Goal: Task Accomplishment & Management: Manage account settings

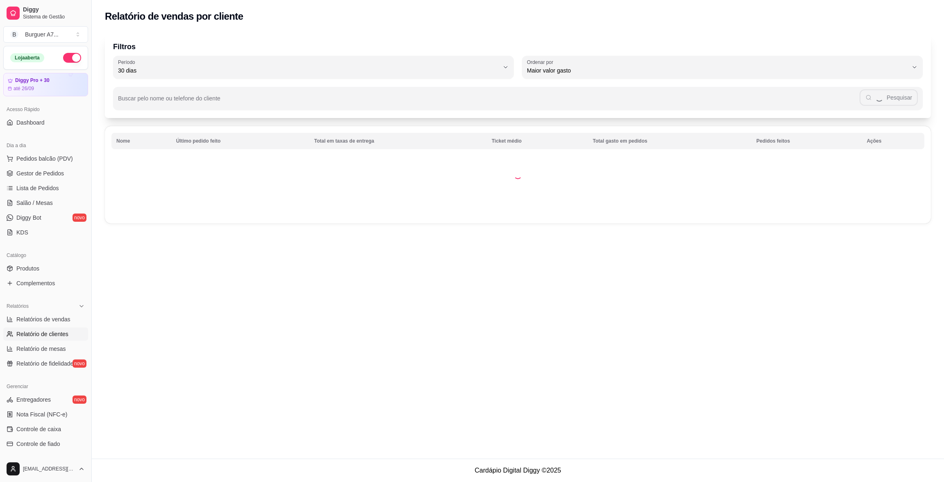
select select "30"
select select "HIGHEST_TOTAL_SPENT_WITH_ORDERS"
click at [66, 175] on link "Gestor de Pedidos" at bounding box center [45, 173] width 85 height 13
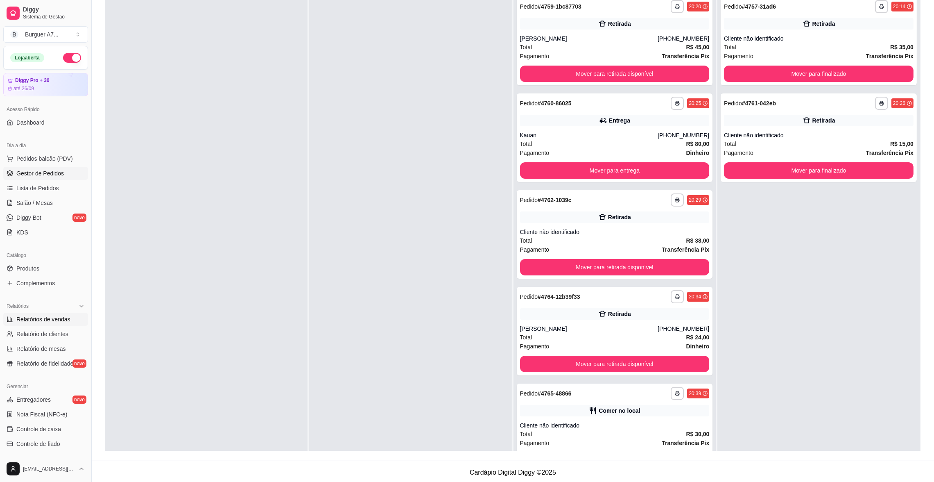
click at [9, 313] on link "Relatórios de vendas" at bounding box center [45, 319] width 85 height 13
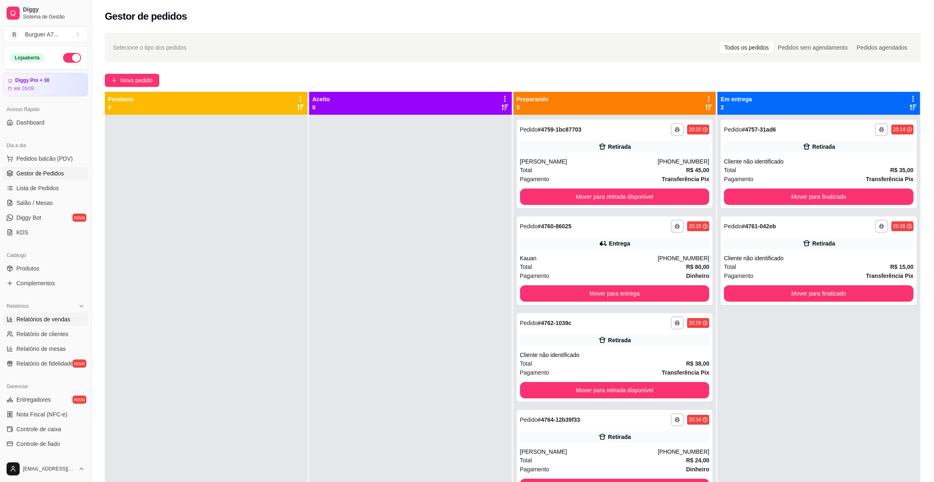
select select "ALL"
select select "0"
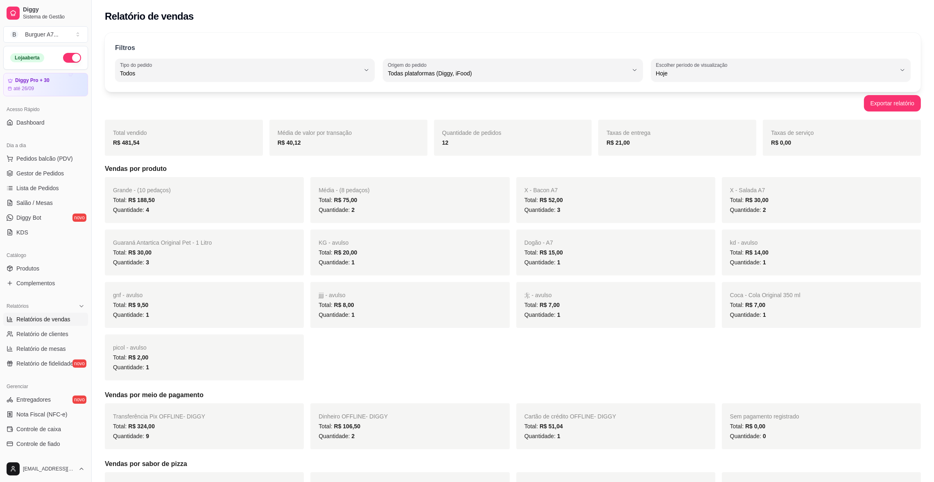
click at [61, 181] on ul "Pedidos balcão (PDV) Gestor de Pedidos Lista de Pedidos Salão / Mesas Diggy Bot…" at bounding box center [45, 195] width 85 height 87
click at [63, 179] on link "Gestor de Pedidos" at bounding box center [45, 173] width 85 height 13
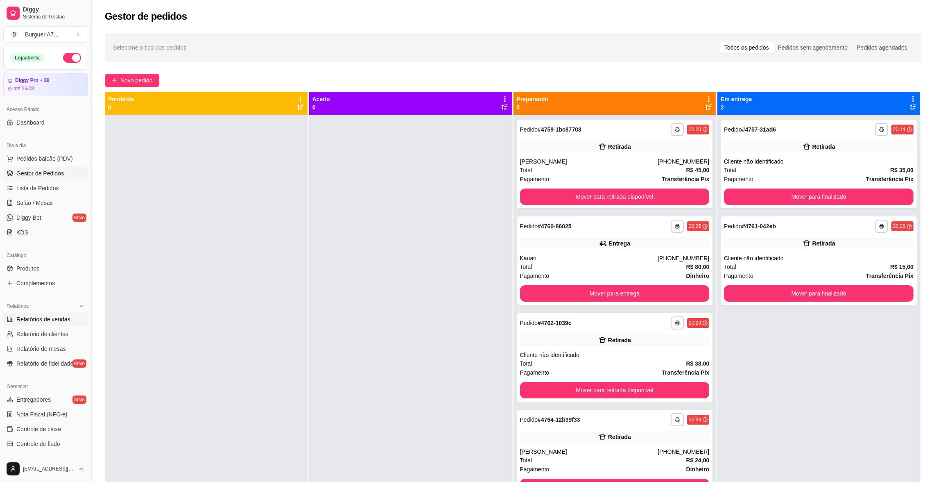
click at [39, 323] on span "Relatórios de vendas" at bounding box center [43, 319] width 54 height 8
select select "ALL"
select select "0"
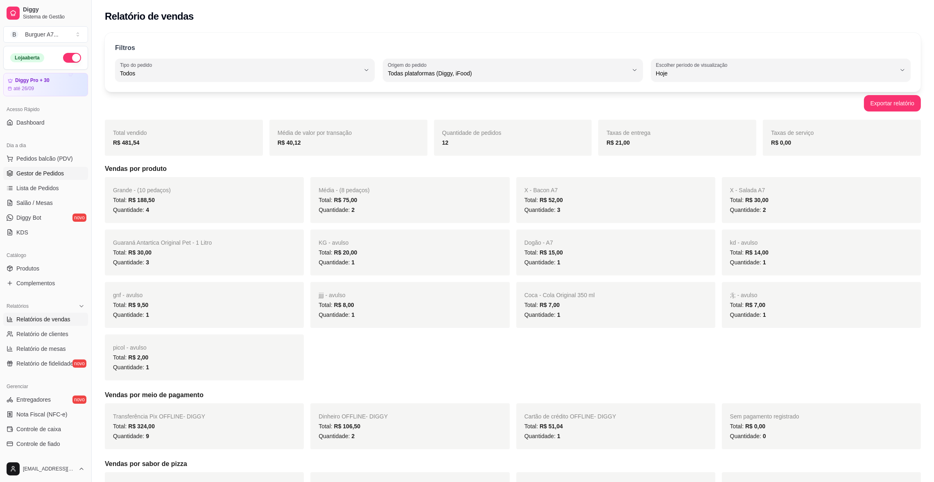
click at [63, 173] on link "Gestor de Pedidos" at bounding box center [45, 173] width 85 height 13
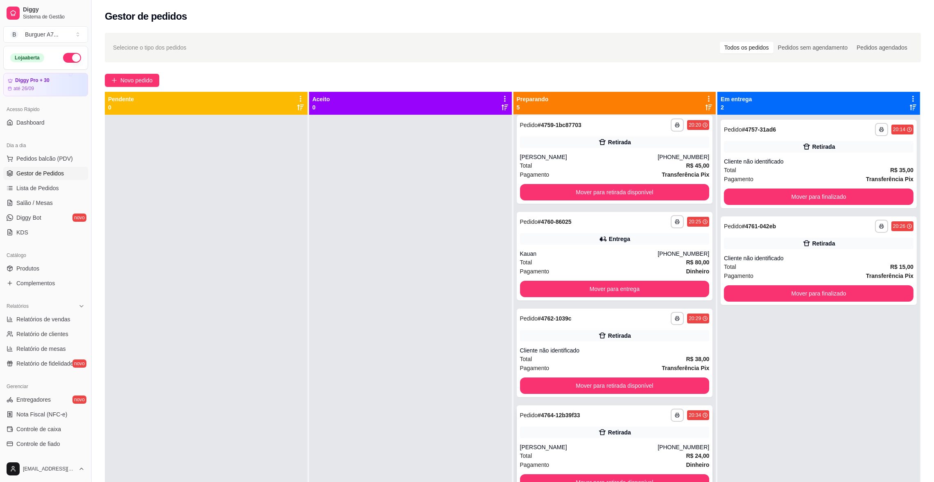
scroll to position [9, 0]
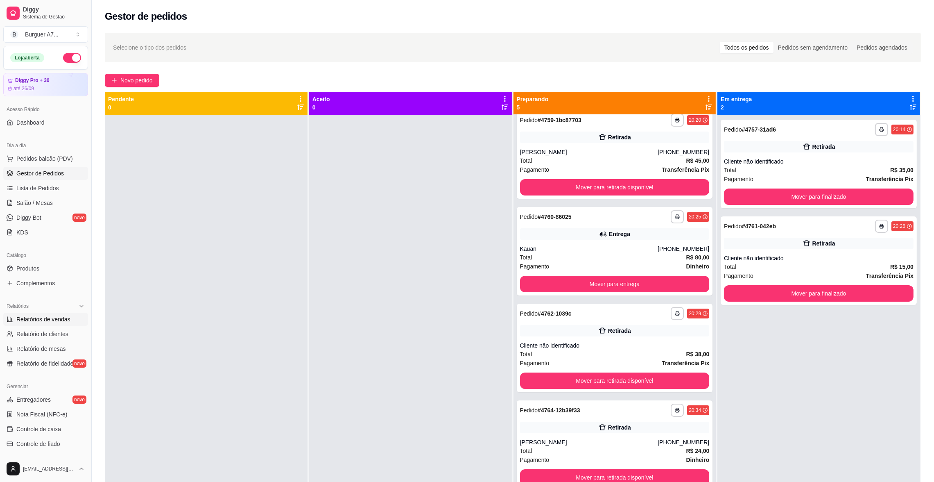
click at [57, 312] on div "Relatórios" at bounding box center [45, 305] width 85 height 13
click at [58, 304] on div "Relatórios" at bounding box center [45, 305] width 85 height 13
click at [59, 316] on span "Relatórios de vendas" at bounding box center [43, 319] width 54 height 8
select select "ALL"
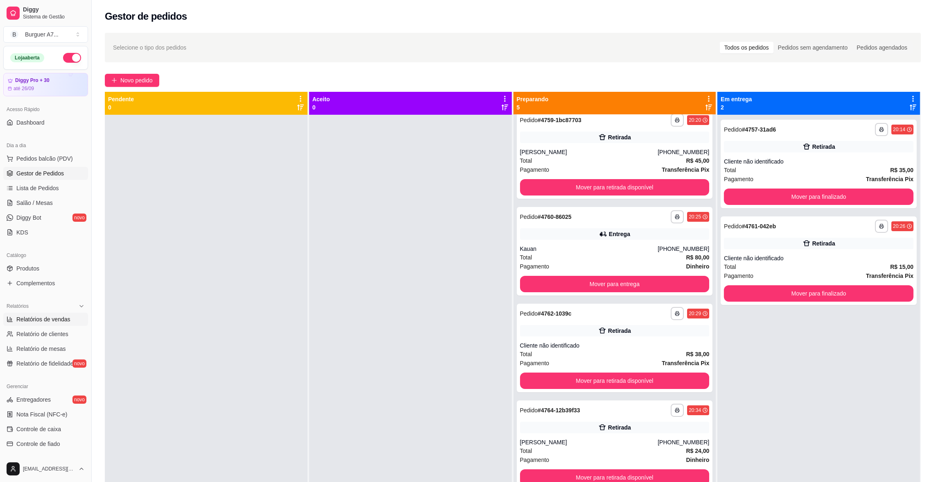
select select "0"
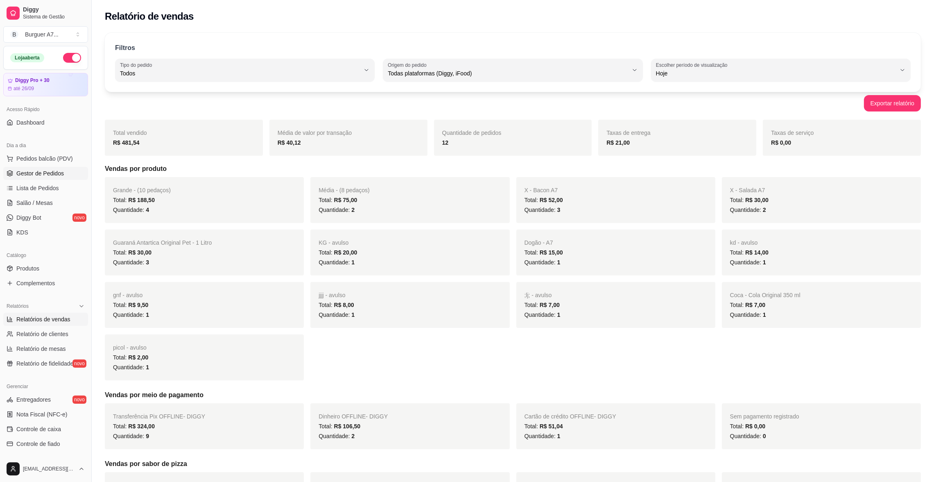
click at [63, 172] on link "Gestor de Pedidos" at bounding box center [45, 173] width 85 height 13
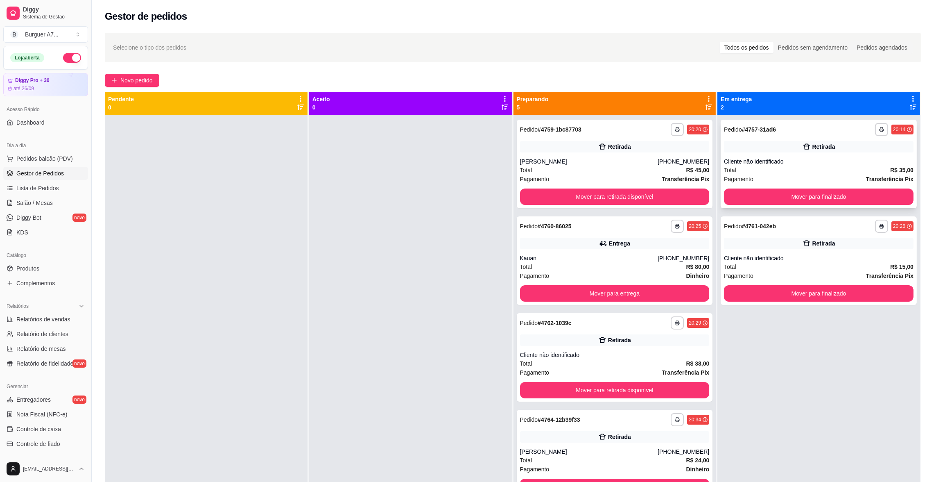
click at [827, 188] on div "**********" at bounding box center [819, 164] width 196 height 88
click at [854, 200] on button "Mover para finalizado" at bounding box center [819, 197] width 184 height 16
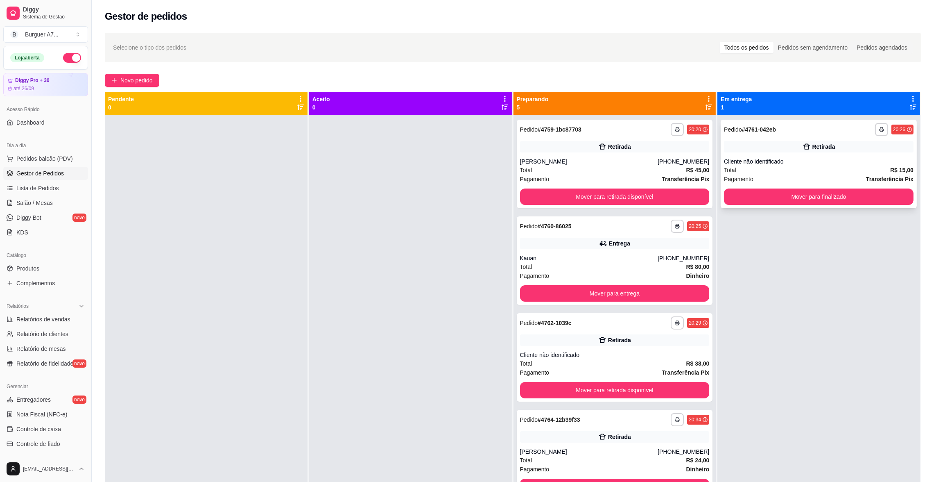
click at [753, 160] on div "Cliente não identificado" at bounding box center [819, 161] width 190 height 8
click at [648, 198] on button "Mover para retirada disponível" at bounding box center [615, 197] width 184 height 16
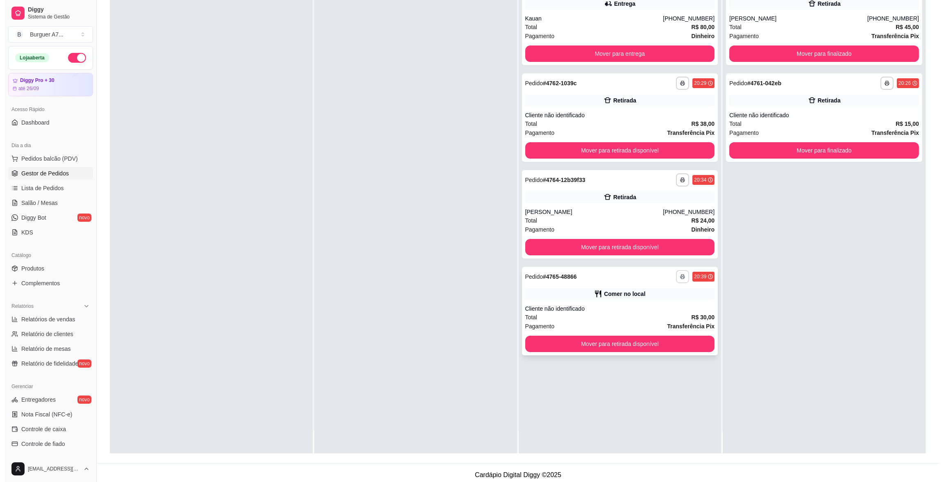
scroll to position [123, 0]
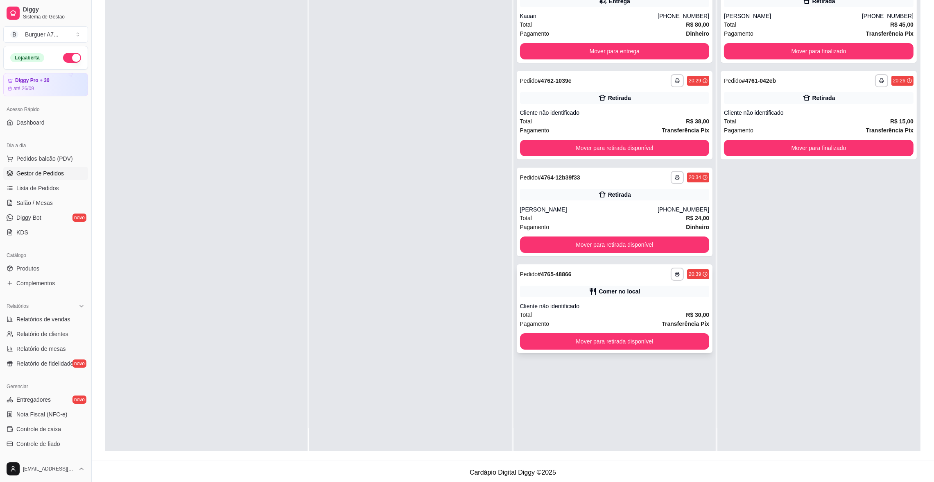
click at [631, 294] on div "Comer no local" at bounding box center [619, 291] width 41 height 8
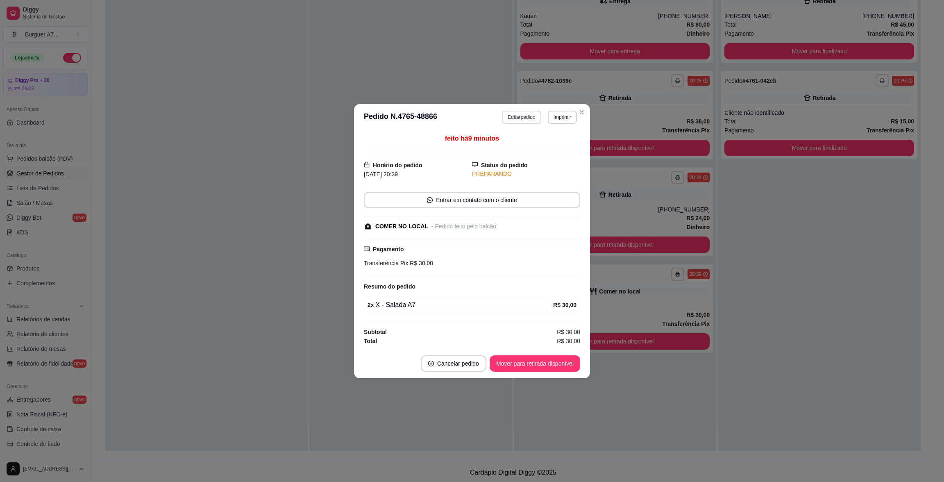
click at [528, 111] on button "Editar pedido" at bounding box center [521, 117] width 39 height 13
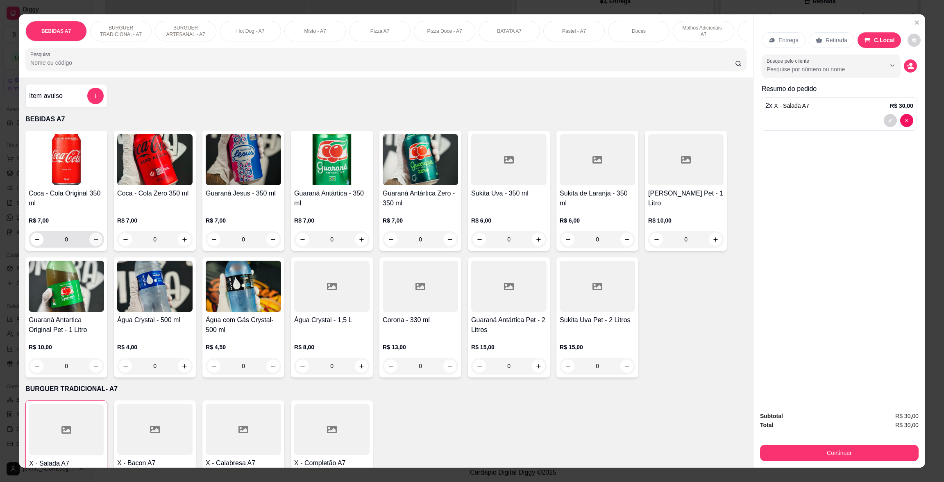
click at [93, 242] on icon "increase-product-quantity" at bounding box center [96, 239] width 6 height 6
type input "1"
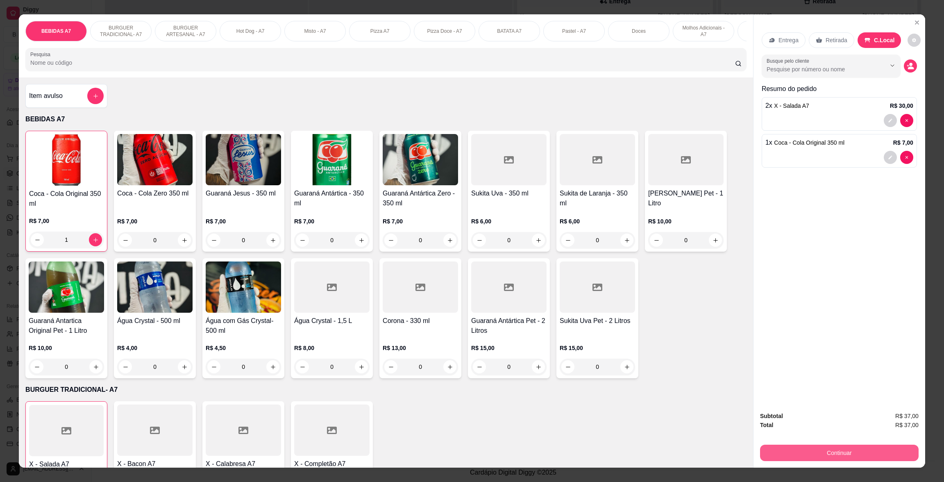
click at [874, 449] on button "Continuar" at bounding box center [839, 452] width 159 height 16
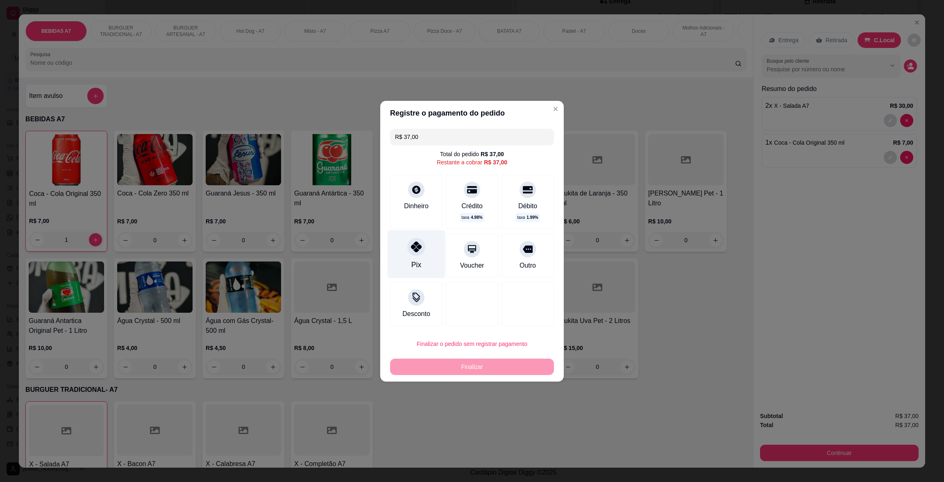
click at [430, 262] on div "Pix" at bounding box center [416, 254] width 58 height 48
type input "R$ 0,00"
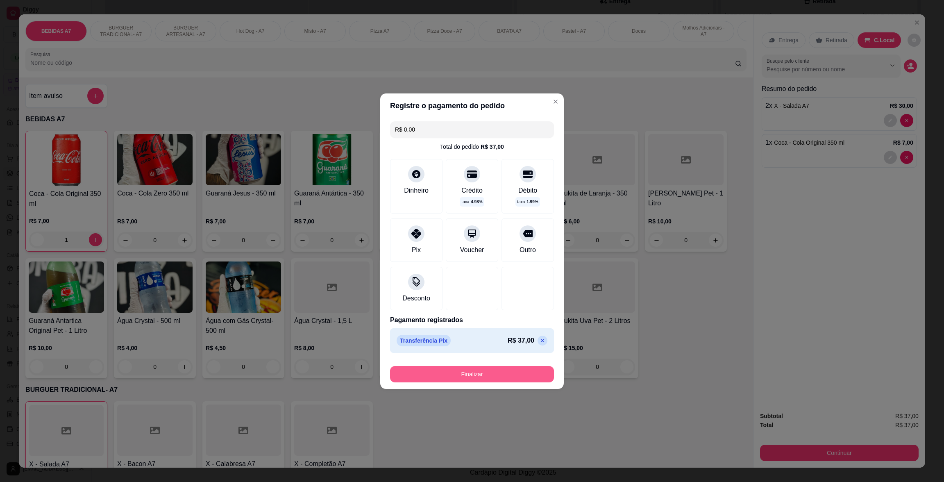
click at [517, 372] on button "Finalizar" at bounding box center [472, 374] width 164 height 16
type input "0"
type input "-R$ 37,00"
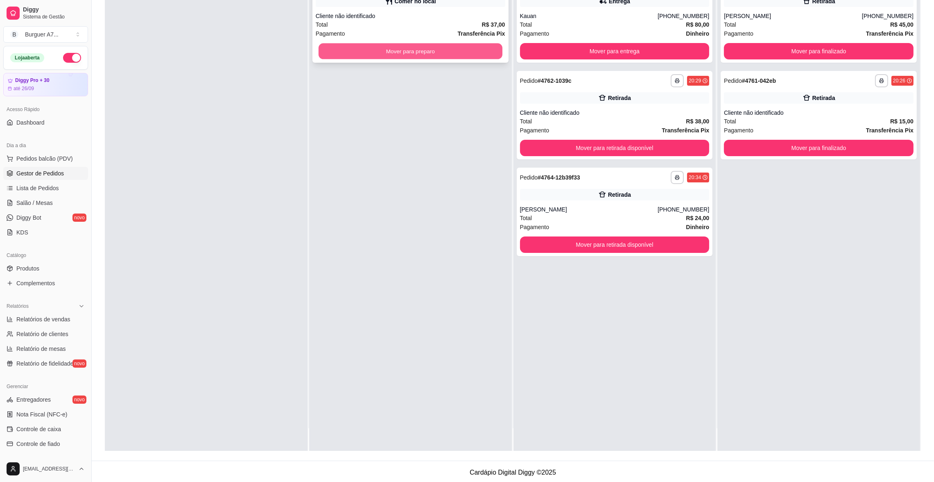
click at [476, 46] on button "Mover para preparo" at bounding box center [411, 51] width 184 height 16
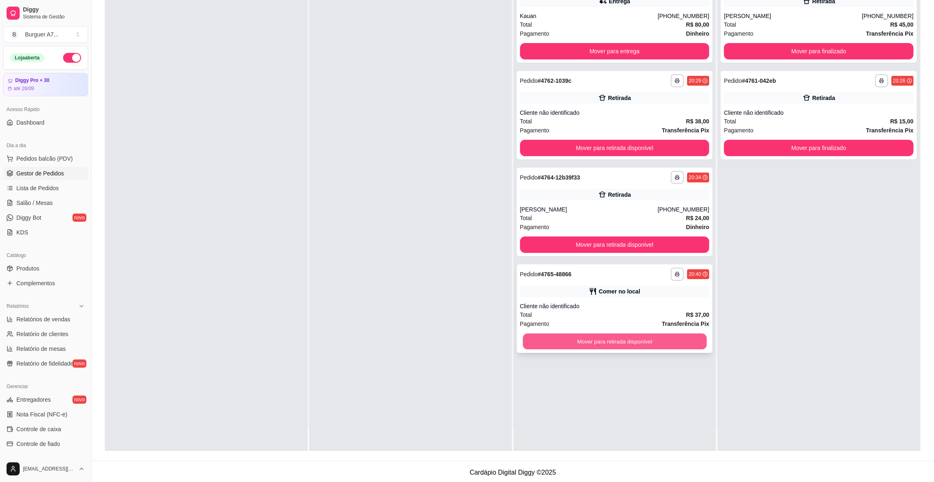
click at [633, 343] on button "Mover para retirada disponível" at bounding box center [615, 341] width 184 height 16
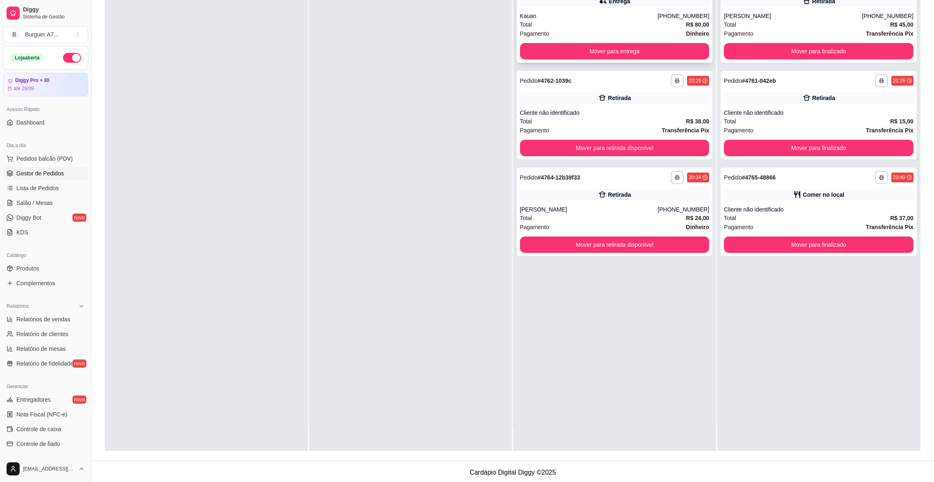
click at [611, 14] on div "Kauan" at bounding box center [589, 16] width 138 height 8
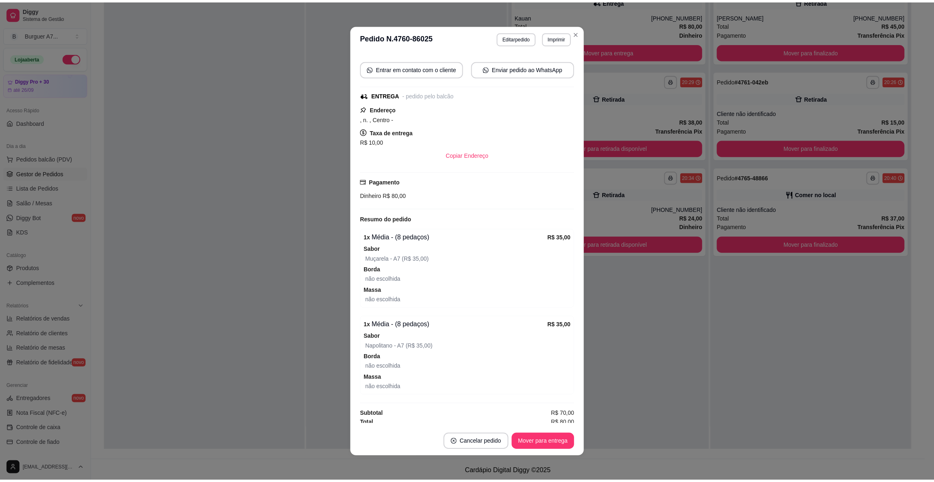
scroll to position [75, 0]
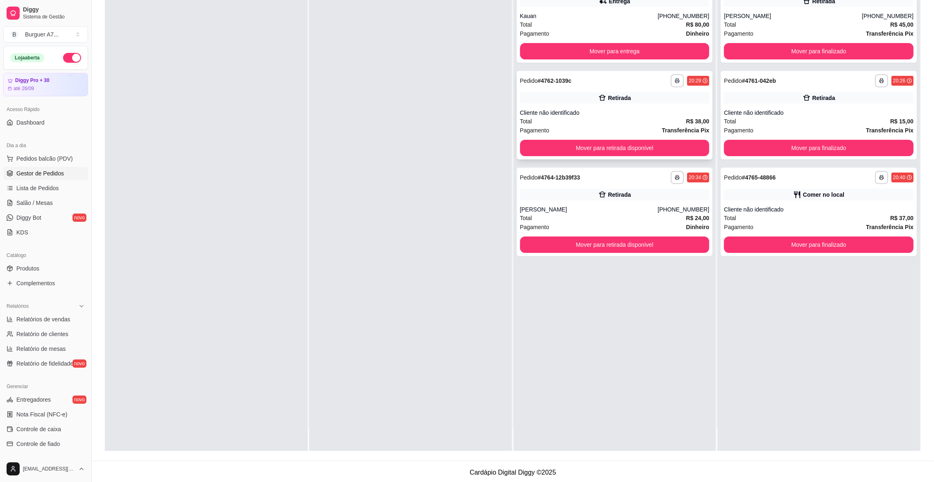
click at [621, 101] on div "Retirada" at bounding box center [619, 98] width 23 height 8
click at [821, 197] on div "Comer no local" at bounding box center [823, 194] width 41 height 8
click at [788, 252] on div "**********" at bounding box center [819, 212] width 196 height 88
click at [788, 247] on button "Mover para finalizado" at bounding box center [819, 245] width 184 height 16
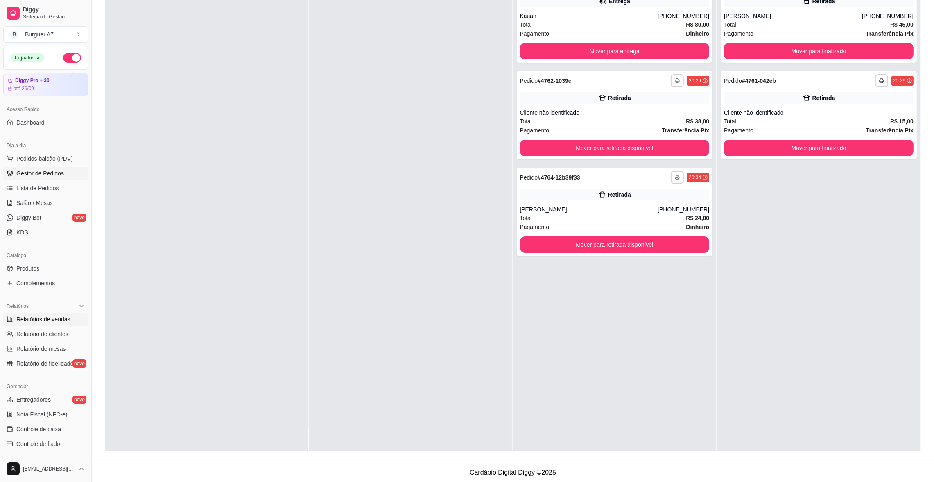
click at [43, 320] on span "Relatórios de vendas" at bounding box center [43, 319] width 54 height 8
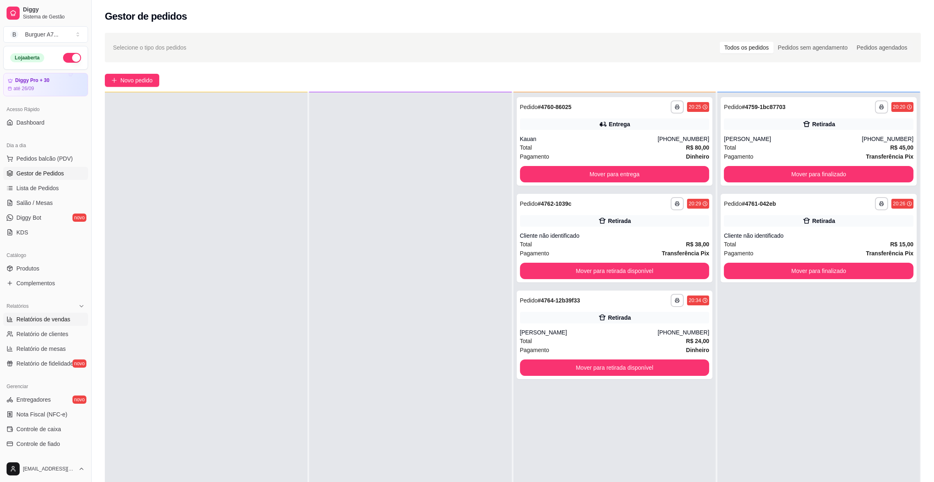
select select "ALL"
select select "0"
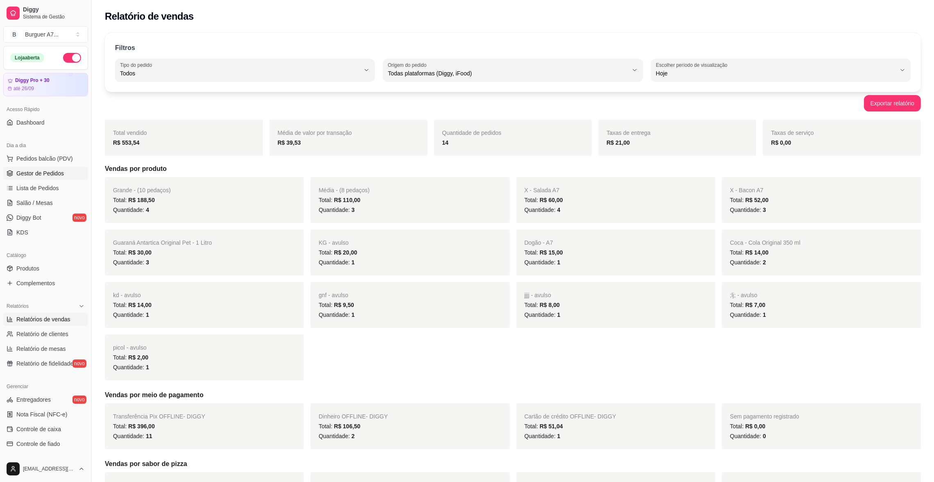
click at [73, 172] on link "Gestor de Pedidos" at bounding box center [45, 173] width 85 height 13
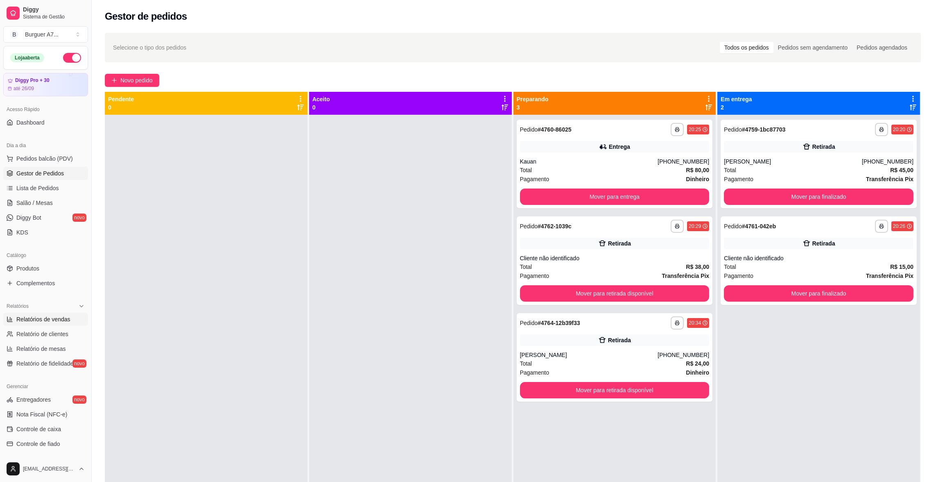
click at [44, 318] on span "Relatórios de vendas" at bounding box center [43, 319] width 54 height 8
select select "ALL"
select select "0"
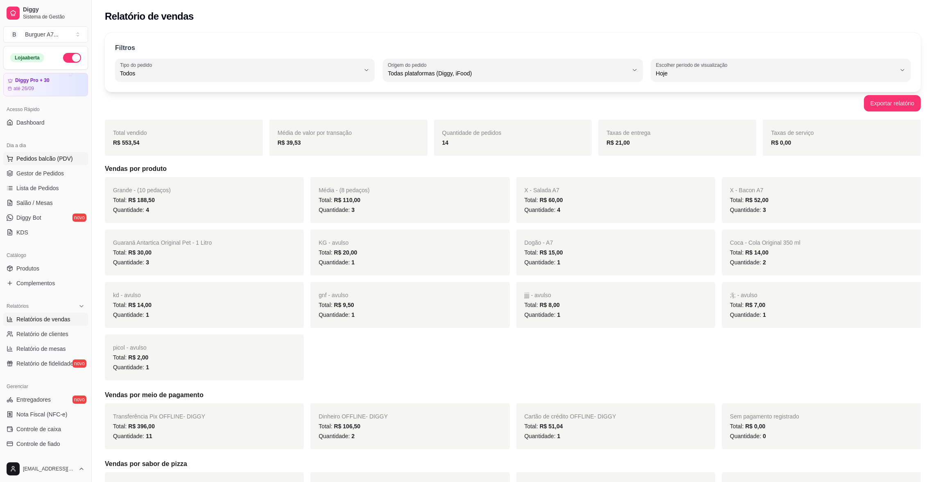
click at [57, 164] on button "Pedidos balcão (PDV)" at bounding box center [45, 158] width 85 height 13
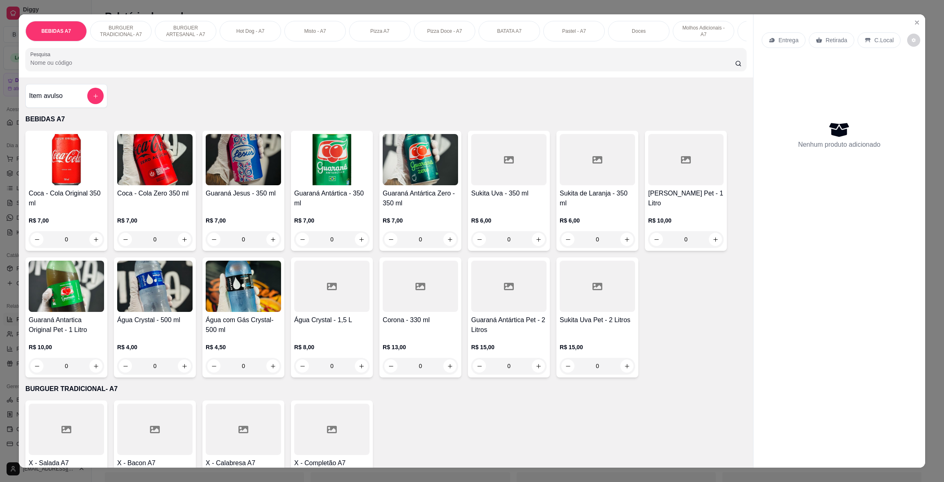
click at [571, 2] on div "BEBIDAS A7 BURGUER TRADICIONAL- A7 BURGUER ARTESANAL - A7 Hot Dog - A7 Misto - …" at bounding box center [472, 241] width 944 height 482
click at [913, 18] on button "Close" at bounding box center [916, 22] width 13 height 13
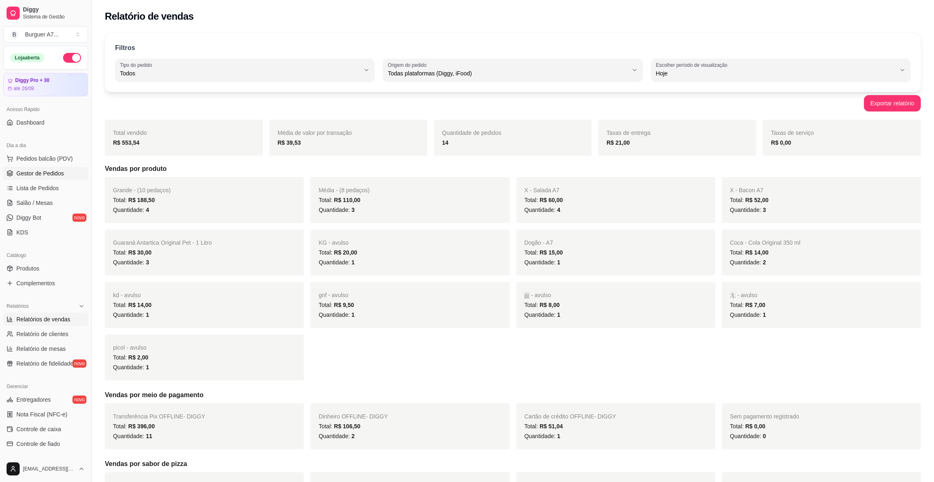
click at [70, 170] on link "Gestor de Pedidos" at bounding box center [45, 173] width 85 height 13
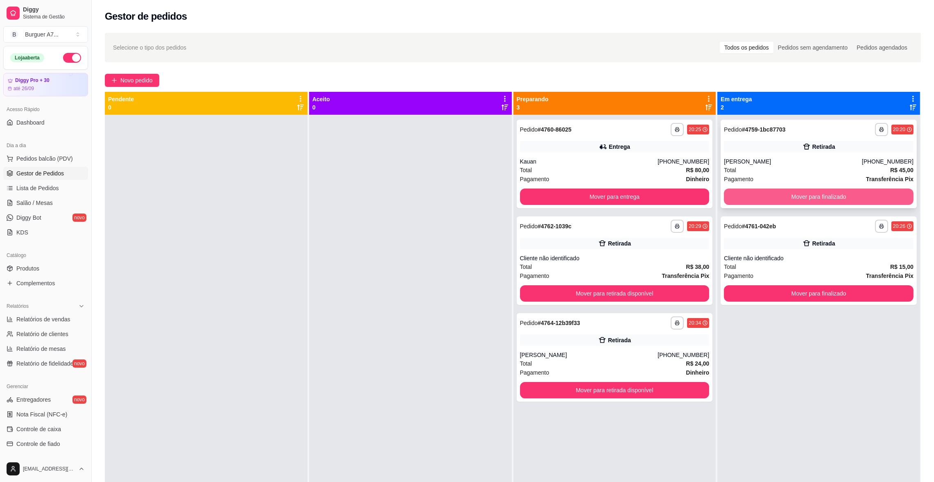
click at [771, 202] on button "Mover para finalizado" at bounding box center [819, 196] width 190 height 16
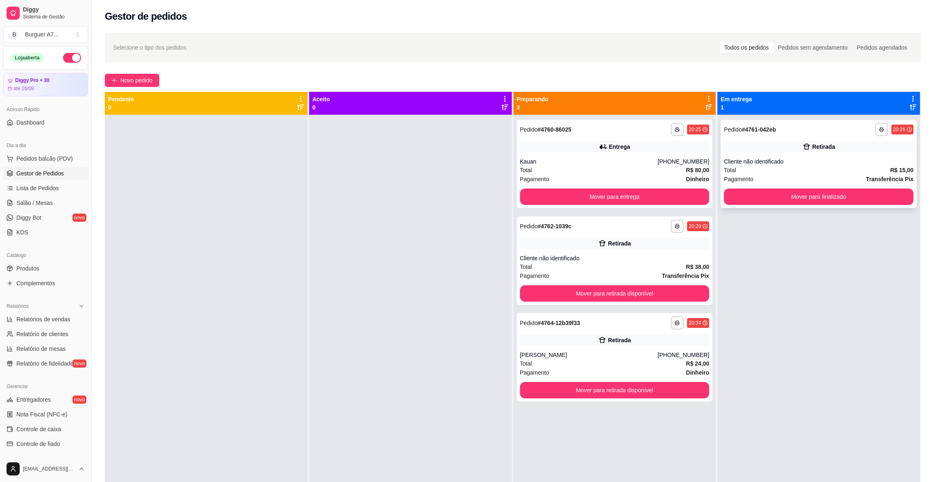
click at [764, 166] on div "Total R$ 15,00" at bounding box center [819, 169] width 190 height 9
click at [687, 139] on div "**********" at bounding box center [615, 164] width 196 height 88
click at [674, 193] on button "Mover para entrega" at bounding box center [615, 197] width 184 height 16
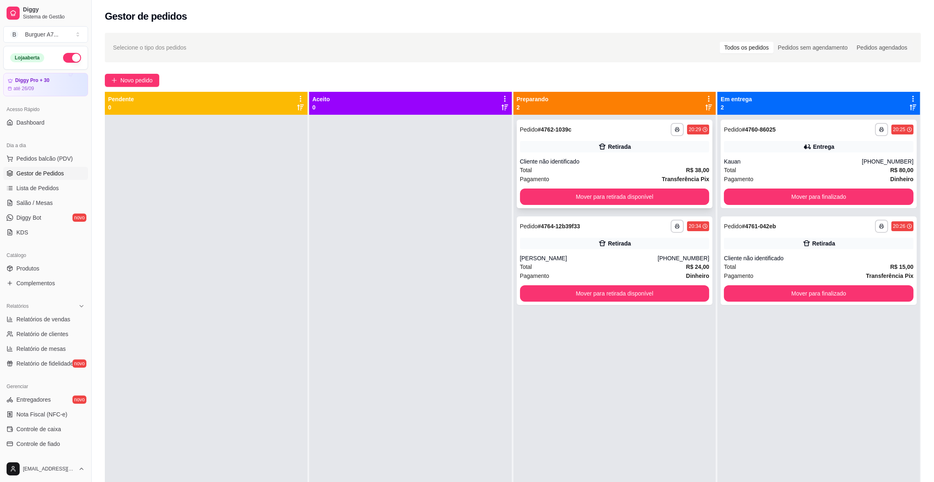
click at [668, 168] on div "Total R$ 38,00" at bounding box center [615, 169] width 190 height 9
click at [73, 316] on link "Relatórios de vendas" at bounding box center [45, 319] width 85 height 13
select select "ALL"
select select "0"
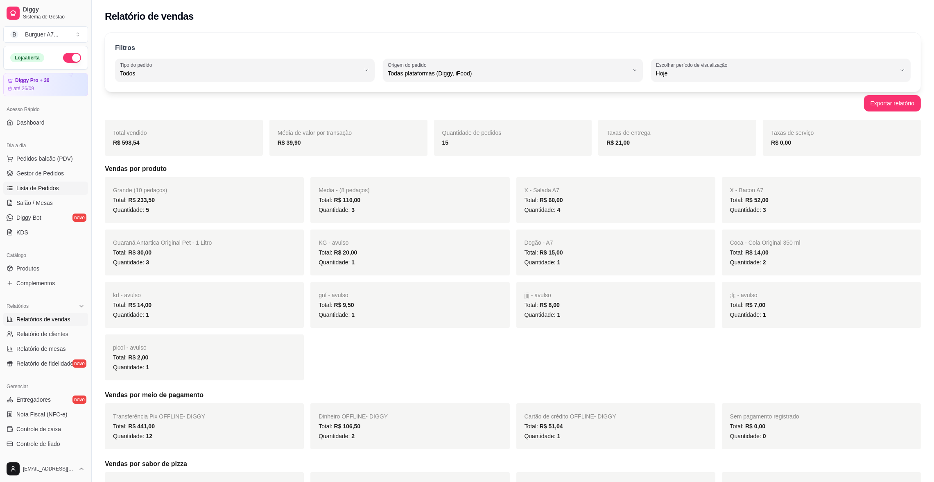
click at [68, 186] on link "Lista de Pedidos" at bounding box center [45, 187] width 85 height 13
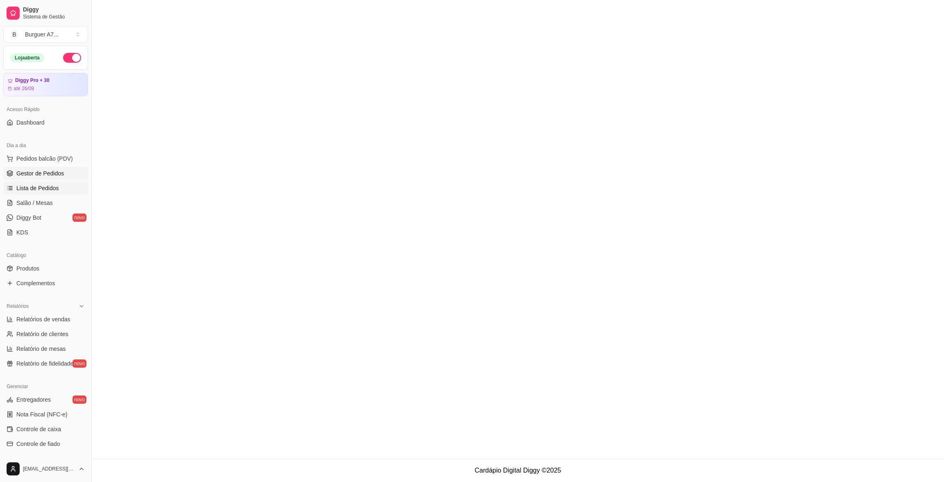
click at [68, 177] on link "Gestor de Pedidos" at bounding box center [45, 173] width 85 height 13
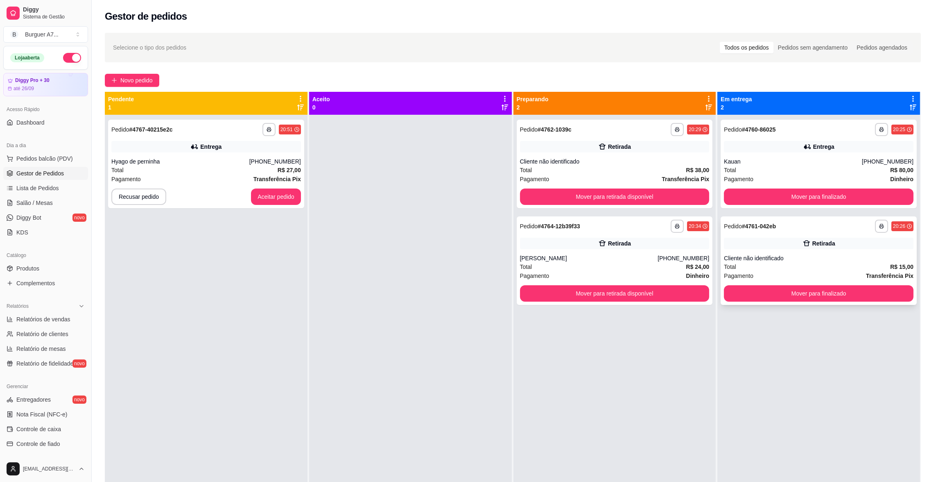
click at [819, 227] on div "**********" at bounding box center [819, 226] width 190 height 13
click at [286, 191] on button "Aceitar pedido" at bounding box center [276, 196] width 50 height 16
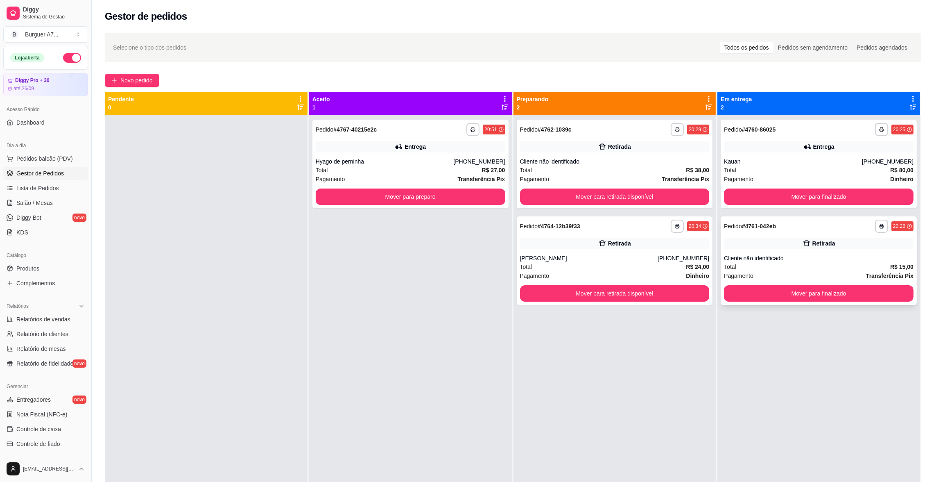
click at [817, 263] on div "Total R$ 15,00" at bounding box center [819, 266] width 190 height 9
click at [808, 185] on div "**********" at bounding box center [819, 164] width 196 height 88
click at [135, 78] on span "Novo pedido" at bounding box center [136, 80] width 32 height 9
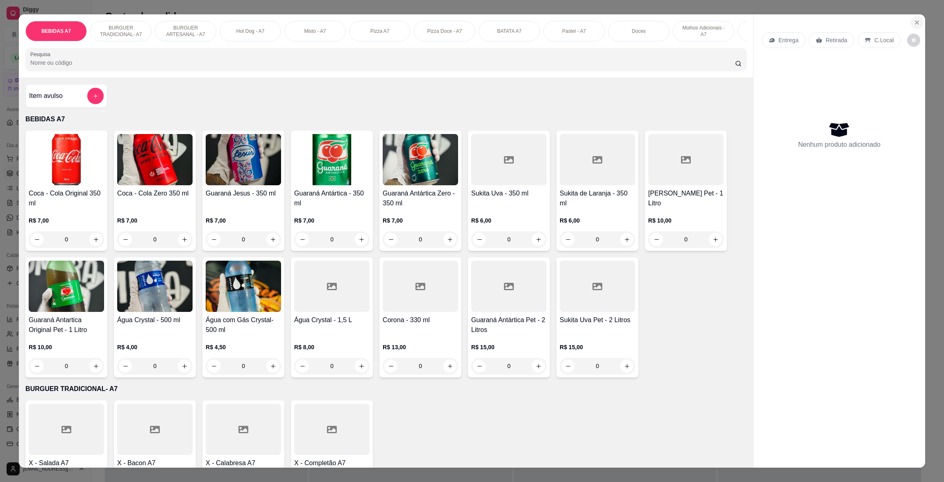
click at [913, 24] on icon "Close" at bounding box center [916, 22] width 7 height 7
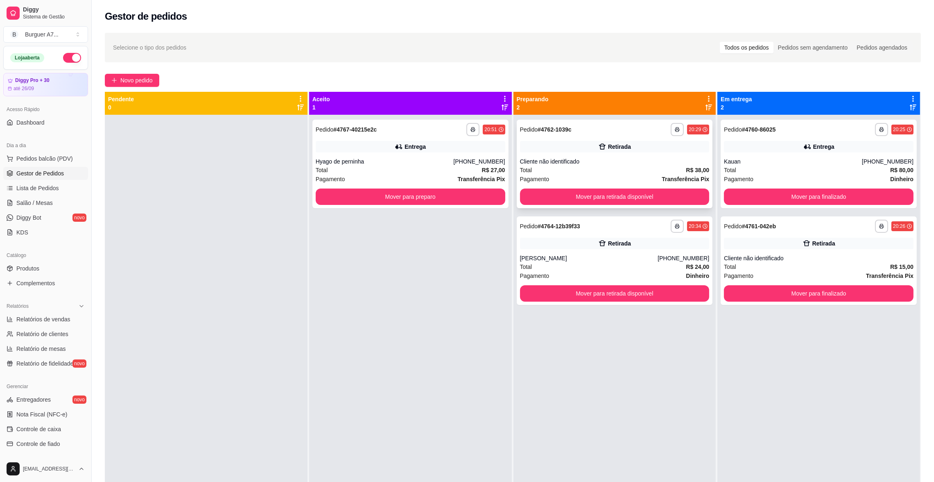
click at [661, 156] on div "**********" at bounding box center [615, 164] width 196 height 88
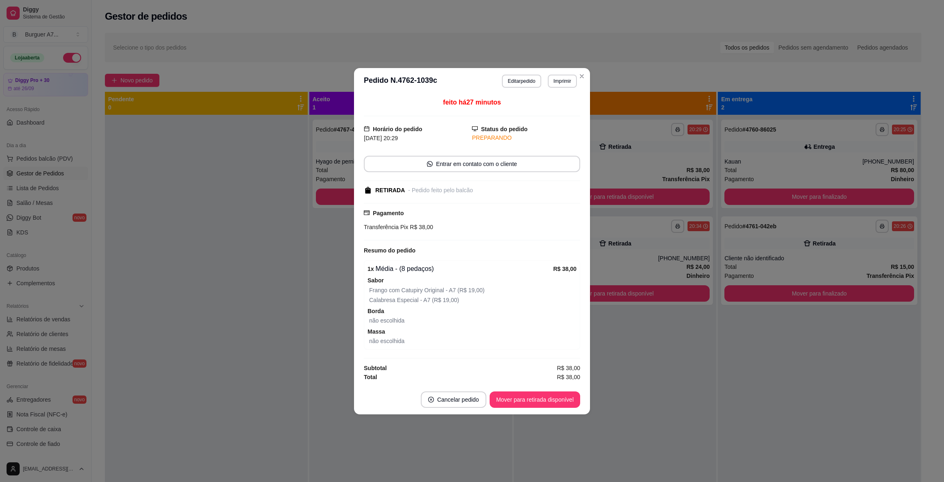
click at [523, 72] on header "**********" at bounding box center [472, 81] width 236 height 26
click at [526, 87] on header "**********" at bounding box center [472, 81] width 236 height 26
click at [525, 80] on button "Editar pedido" at bounding box center [521, 81] width 39 height 13
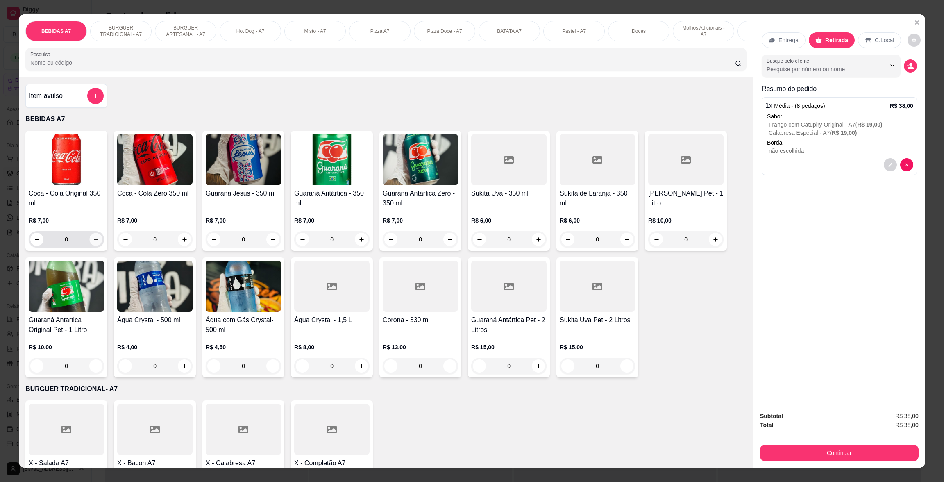
click at [90, 245] on button "increase-product-quantity" at bounding box center [96, 239] width 13 height 13
click at [89, 245] on button "increase-product-quantity" at bounding box center [95, 239] width 13 height 13
type input "2"
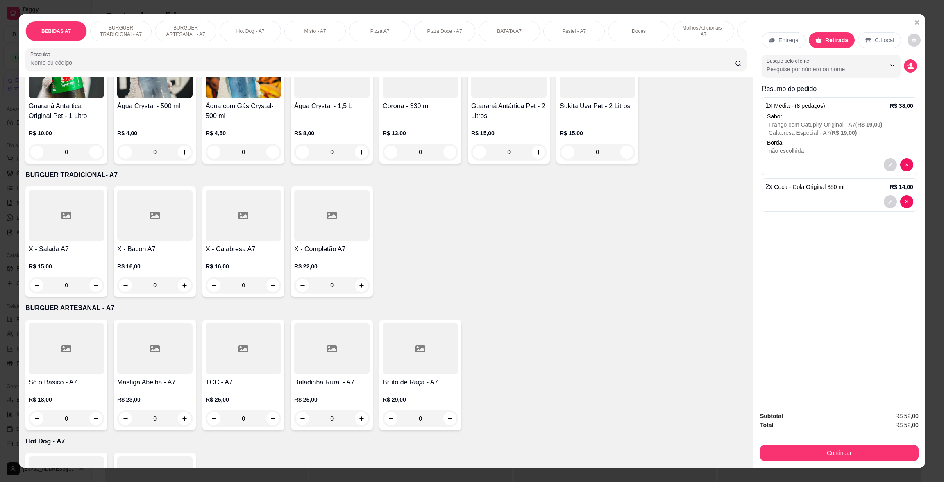
scroll to position [43, 0]
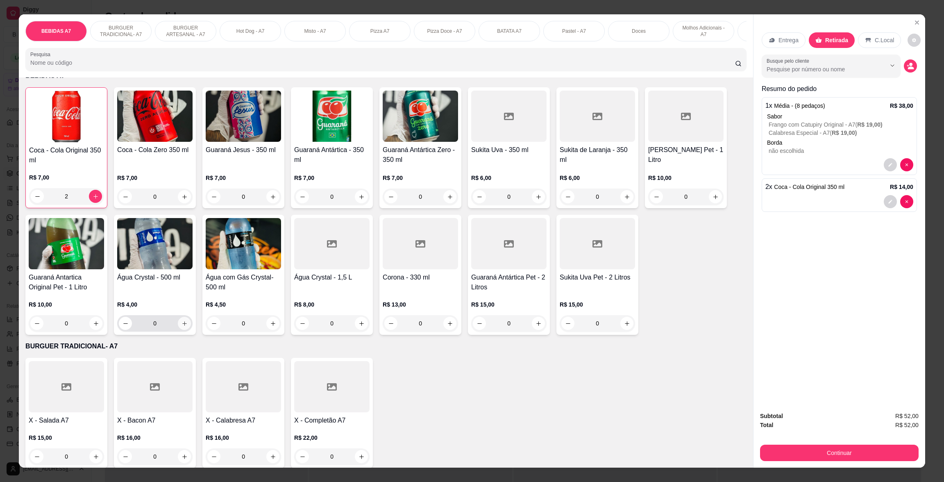
click at [181, 326] on icon "increase-product-quantity" at bounding box center [184, 323] width 6 height 6
type input "1"
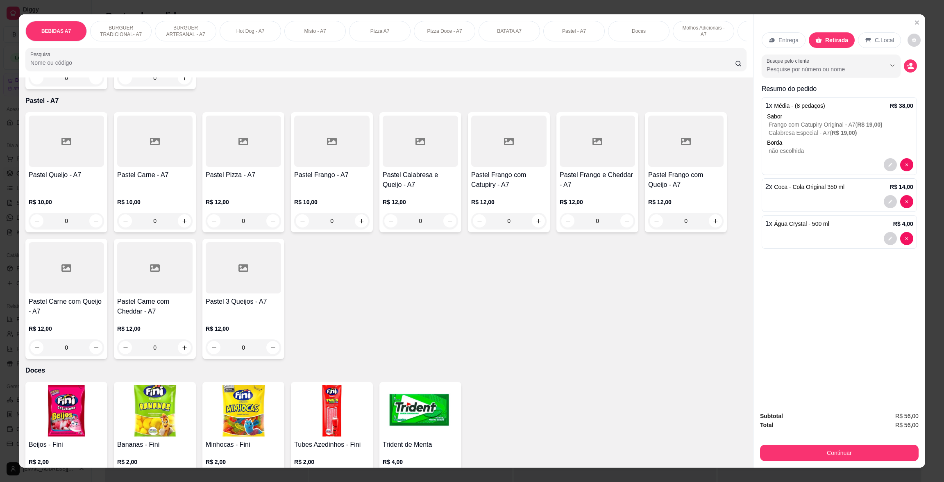
scroll to position [1457, 0]
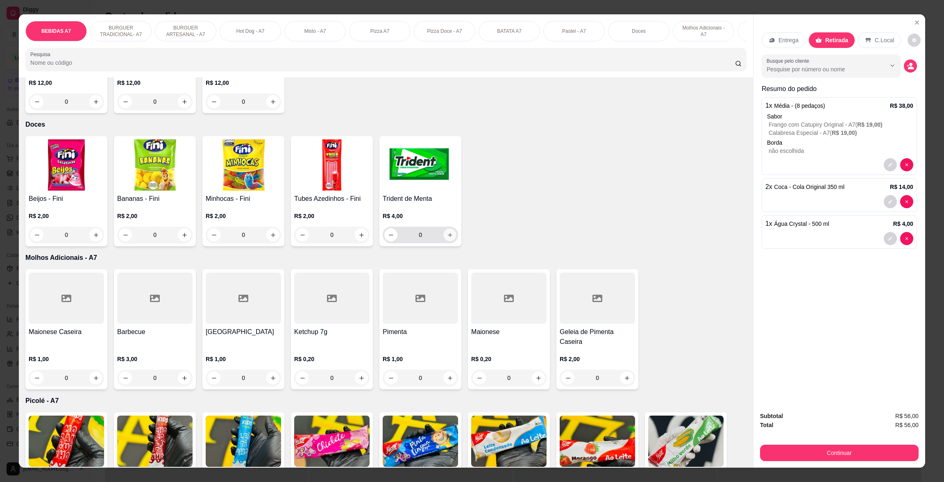
click at [447, 238] on icon "increase-product-quantity" at bounding box center [450, 235] width 6 height 6
type input "1"
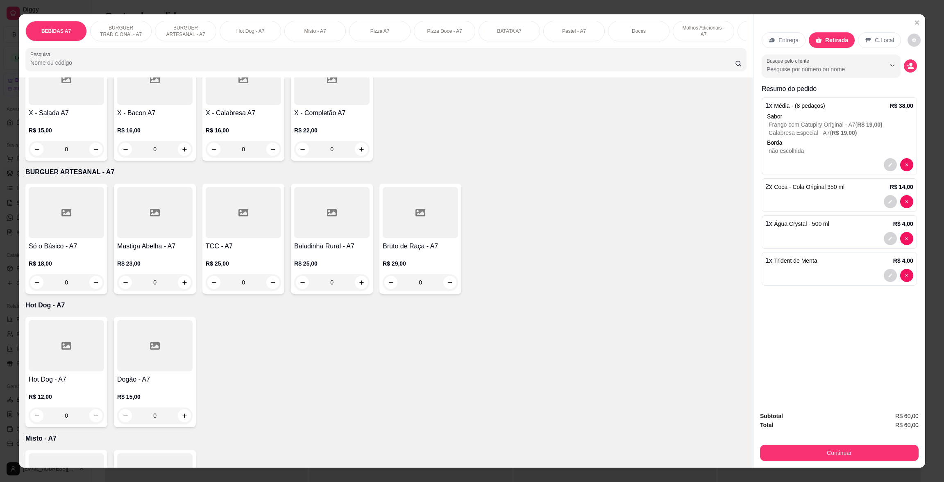
scroll to position [0, 0]
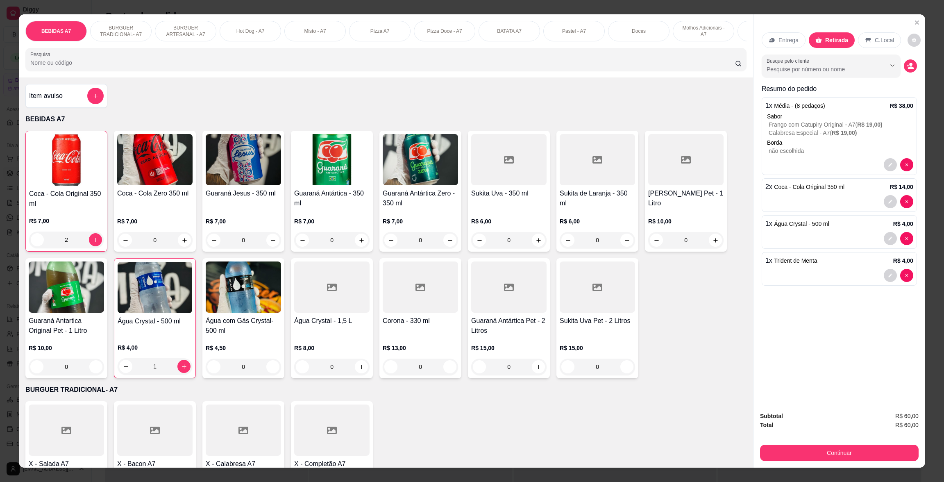
click at [77, 104] on div "Item avulso" at bounding box center [66, 96] width 75 height 16
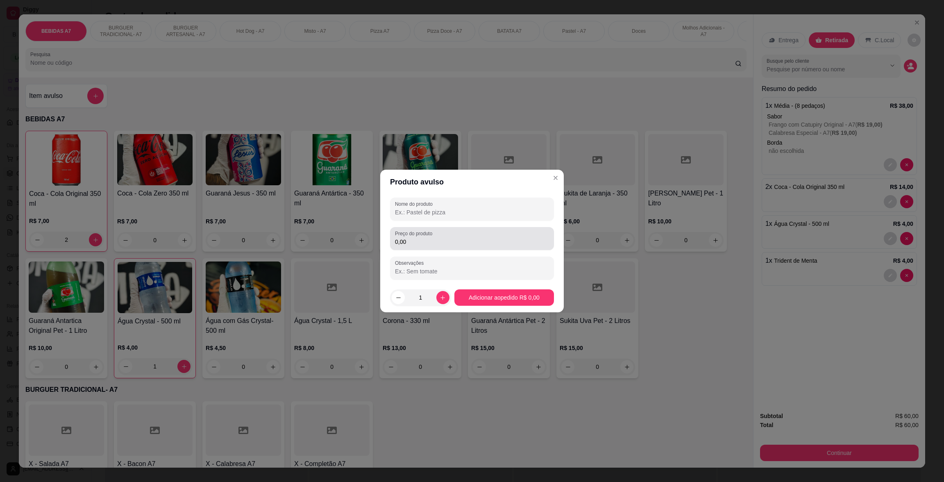
click at [464, 234] on div "0,00" at bounding box center [472, 238] width 154 height 16
type input "2,00"
click at [472, 208] on input "Nome do produto" at bounding box center [472, 212] width 154 height 8
type input "kg"
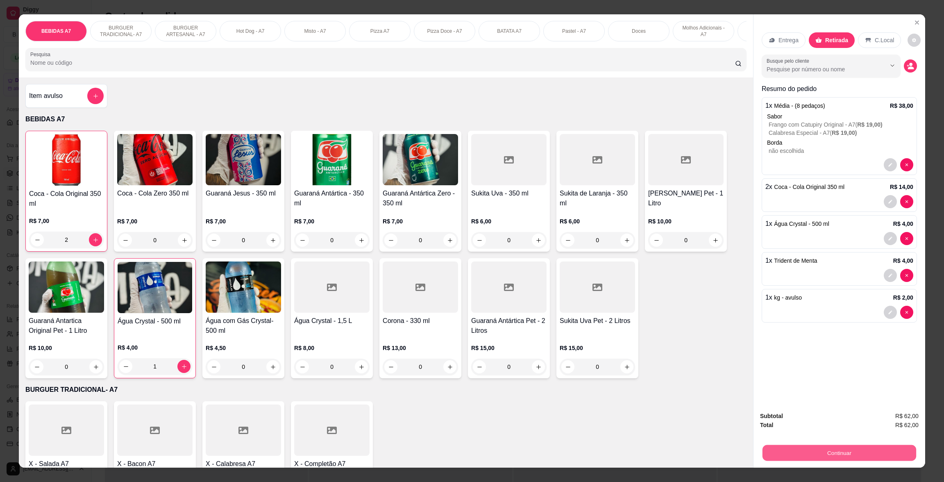
click at [902, 448] on button "Continuar" at bounding box center [839, 452] width 154 height 16
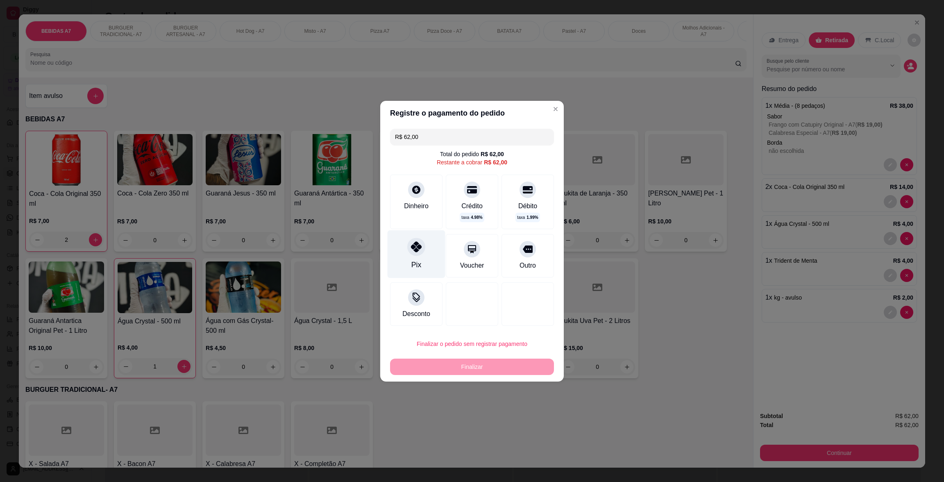
click at [419, 264] on div "Pix" at bounding box center [416, 264] width 10 height 11
type input "R$ 0,00"
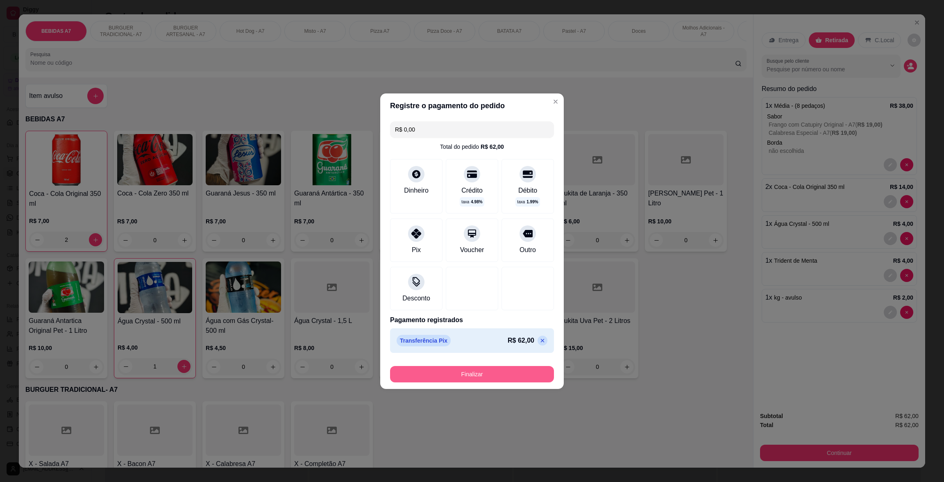
click at [533, 376] on button "Finalizar" at bounding box center [472, 374] width 164 height 16
type input "0"
type input "-R$ 62,00"
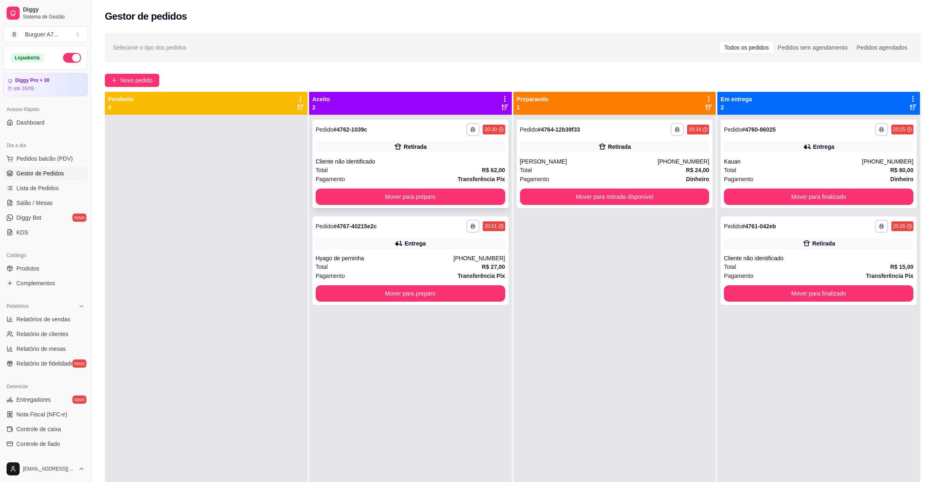
click at [417, 164] on div "Cliente não identificado" at bounding box center [411, 161] width 190 height 8
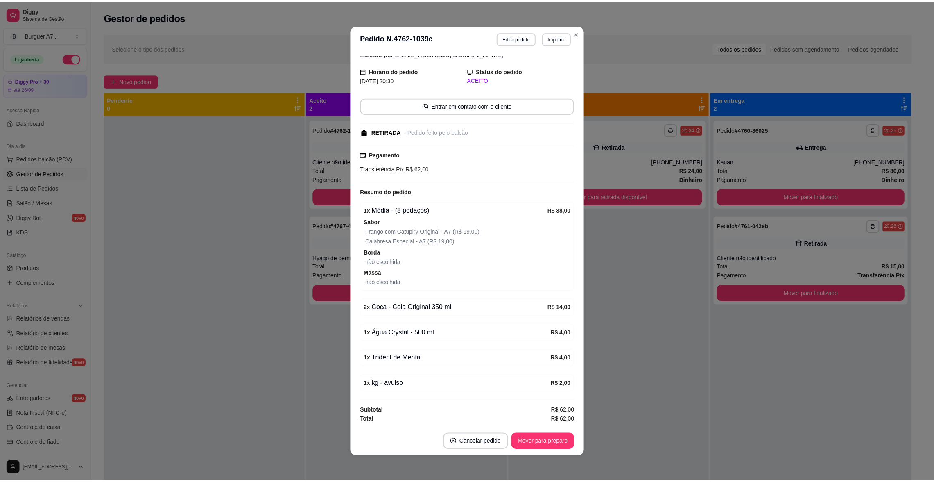
scroll to position [35, 0]
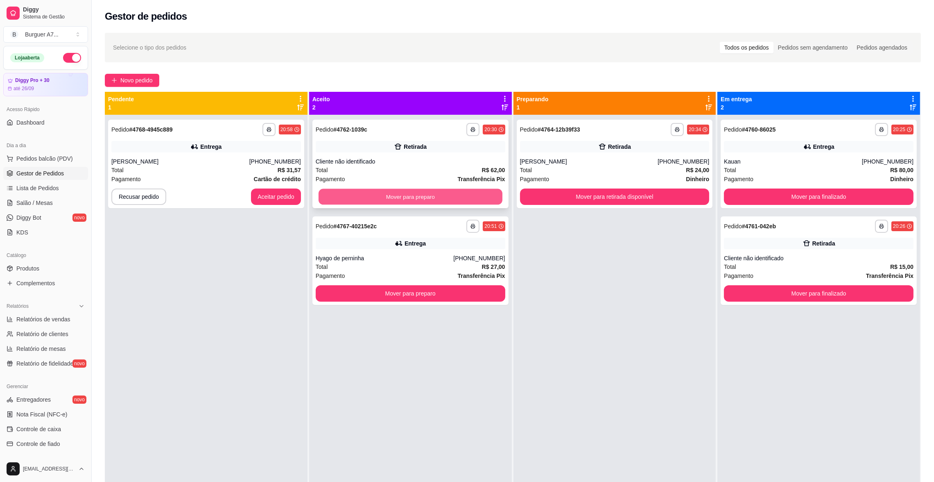
click at [478, 195] on button "Mover para preparo" at bounding box center [411, 197] width 184 height 16
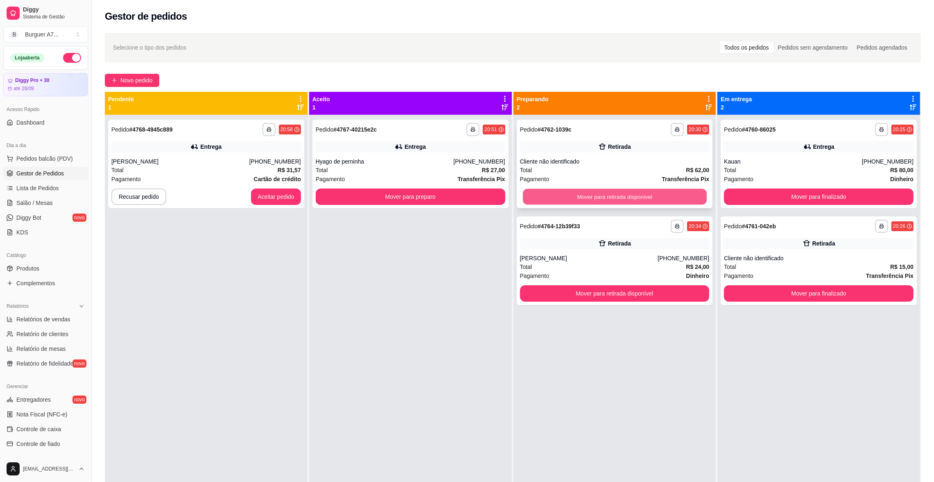
click at [678, 202] on button "Mover para retirada disponível" at bounding box center [615, 197] width 184 height 16
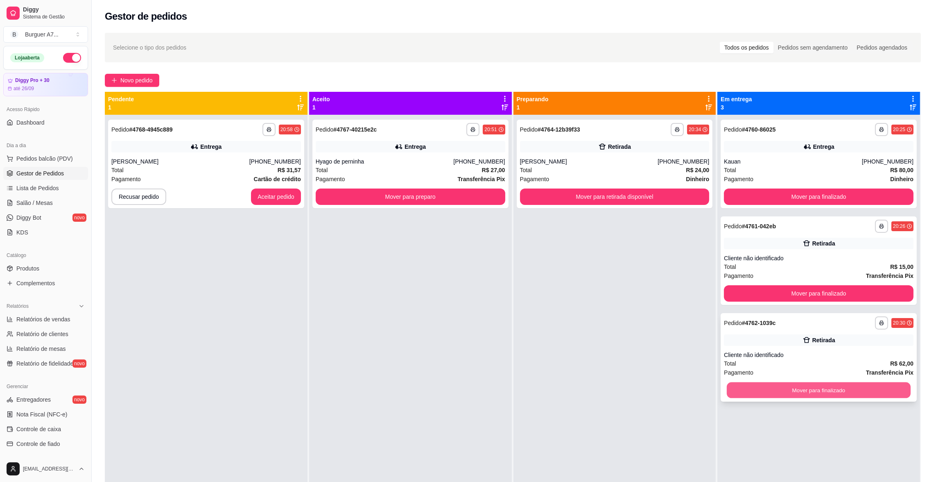
click at [861, 384] on button "Mover para finalizado" at bounding box center [819, 390] width 184 height 16
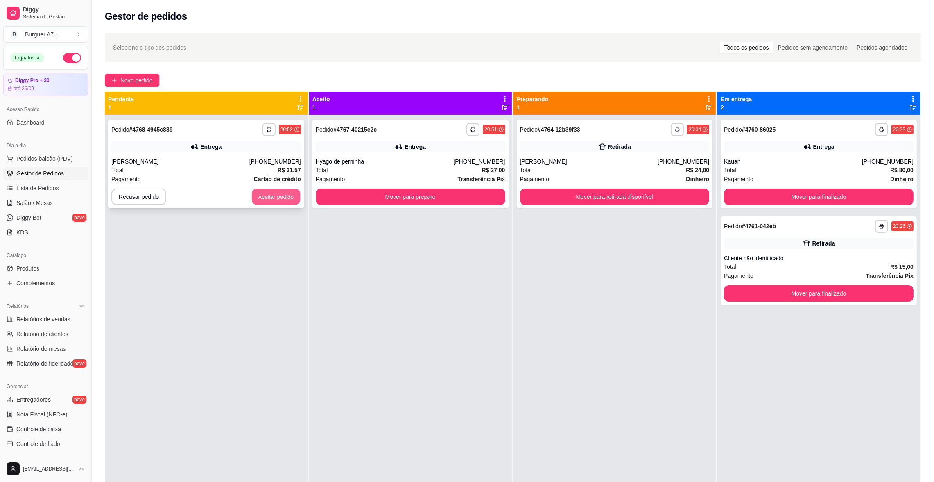
click at [269, 191] on button "Aceitar pedido" at bounding box center [276, 197] width 48 height 16
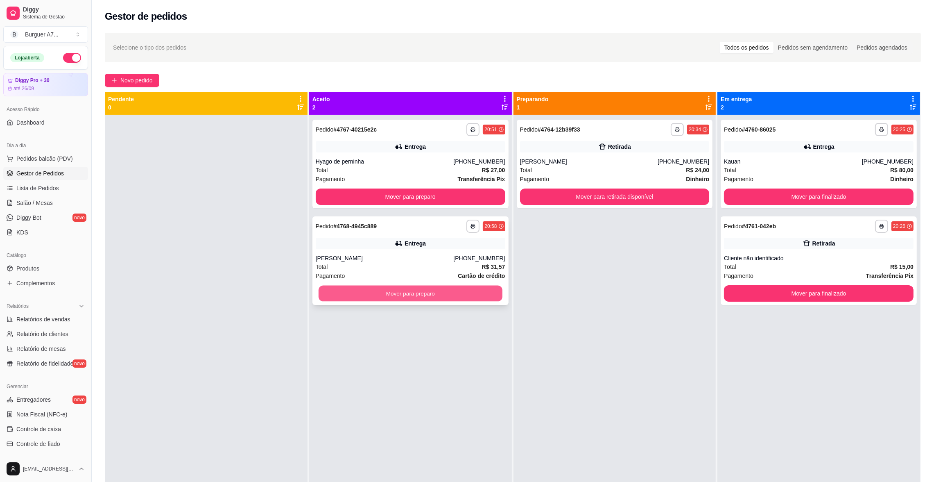
click at [444, 296] on button "Mover para preparo" at bounding box center [411, 294] width 184 height 16
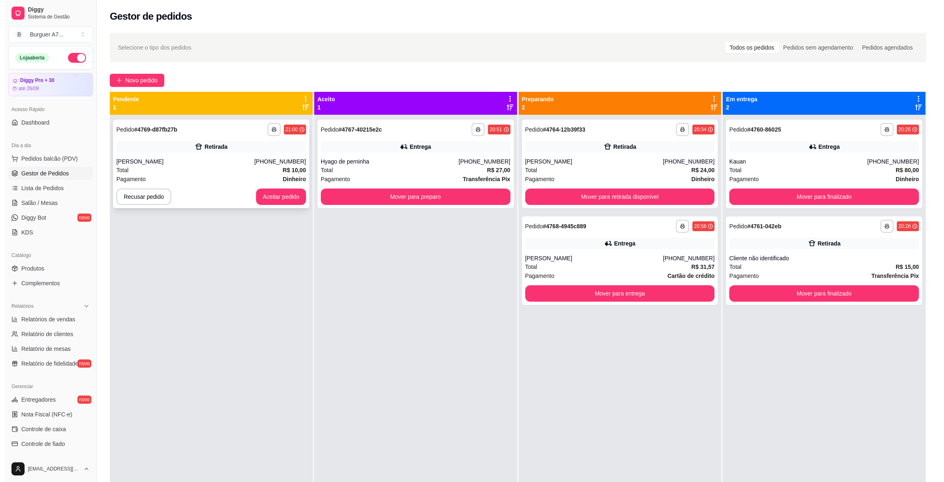
scroll to position [23, 0]
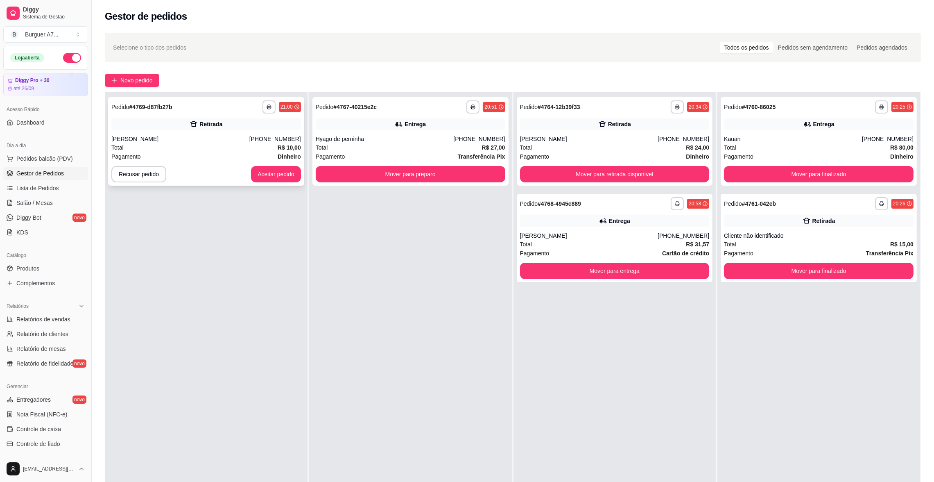
click at [200, 142] on div "[PERSON_NAME]" at bounding box center [180, 139] width 138 height 8
click at [684, 363] on div "**********" at bounding box center [615, 333] width 203 height 482
click at [694, 374] on div "**********" at bounding box center [615, 333] width 203 height 482
click at [790, 217] on div "Retirada" at bounding box center [819, 220] width 190 height 11
click at [786, 134] on div "**********" at bounding box center [819, 141] width 196 height 88
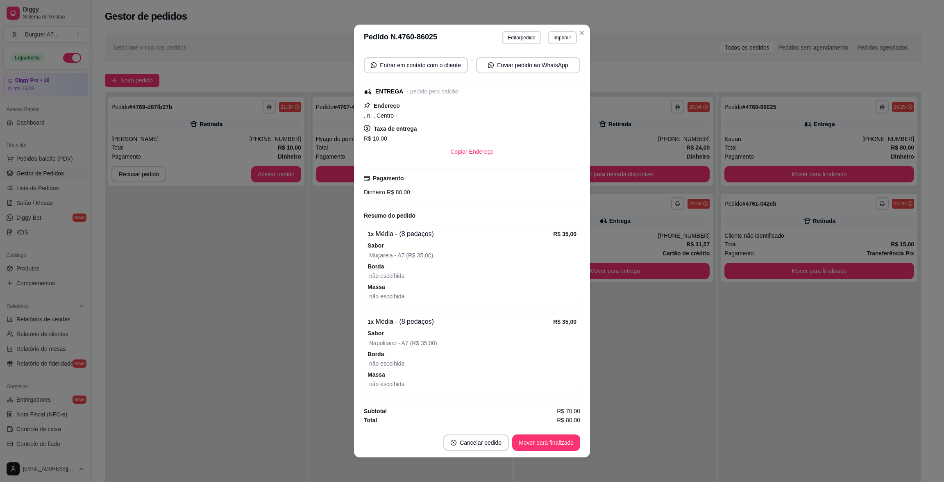
scroll to position [75, 0]
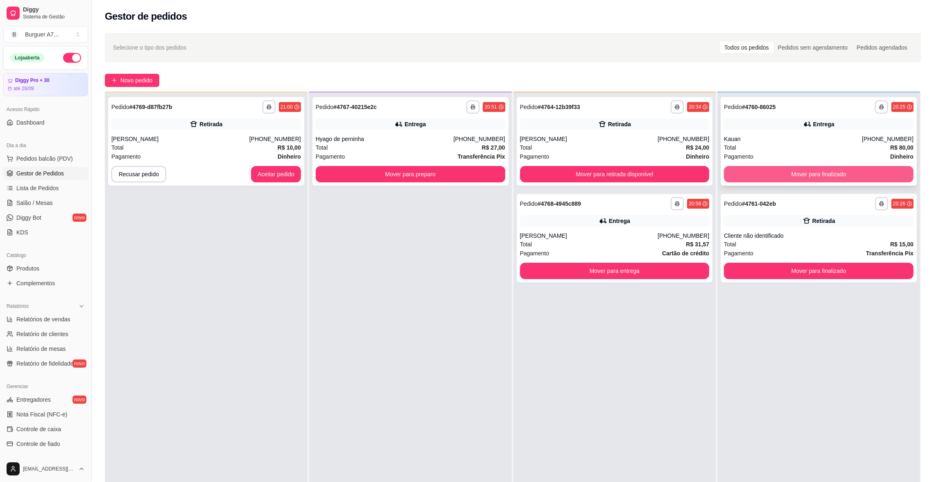
click at [768, 170] on button "Mover para finalizado" at bounding box center [819, 174] width 190 height 16
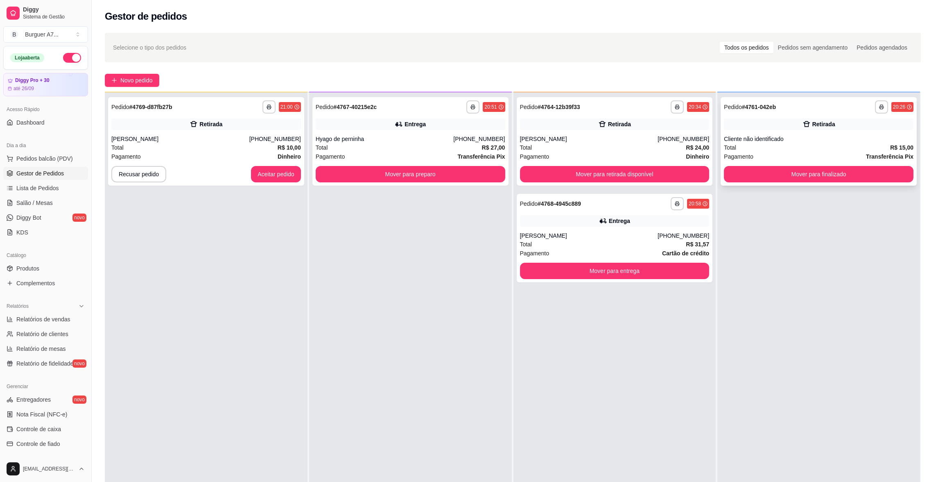
click at [744, 115] on div "**********" at bounding box center [819, 141] width 196 height 88
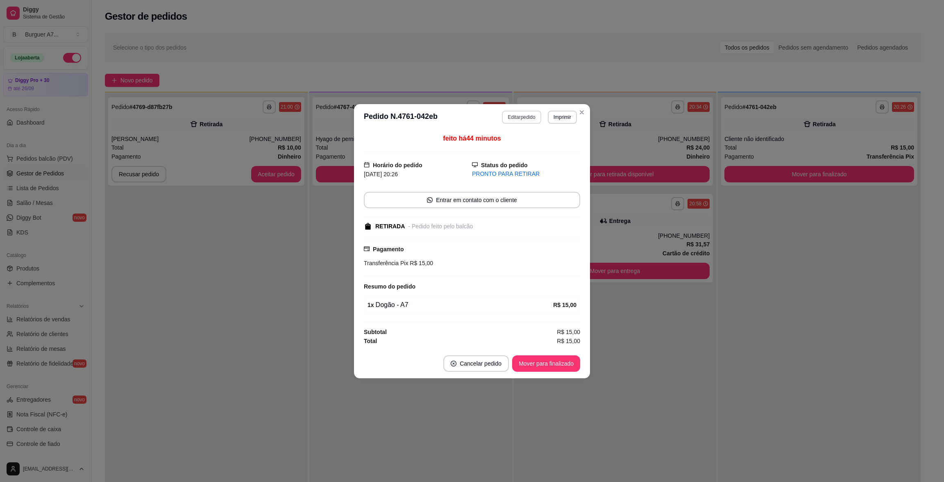
click at [517, 112] on button "Editar pedido" at bounding box center [521, 117] width 39 height 13
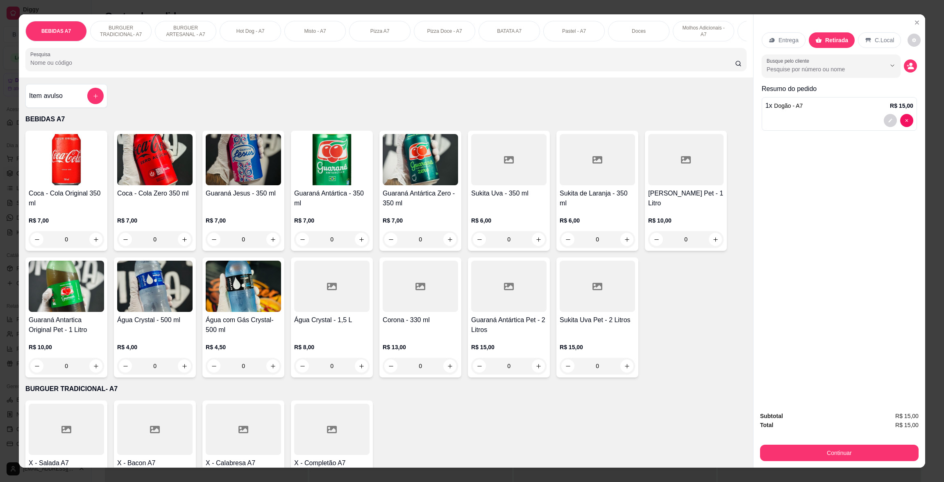
click at [51, 101] on h4 "Item avulso" at bounding box center [46, 96] width 34 height 10
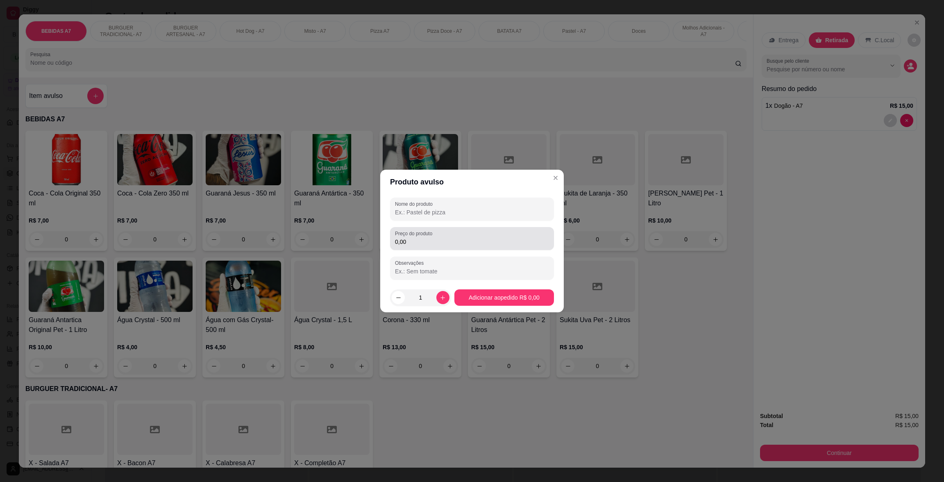
click at [470, 242] on input "0,00" at bounding box center [472, 242] width 154 height 8
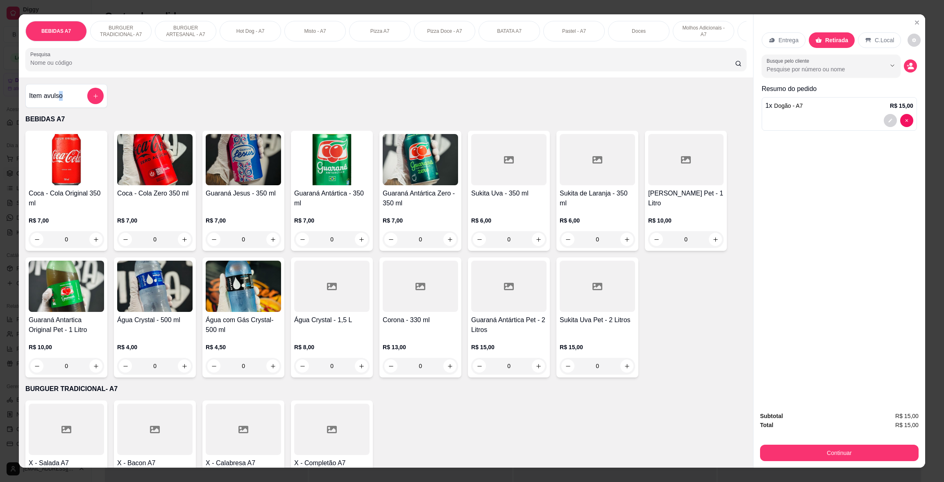
click at [58, 98] on div "Item avulso" at bounding box center [66, 96] width 82 height 24
click at [93, 99] on icon "add-separate-item" at bounding box center [96, 96] width 6 height 6
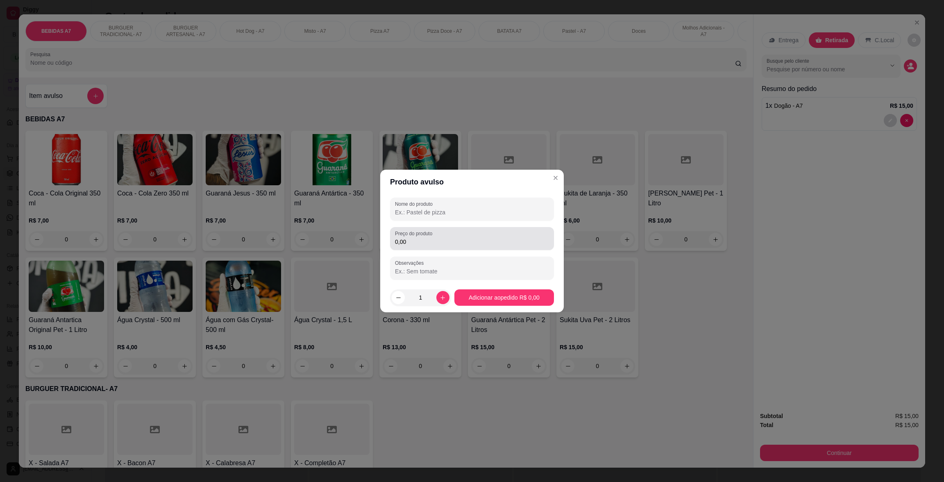
click at [469, 232] on div "0,00" at bounding box center [472, 238] width 154 height 16
type input "49,00"
click at [452, 210] on input "Nome do produto" at bounding box center [472, 212] width 154 height 8
type input "gdx"
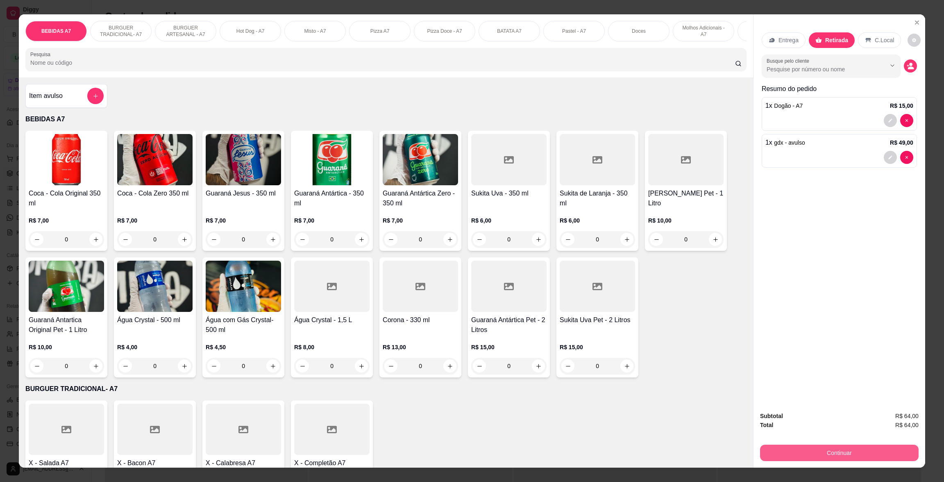
click at [815, 459] on button "Continuar" at bounding box center [839, 452] width 159 height 16
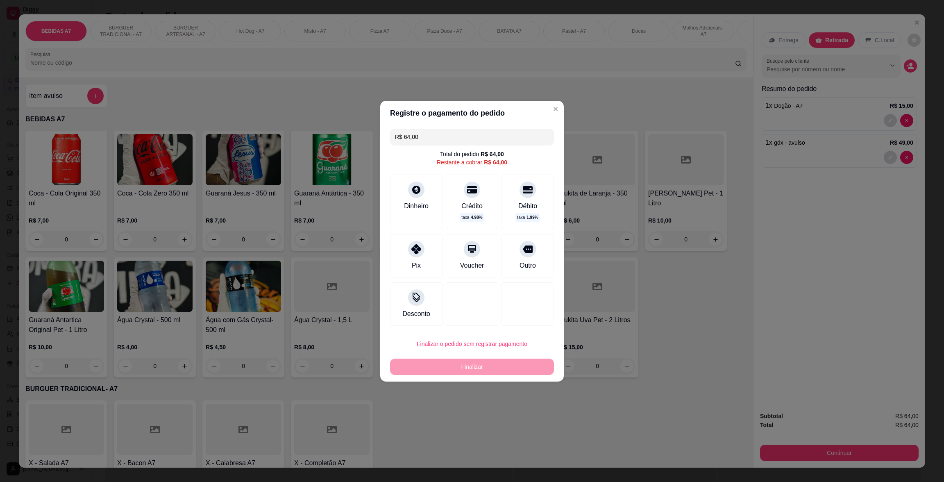
drag, startPoint x: 415, startPoint y: 267, endPoint x: 441, endPoint y: 293, distance: 36.8
click at [416, 267] on div "Pix" at bounding box center [416, 266] width 9 height 10
type input "R$ 0,00"
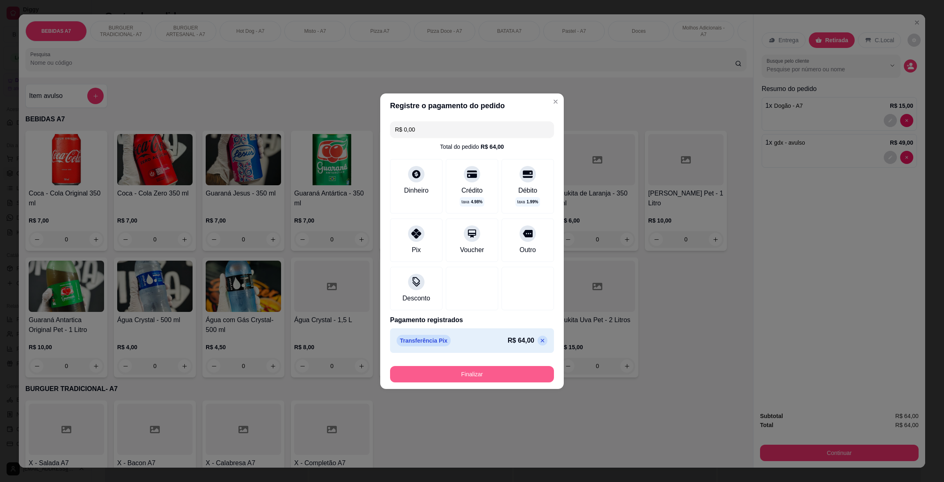
click at [501, 367] on button "Finalizar" at bounding box center [472, 374] width 164 height 16
type input "0"
type input "-R$ 64,00"
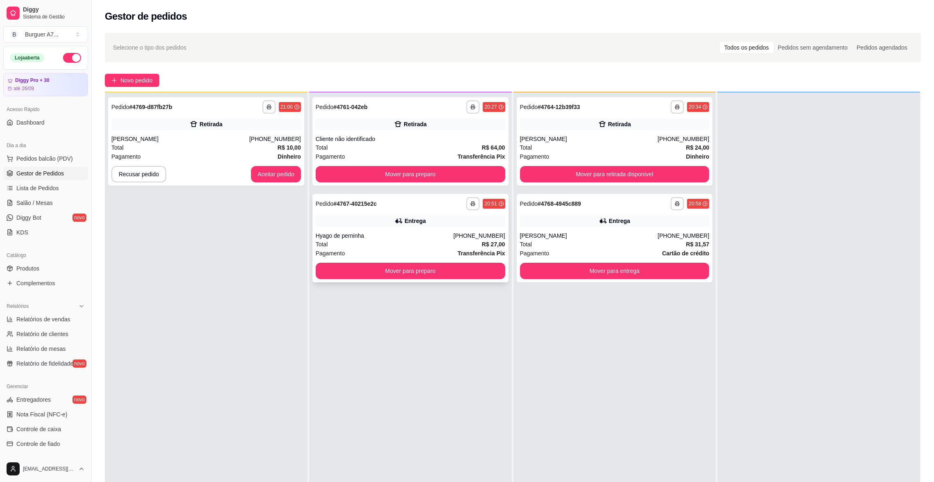
click at [468, 231] on div "[PHONE_NUMBER]" at bounding box center [479, 235] width 52 height 8
click at [448, 274] on button "Mover para preparo" at bounding box center [411, 271] width 190 height 16
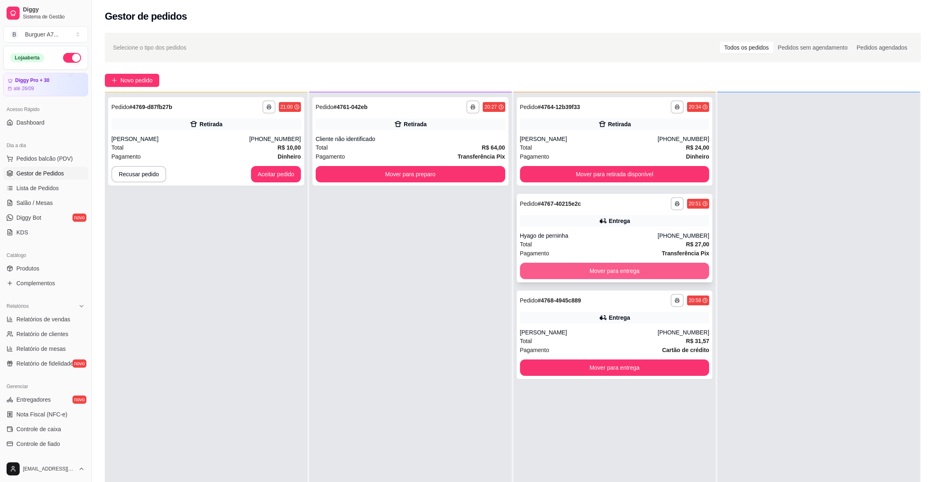
click at [681, 275] on button "Mover para entrega" at bounding box center [615, 271] width 190 height 16
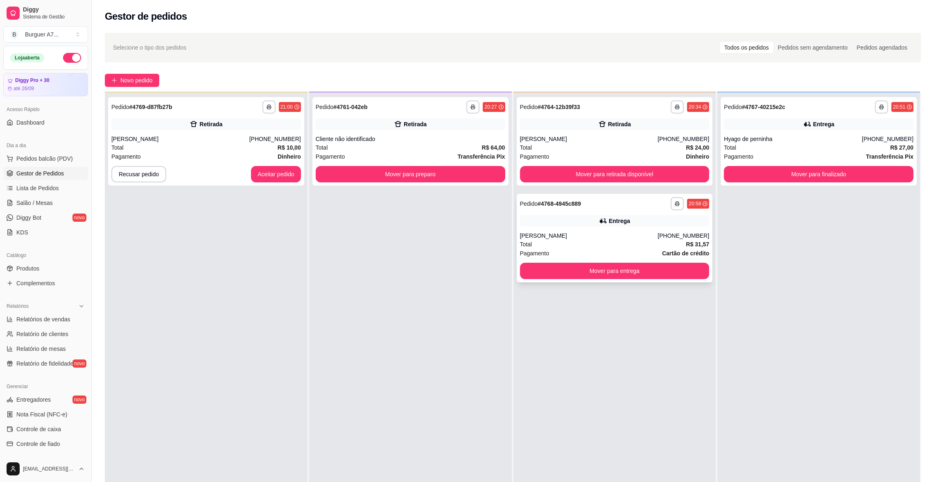
click at [677, 229] on div "**********" at bounding box center [615, 238] width 196 height 88
click at [620, 130] on div "**********" at bounding box center [615, 141] width 196 height 88
click at [646, 149] on div "Total R$ 24,00" at bounding box center [615, 147] width 190 height 9
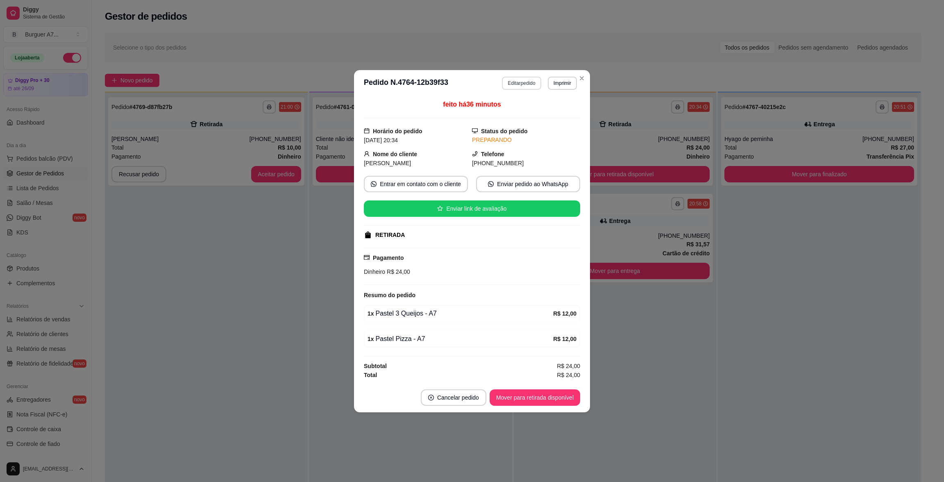
click at [535, 80] on button "Editar pedido" at bounding box center [521, 83] width 39 height 13
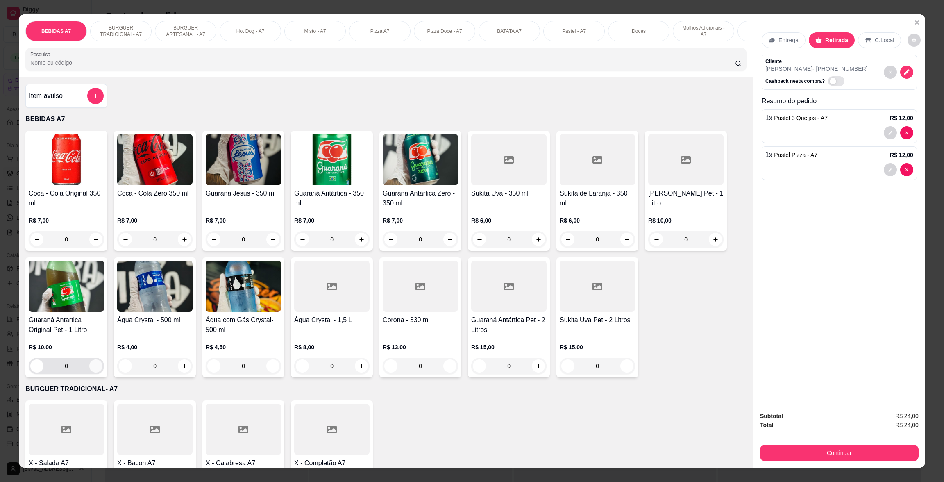
click at [93, 369] on icon "increase-product-quantity" at bounding box center [96, 366] width 6 height 6
type input "1"
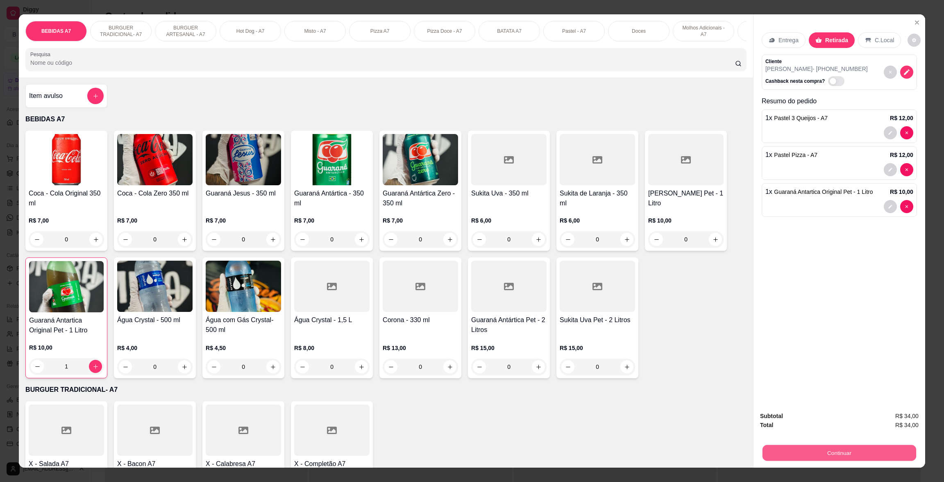
click at [832, 450] on button "Continuar" at bounding box center [839, 452] width 154 height 16
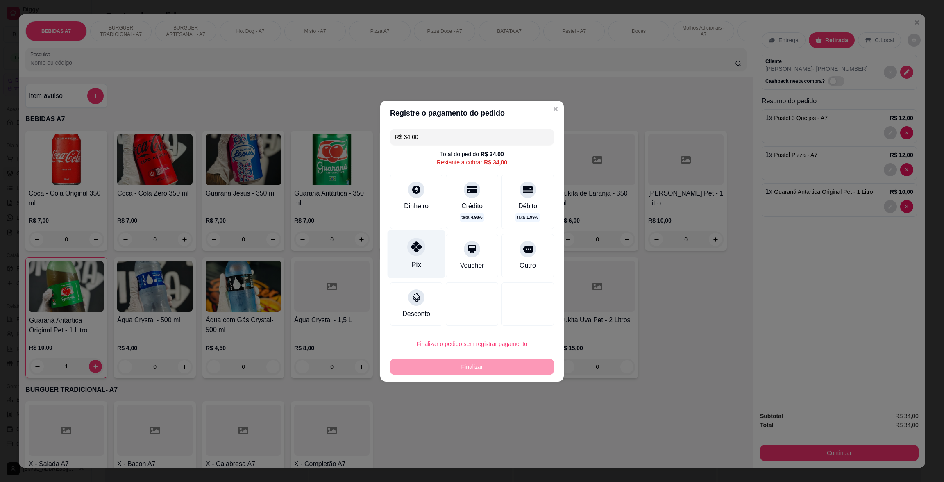
click at [421, 238] on div "Pix" at bounding box center [416, 254] width 58 height 48
type input "R$ 0,00"
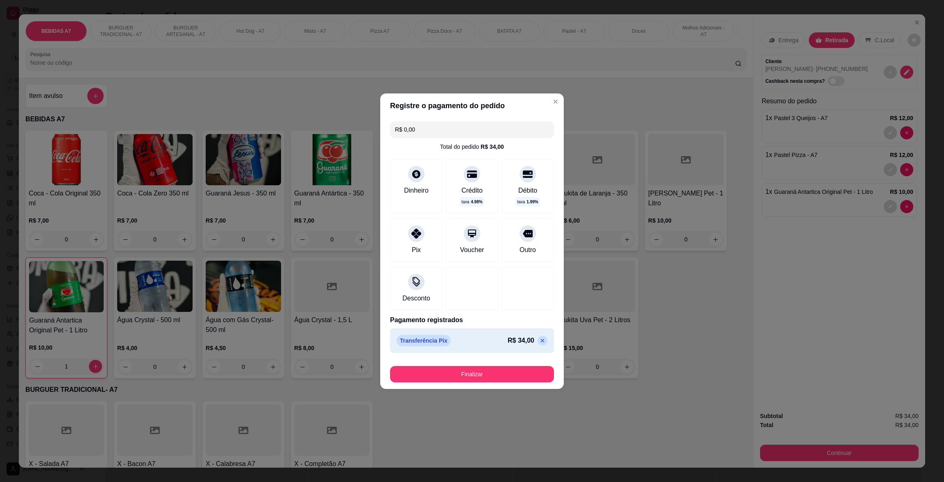
click at [511, 387] on footer "Finalizar" at bounding box center [472, 372] width 184 height 33
click at [519, 377] on button "Finalizar" at bounding box center [471, 374] width 159 height 16
type input "0"
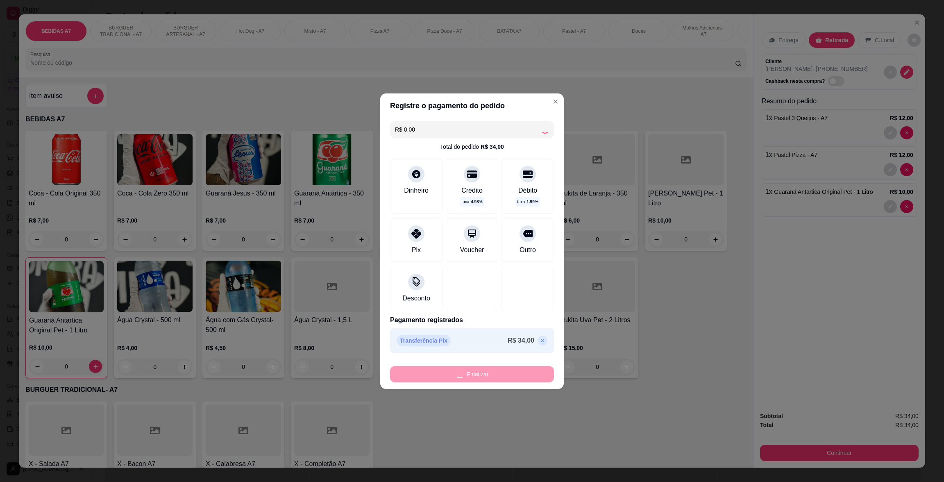
type input "-R$ 34,00"
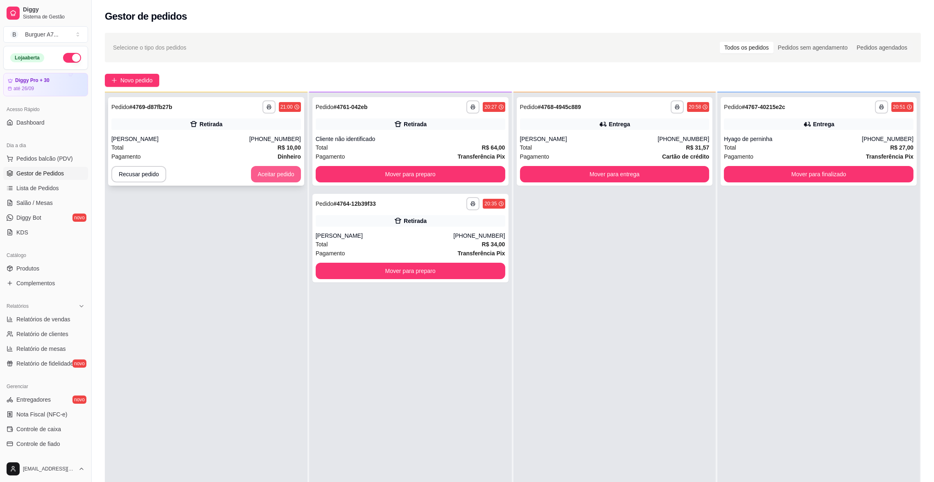
click at [267, 166] on button "Aceitar pedido" at bounding box center [276, 174] width 50 height 16
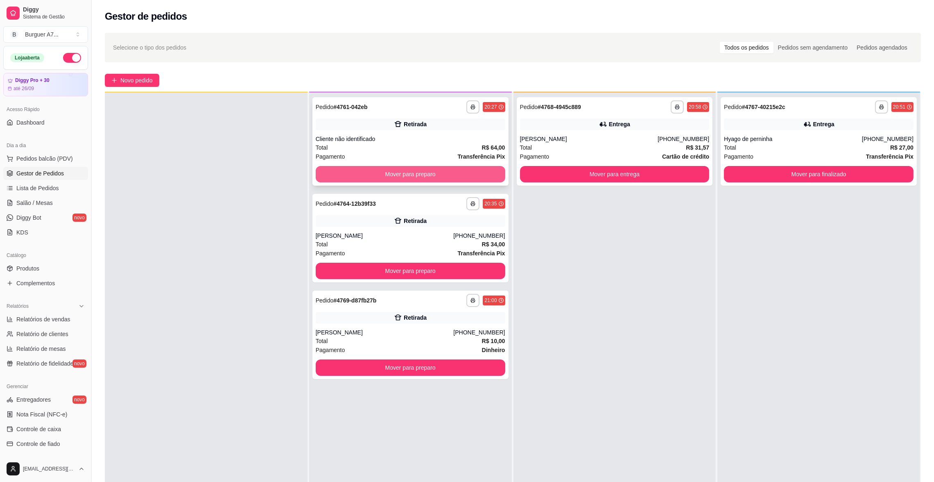
click at [468, 166] on button "Mover para preparo" at bounding box center [411, 174] width 190 height 16
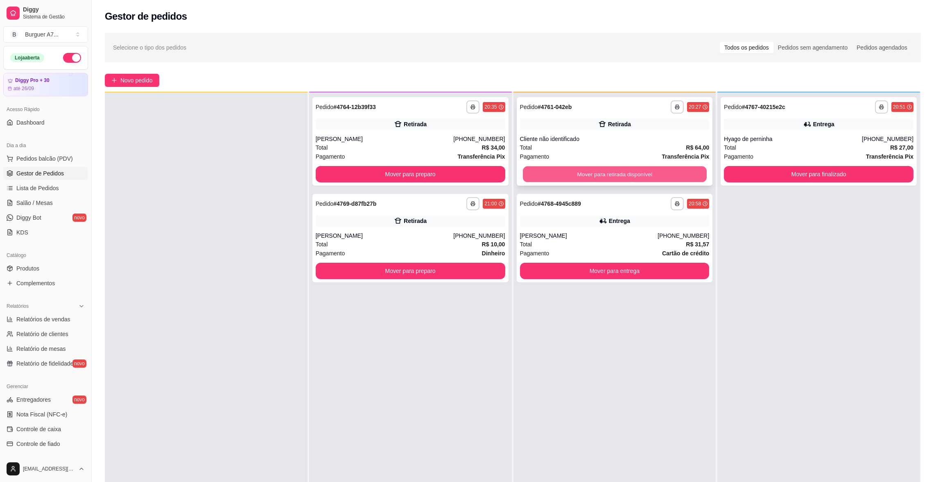
click at [669, 168] on button "Mover para retirada disponível" at bounding box center [615, 174] width 184 height 16
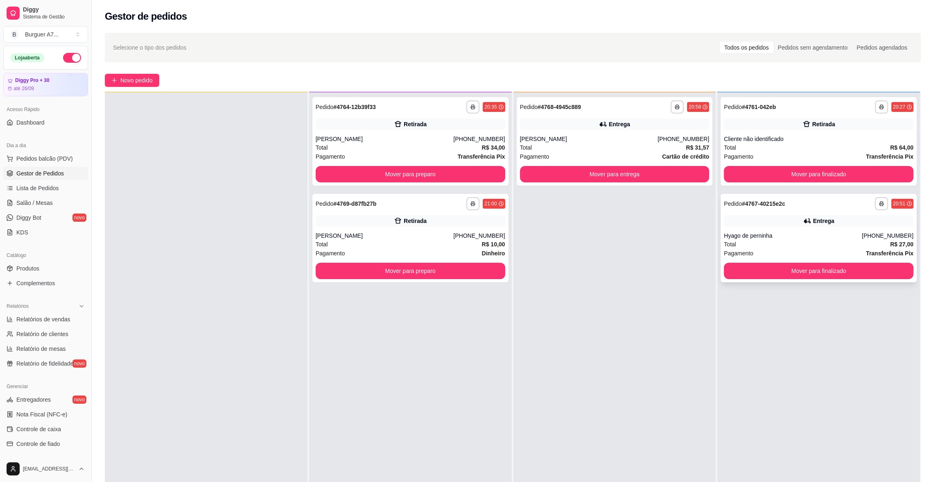
click at [879, 134] on div "**********" at bounding box center [819, 333] width 203 height 482
click at [867, 172] on button "Mover para finalizado" at bounding box center [819, 174] width 190 height 16
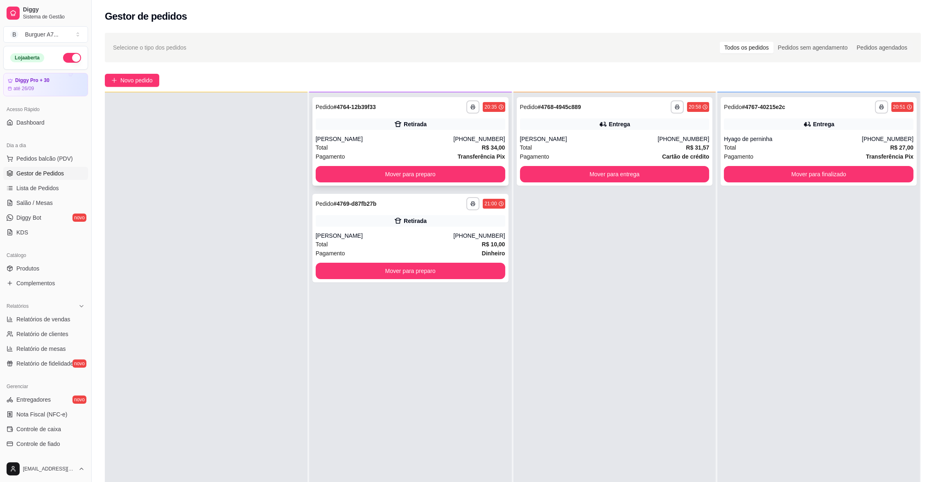
click at [441, 139] on div "[PERSON_NAME]" at bounding box center [385, 139] width 138 height 8
click at [475, 174] on button "Mover para preparo" at bounding box center [411, 174] width 190 height 16
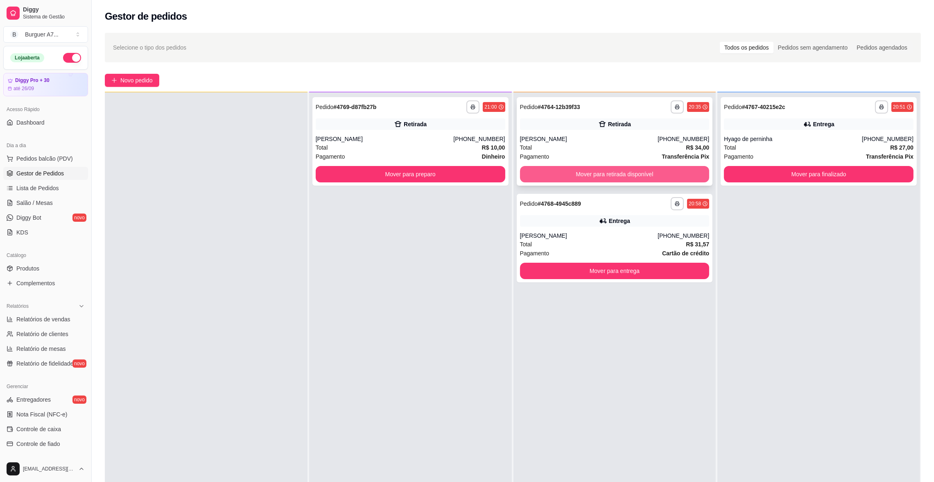
click at [611, 176] on button "Mover para retirada disponível" at bounding box center [615, 174] width 190 height 16
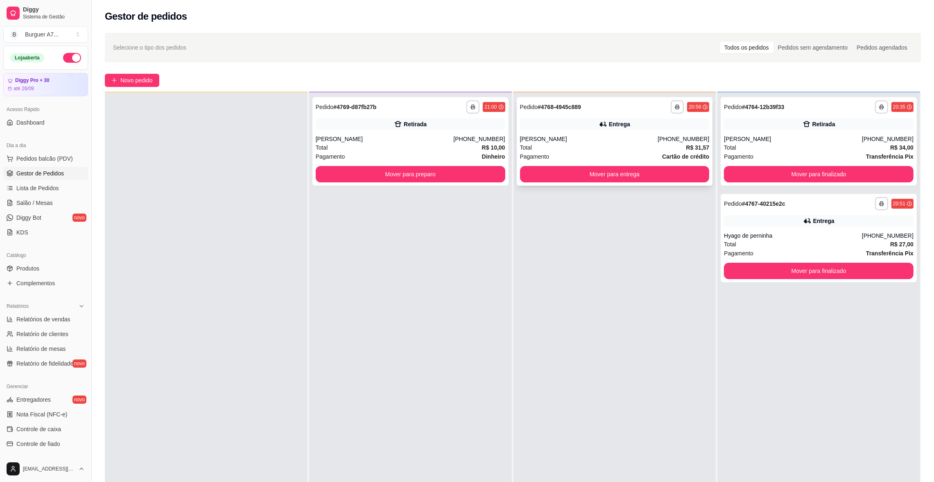
click at [616, 144] on div "Total R$ 31,57" at bounding box center [615, 147] width 190 height 9
click at [657, 146] on div "Total R$ 31,57" at bounding box center [615, 147] width 190 height 9
click at [475, 139] on div "[PHONE_NUMBER]" at bounding box center [479, 139] width 52 height 8
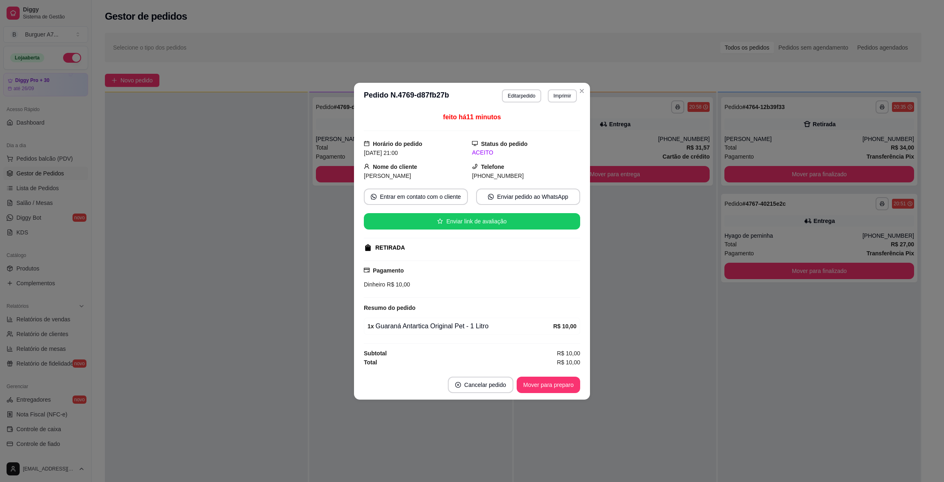
drag, startPoint x: 478, startPoint y: 395, endPoint x: 485, endPoint y: 381, distance: 16.1
click at [480, 390] on footer "Cancelar pedido Mover para preparo" at bounding box center [472, 384] width 236 height 29
click at [485, 381] on button "Cancelar pedido" at bounding box center [480, 384] width 63 height 16
click at [487, 369] on button "Sim" at bounding box center [503, 365] width 32 height 16
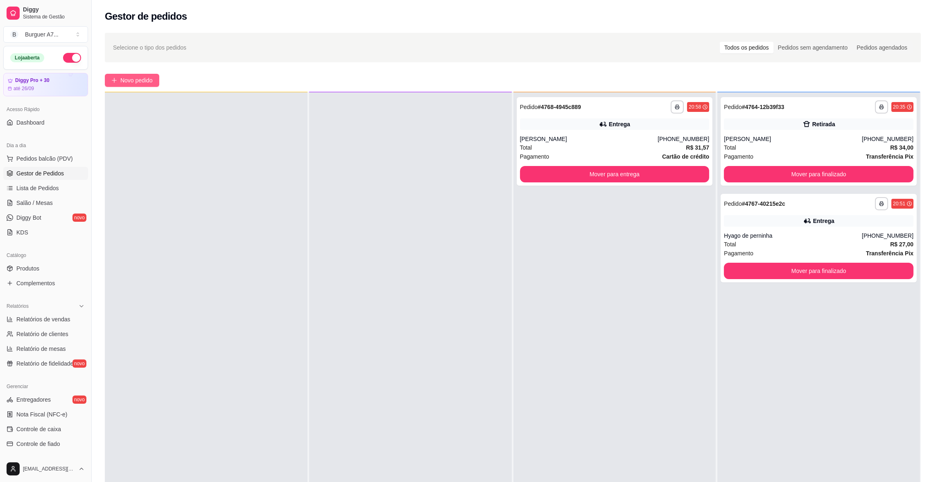
click at [149, 83] on span "Novo pedido" at bounding box center [136, 80] width 32 height 9
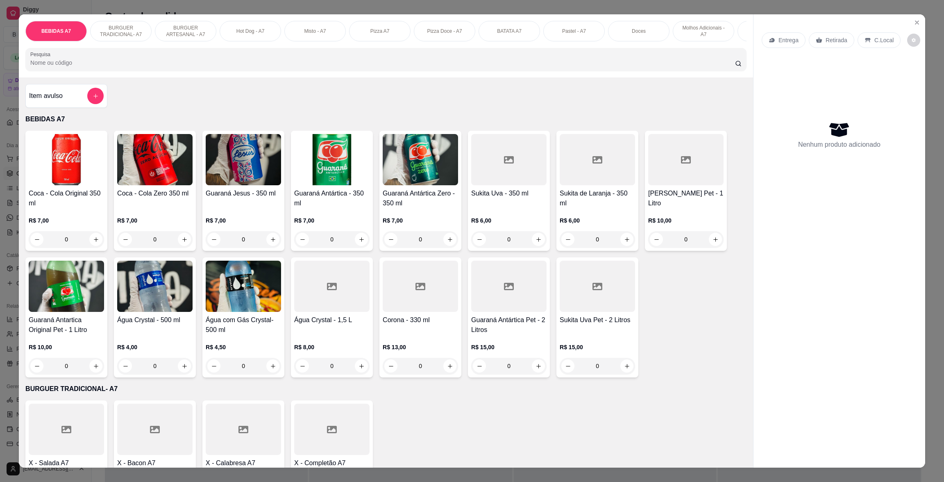
click at [72, 97] on div "Item avulso" at bounding box center [66, 96] width 75 height 16
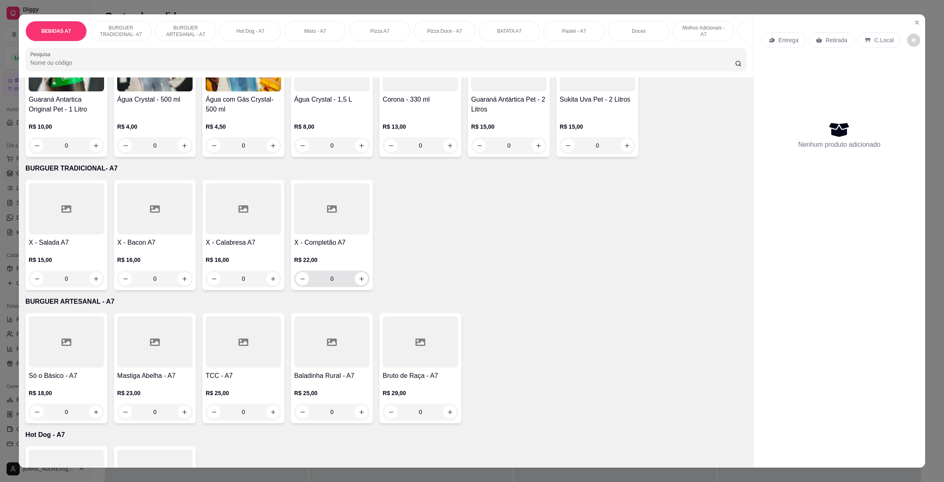
scroll to position [246, 0]
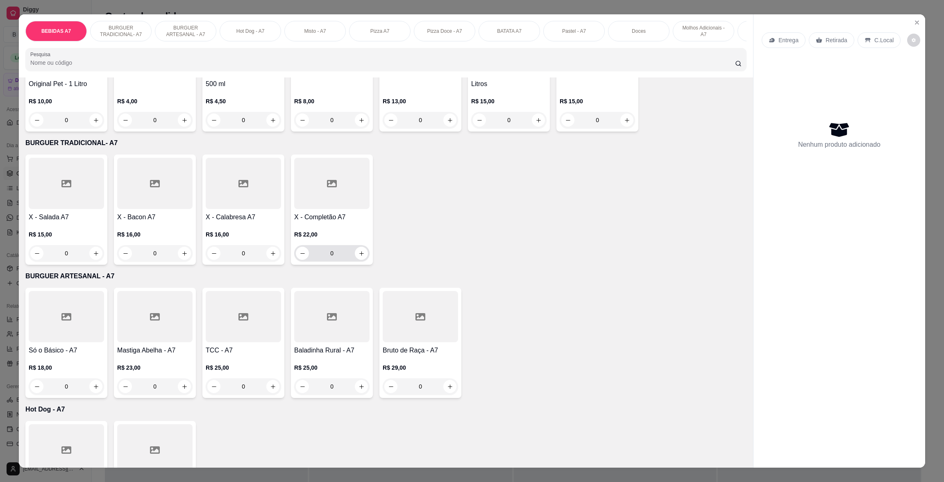
click at [350, 261] on div "0" at bounding box center [332, 253] width 72 height 16
click at [358, 256] on icon "increase-product-quantity" at bounding box center [361, 253] width 6 height 6
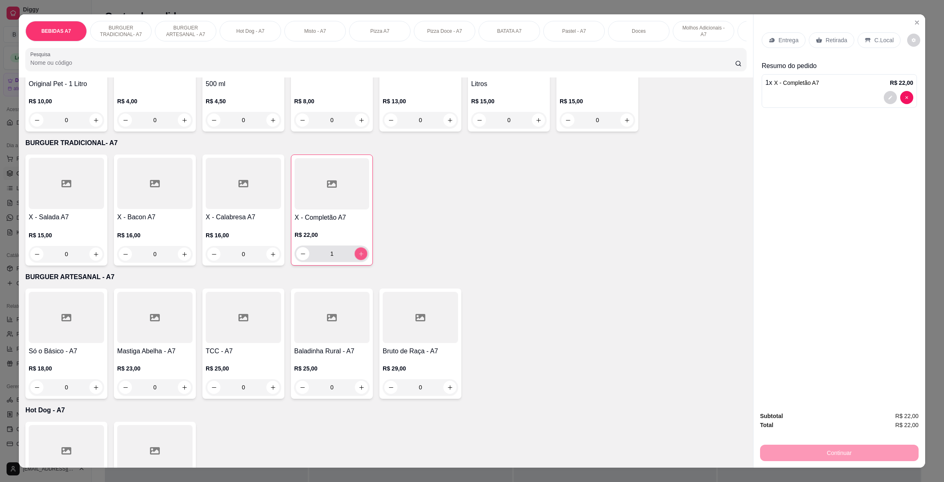
click at [358, 257] on icon "increase-product-quantity" at bounding box center [361, 254] width 6 height 6
type input "5"
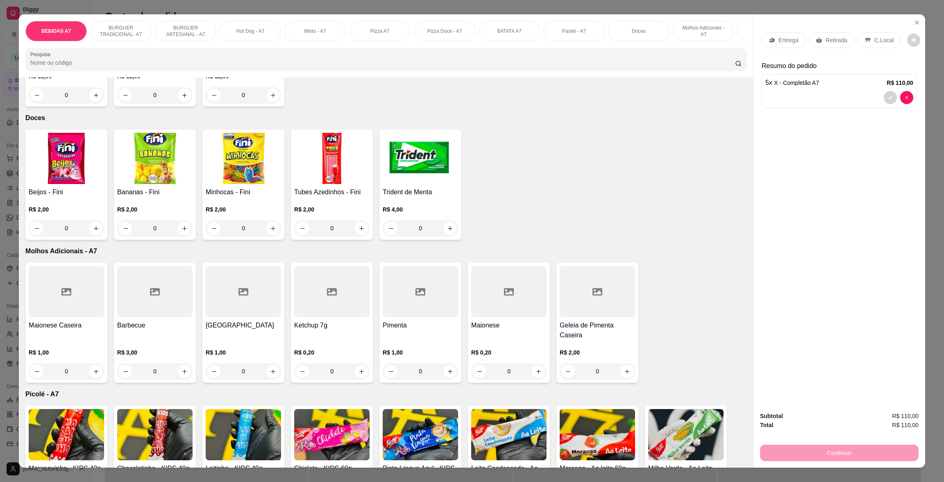
scroll to position [1474, 0]
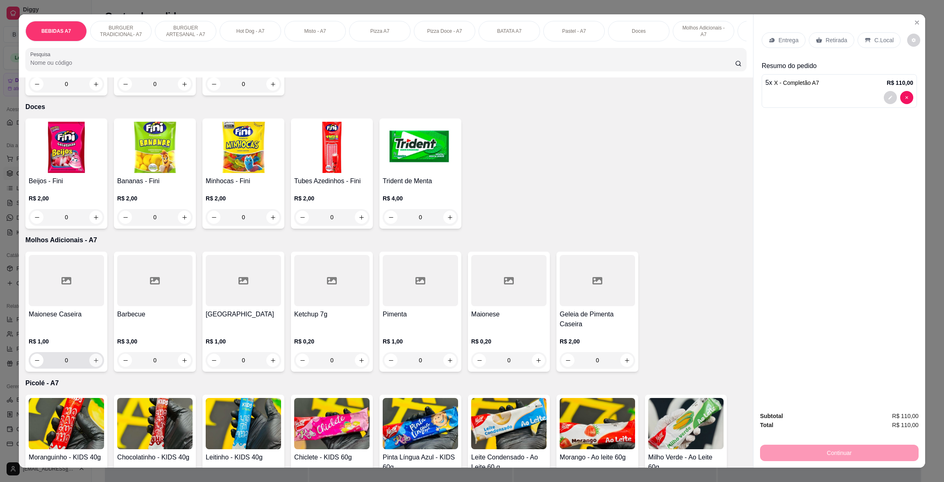
click at [93, 359] on icon "increase-product-quantity" at bounding box center [96, 360] width 6 height 6
type input "1"
click at [93, 359] on icon "increase-product-quantity" at bounding box center [96, 360] width 6 height 6
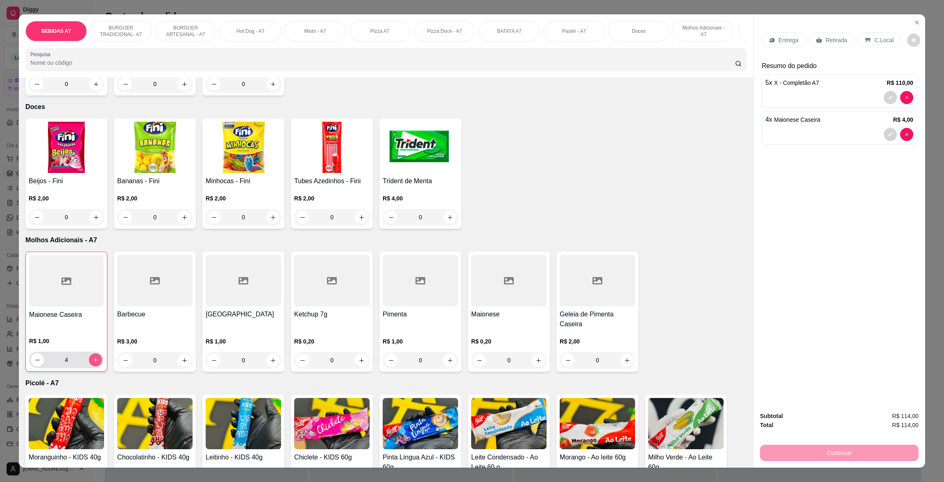
click at [93, 359] on icon "increase-product-quantity" at bounding box center [96, 360] width 6 height 6
click at [31, 356] on button "decrease-product-quantity" at bounding box center [37, 359] width 13 height 13
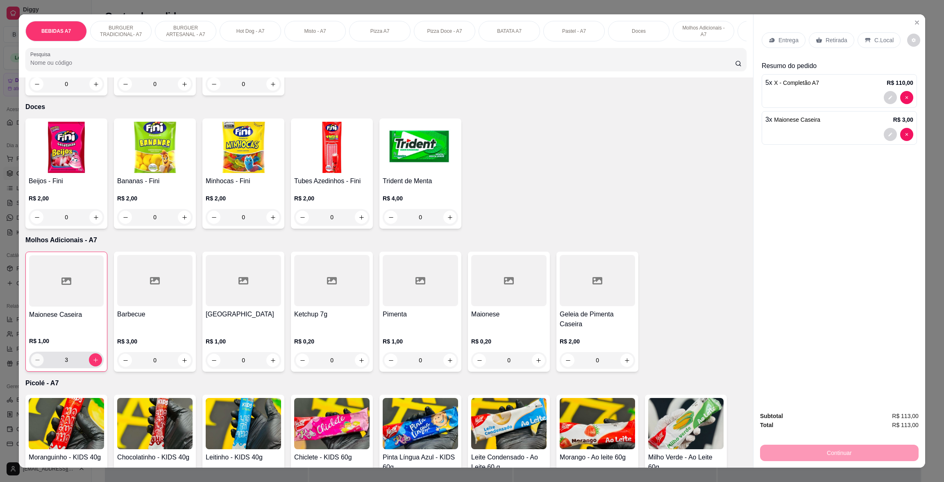
click at [31, 356] on button "decrease-product-quantity" at bounding box center [37, 360] width 13 height 13
type input "0"
click at [30, 356] on button "decrease-product-quantity" at bounding box center [36, 360] width 13 height 13
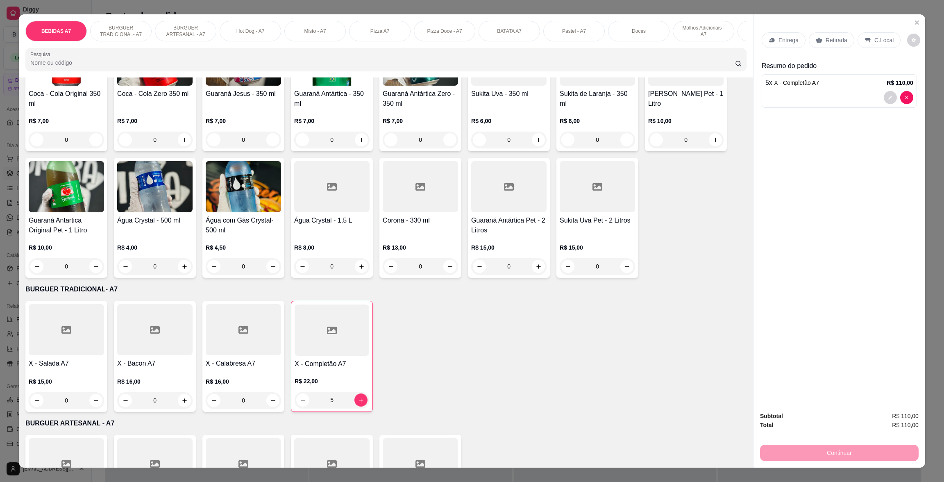
scroll to position [0, 0]
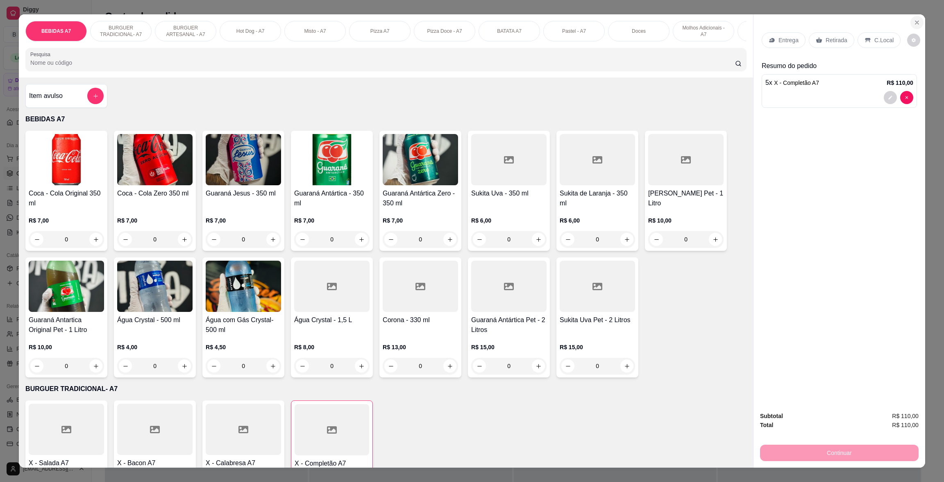
click at [910, 21] on button "Close" at bounding box center [916, 22] width 13 height 13
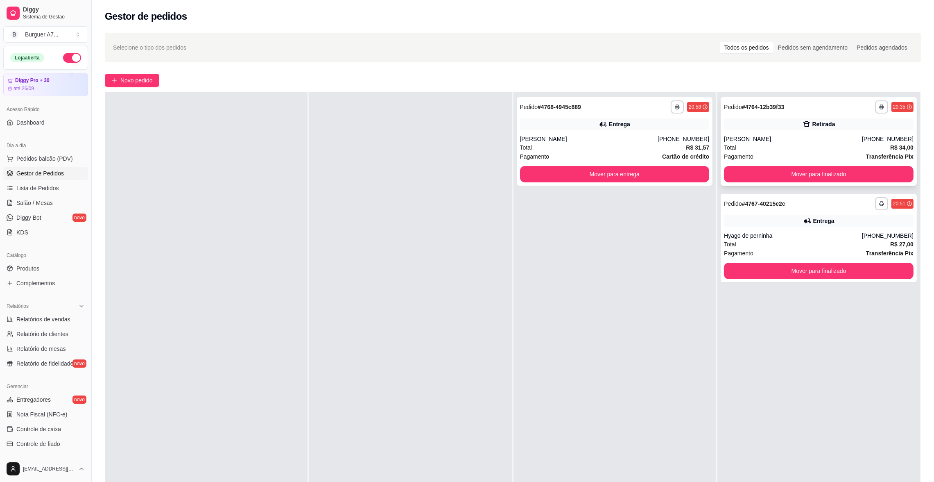
click at [748, 136] on div "[PERSON_NAME]" at bounding box center [793, 139] width 138 height 8
click at [858, 121] on div "Retirada" at bounding box center [819, 123] width 190 height 11
click at [724, 142] on div "[PERSON_NAME]" at bounding box center [793, 139] width 138 height 8
click at [628, 138] on div "[PERSON_NAME]" at bounding box center [589, 139] width 138 height 8
click at [748, 231] on div "Hyago de perninha" at bounding box center [793, 235] width 138 height 8
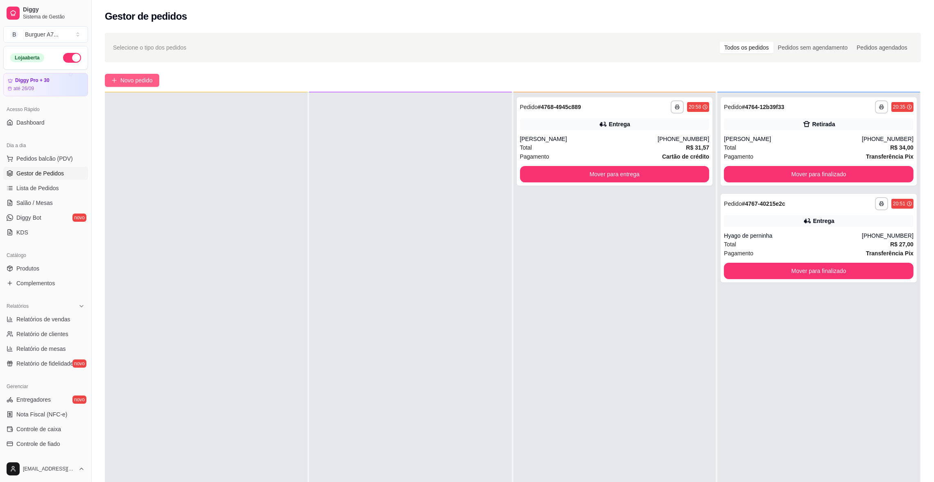
click at [149, 77] on span "Novo pedido" at bounding box center [136, 80] width 32 height 9
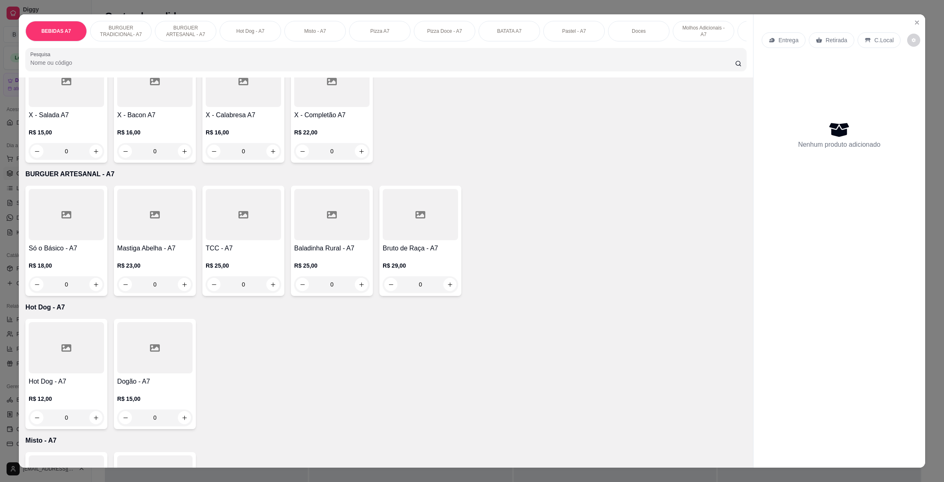
scroll to position [368, 0]
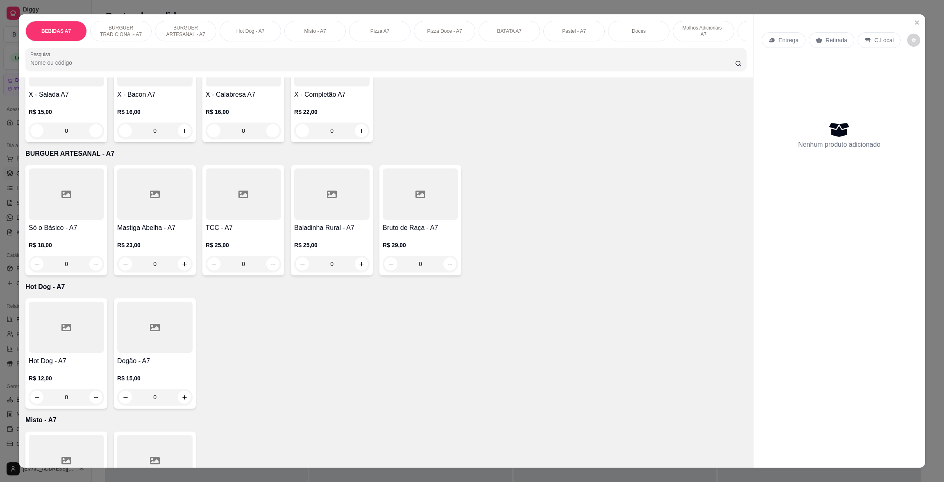
click at [348, 116] on p "R$ 22,00" at bounding box center [331, 112] width 75 height 8
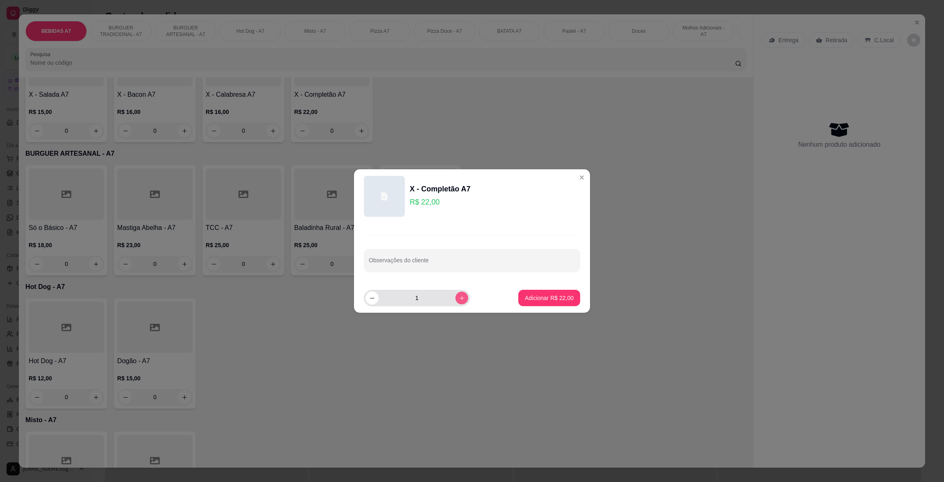
click at [459, 299] on icon "increase-product-quantity" at bounding box center [462, 298] width 6 height 6
click at [459, 298] on icon "increase-product-quantity" at bounding box center [462, 298] width 6 height 6
click at [460, 298] on icon "increase-product-quantity" at bounding box center [462, 298] width 5 height 5
type input "5"
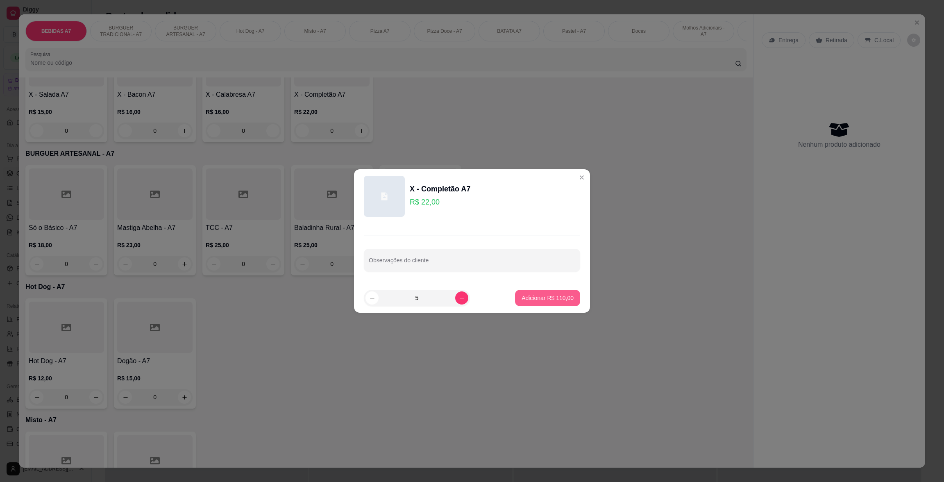
click at [561, 300] on p "Adicionar R$ 110,00" at bounding box center [547, 298] width 52 height 8
type input "5"
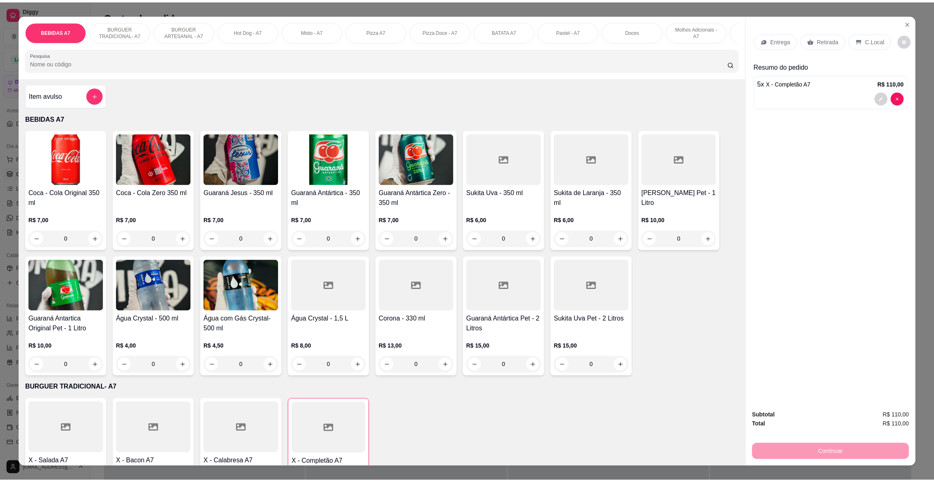
scroll to position [0, 0]
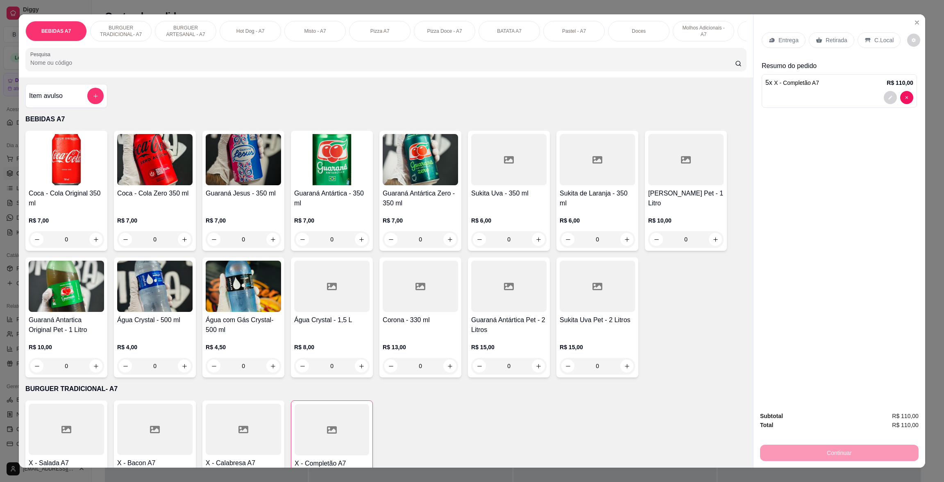
click at [70, 104] on div "Item avulso" at bounding box center [66, 96] width 75 height 16
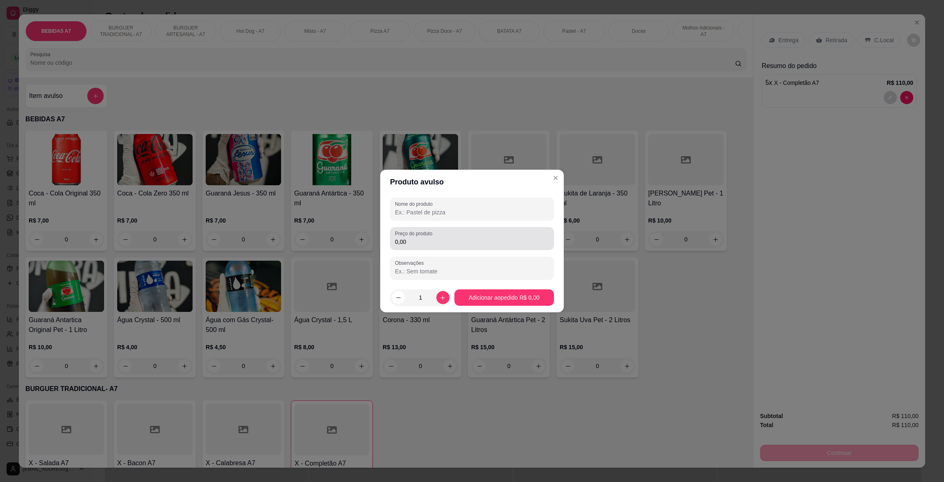
click at [460, 241] on input "0,00" at bounding box center [472, 242] width 154 height 8
type input "2,00"
click at [480, 195] on div "Nome do produto Preço do produto 2,00 Observações" at bounding box center [472, 238] width 184 height 88
click at [482, 216] on input "Nome do produto" at bounding box center [472, 212] width 154 height 8
type input "R"
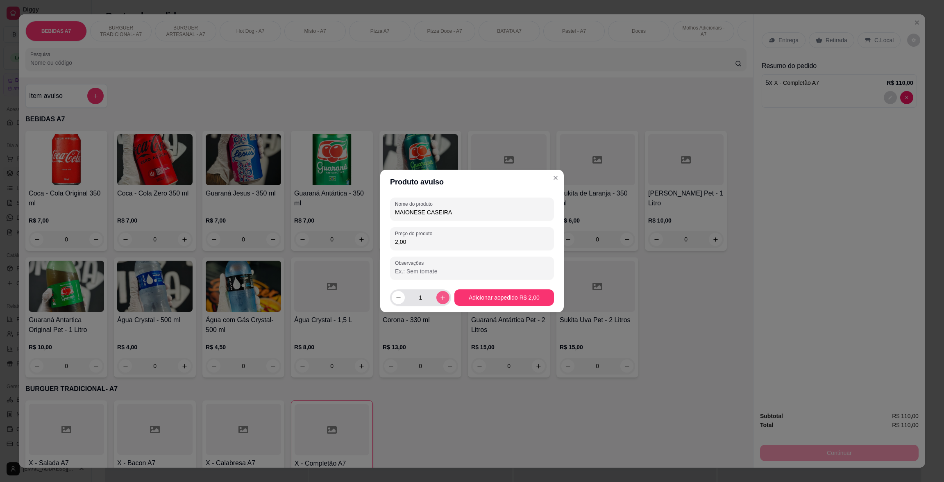
type input "MAIONESE CASEIRA"
click at [440, 295] on icon "increase-product-quantity" at bounding box center [443, 298] width 6 height 6
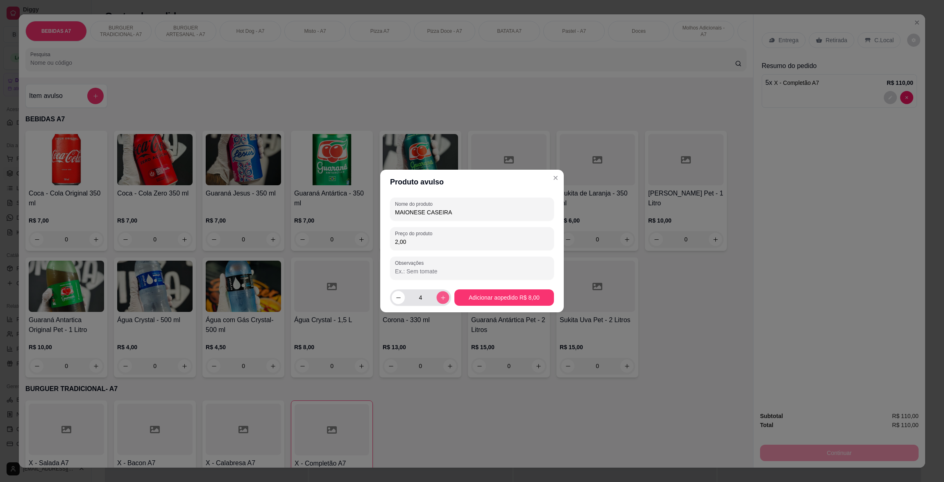
type input "5"
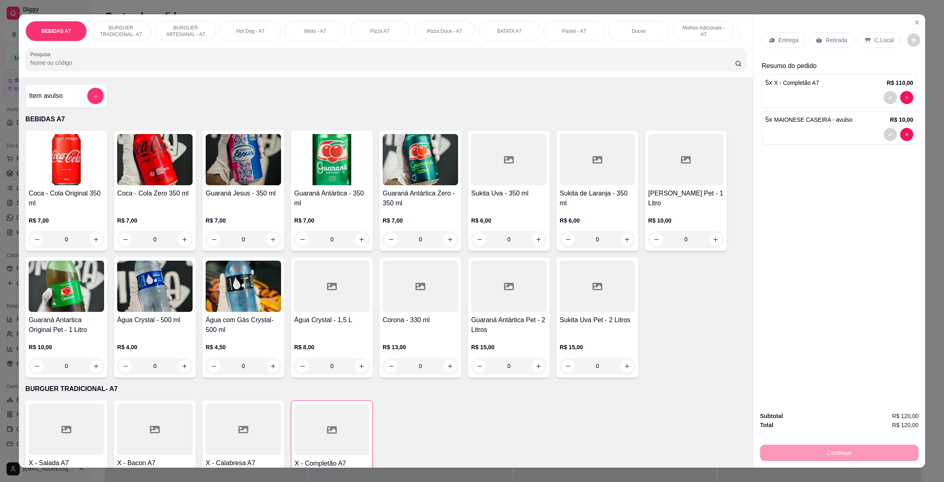
click at [766, 36] on div "Entrega" at bounding box center [783, 40] width 44 height 16
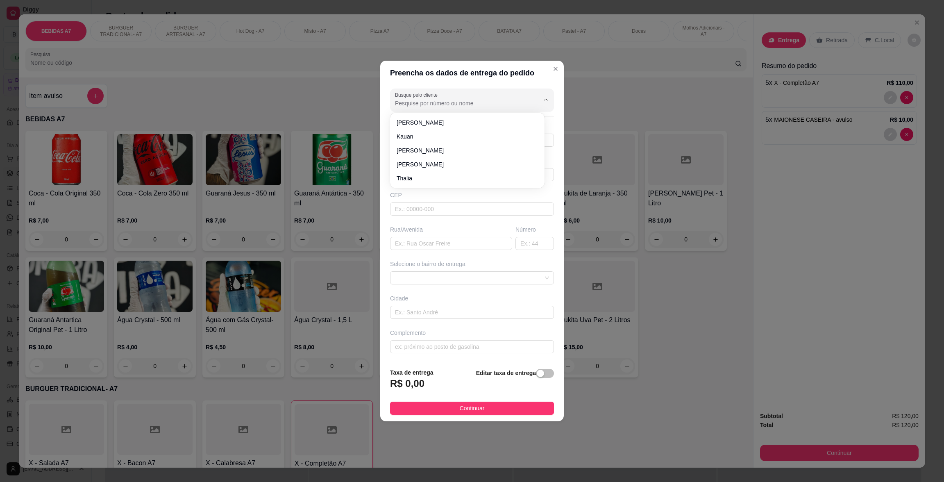
click at [446, 105] on input "Busque pelo cliente" at bounding box center [460, 103] width 131 height 8
click at [424, 120] on span "[PERSON_NAME]" at bounding box center [463, 122] width 133 height 8
type input "[PERSON_NAME]"
type input "98987281195"
type input "[PERSON_NAME]"
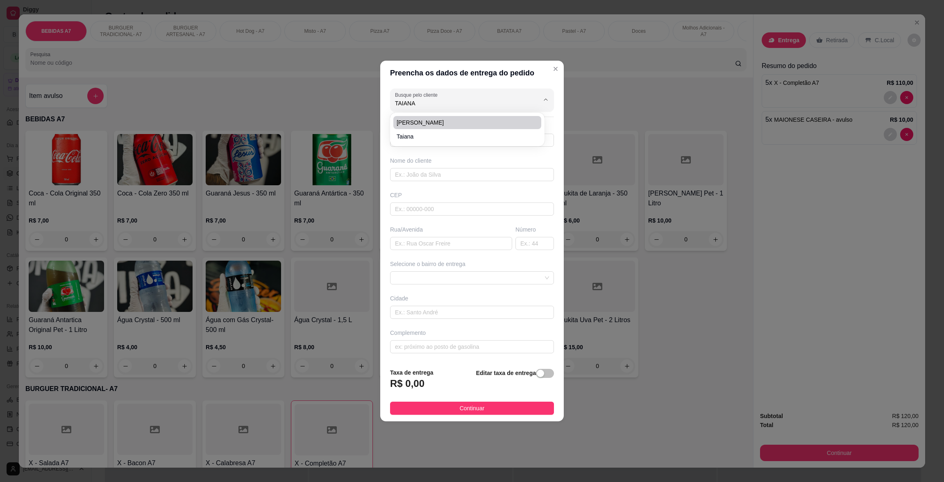
type input "65223000"
type input "[GEOGRAPHIC_DATA]"
type input "00"
type input "Olinda nova - Ma"
type input "[GEOGRAPHIC_DATA], perto da casa de maycon do som"
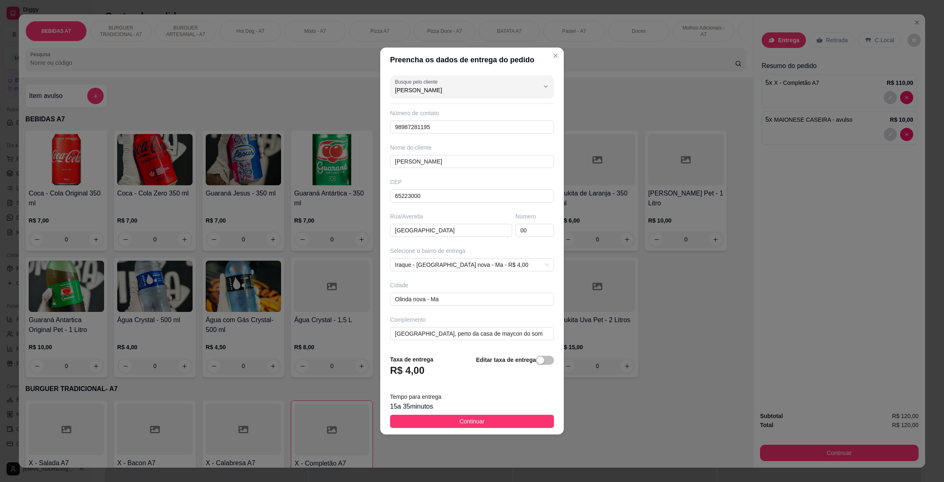
type input "[PERSON_NAME]"
click at [520, 429] on footer "Taxa de entrega R$ 4,00 Editar taxa de entrega Tempo para entrega 15 a 35 minut…" at bounding box center [472, 391] width 184 height 86
click at [503, 421] on button "Continuar" at bounding box center [472, 421] width 164 height 13
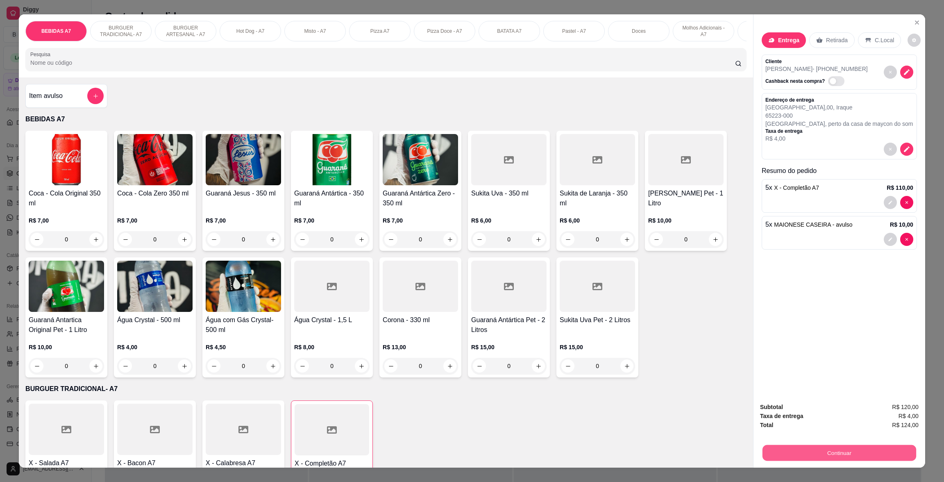
click at [840, 451] on button "Continuar" at bounding box center [839, 452] width 154 height 16
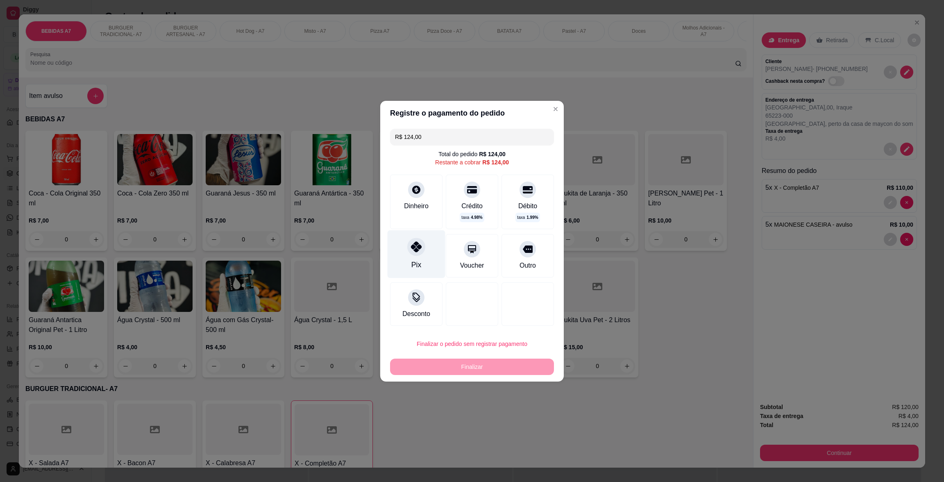
click at [429, 253] on div "Pix" at bounding box center [416, 254] width 58 height 48
type input "R$ 0,00"
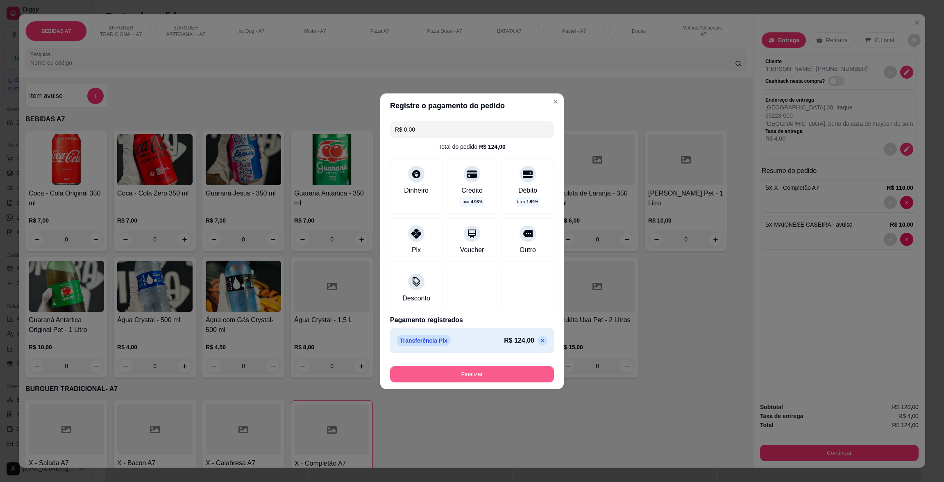
click at [491, 374] on button "Finalizar" at bounding box center [472, 374] width 164 height 16
type input "0"
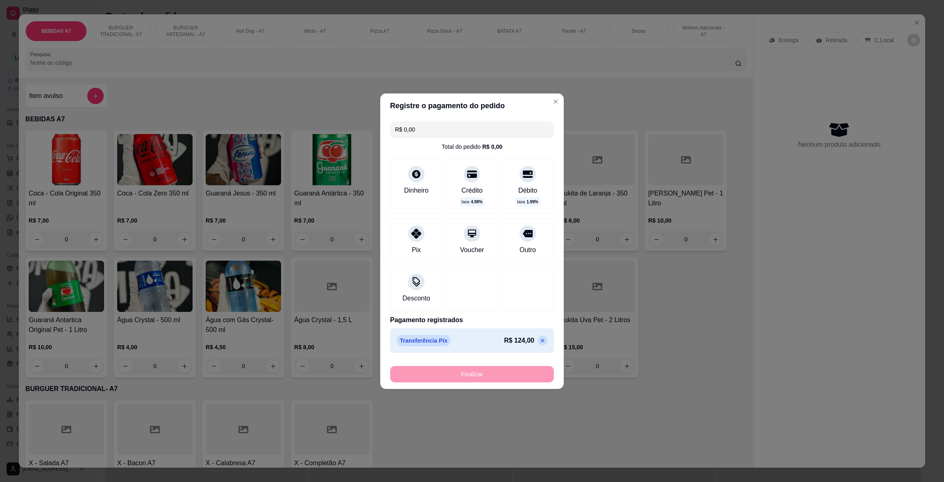
type input "-R$ 124,00"
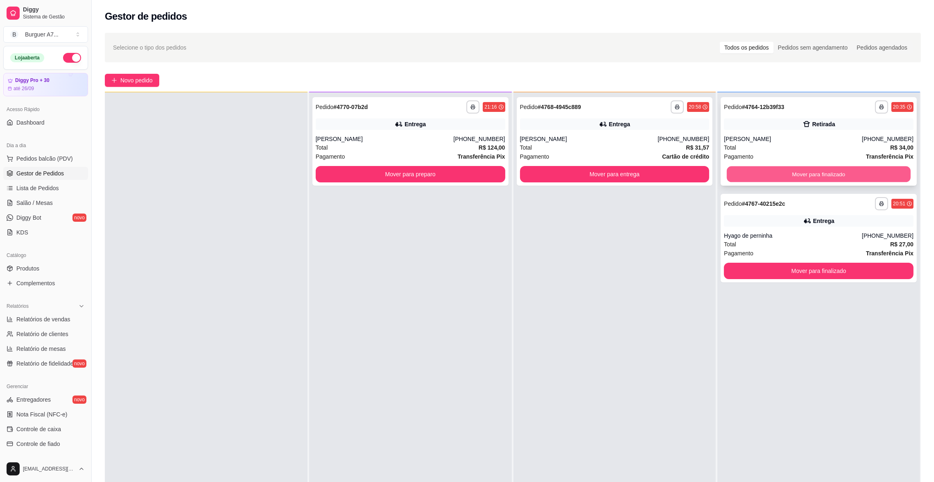
click at [811, 173] on button "Mover para finalizado" at bounding box center [819, 174] width 184 height 16
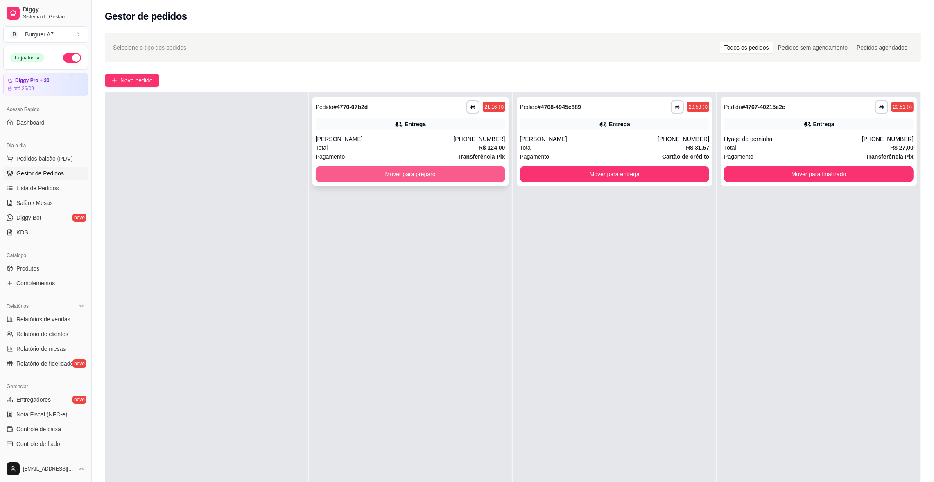
click at [470, 170] on button "Mover para preparo" at bounding box center [411, 174] width 190 height 16
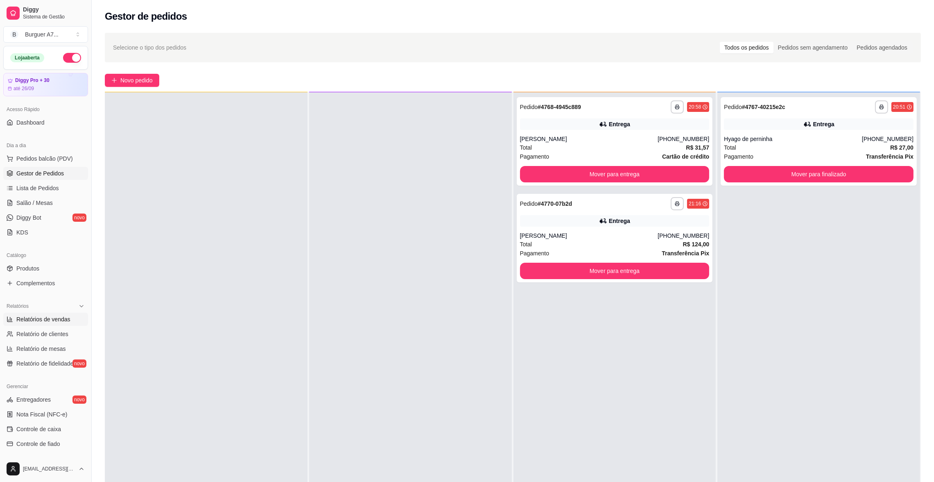
click at [52, 317] on span "Relatórios de vendas" at bounding box center [43, 319] width 54 height 8
select select "ALL"
select select "0"
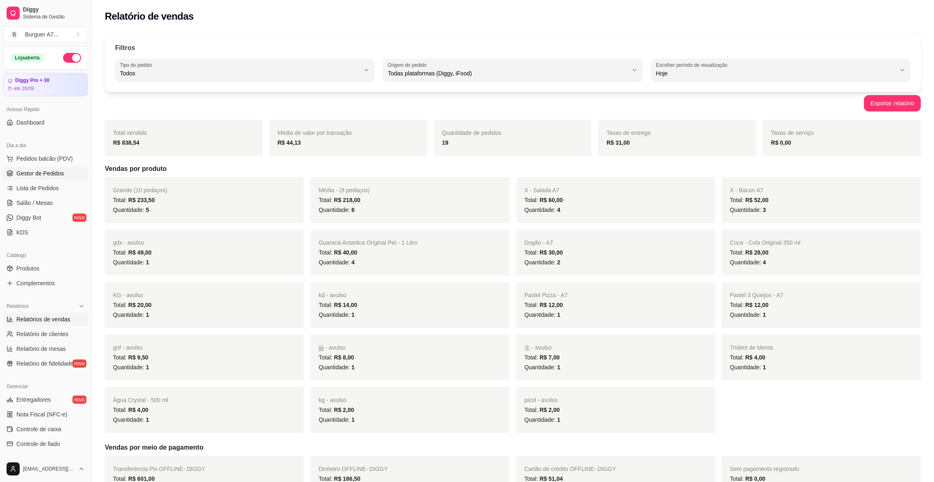
click at [30, 174] on span "Gestor de Pedidos" at bounding box center [40, 173] width 48 height 8
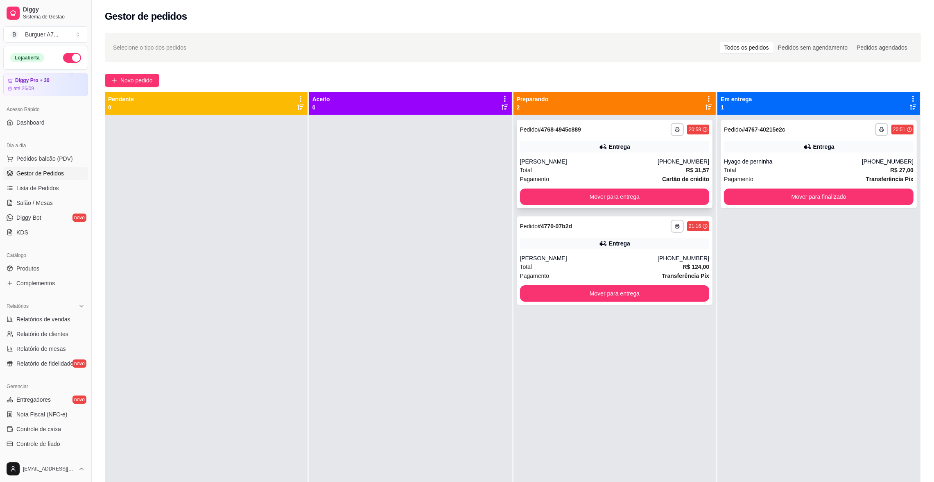
click at [643, 152] on div "Entrega" at bounding box center [615, 146] width 190 height 11
click at [25, 309] on div "Relatórios" at bounding box center [45, 305] width 85 height 13
click at [45, 308] on div "Relatórios" at bounding box center [45, 305] width 85 height 13
click at [48, 314] on link "Relatórios de vendas" at bounding box center [45, 319] width 85 height 13
select select "ALL"
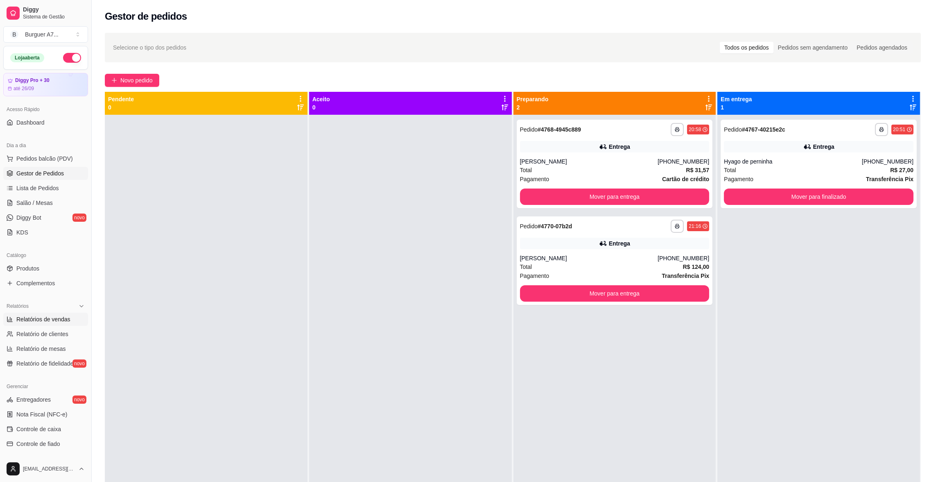
select select "ALL"
select select "0"
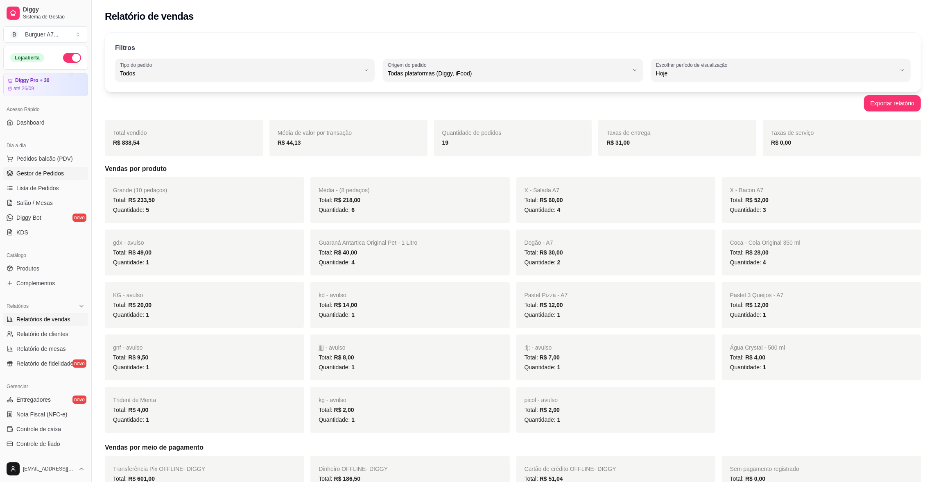
click at [56, 168] on link "Gestor de Pedidos" at bounding box center [45, 173] width 85 height 13
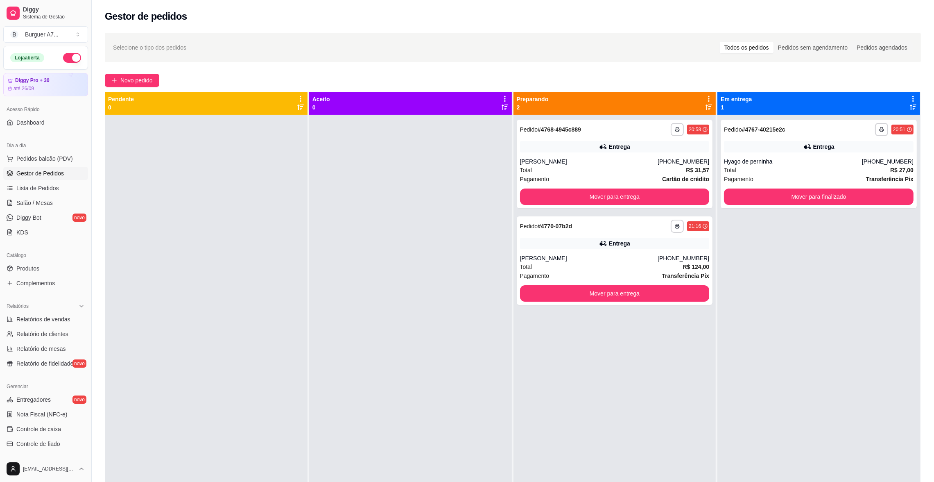
click at [793, 227] on div "**********" at bounding box center [819, 356] width 203 height 482
click at [114, 82] on icon "plus" at bounding box center [114, 80] width 6 height 6
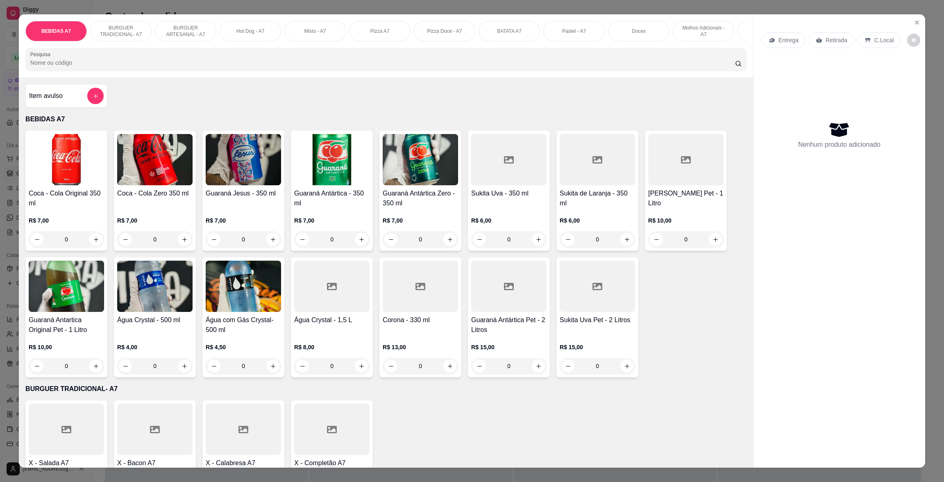
click at [66, 104] on div "Item avulso" at bounding box center [66, 96] width 75 height 16
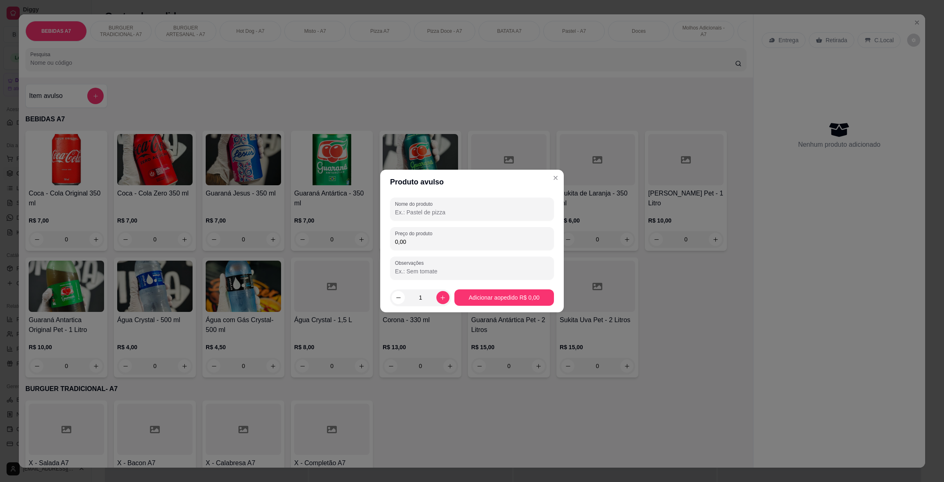
drag, startPoint x: 429, startPoint y: 222, endPoint x: 435, endPoint y: 225, distance: 6.4
click at [429, 222] on div "Nome do produto Preço do produto 0,00 Observações" at bounding box center [472, 238] width 164 height 82
click at [438, 229] on div "Preço do produto 0,00" at bounding box center [472, 238] width 164 height 23
click at [442, 242] on input "0,09" at bounding box center [472, 242] width 154 height 8
type input "9,00"
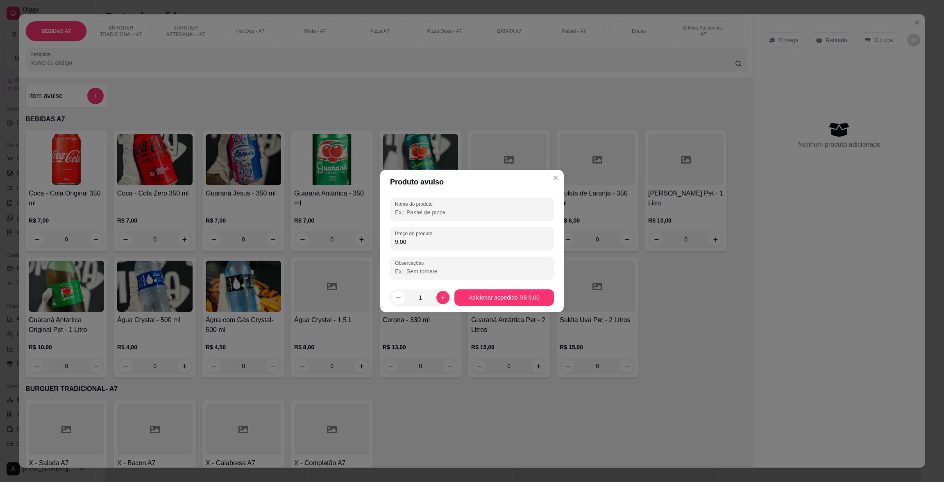
click at [440, 224] on div "Nome do produto Preço do produto 9,00 Observações" at bounding box center [472, 238] width 164 height 82
click at [444, 208] on input "Nome do produto" at bounding box center [472, 212] width 154 height 8
type input "KG"
drag, startPoint x: 488, startPoint y: 284, endPoint x: 494, endPoint y: 291, distance: 9.0
click at [489, 287] on footer "1 Adicionar ao pedido R$ 9,00" at bounding box center [472, 297] width 184 height 29
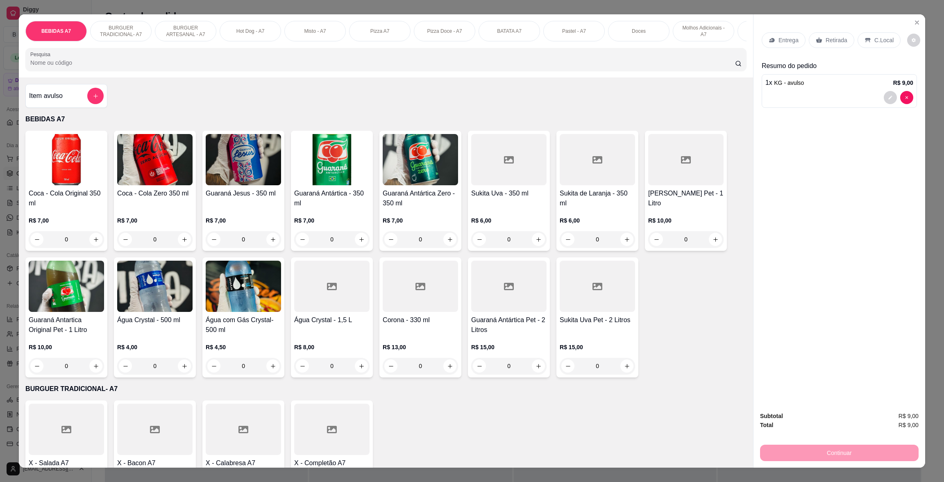
click at [829, 43] on p "Retirada" at bounding box center [836, 40] width 22 height 8
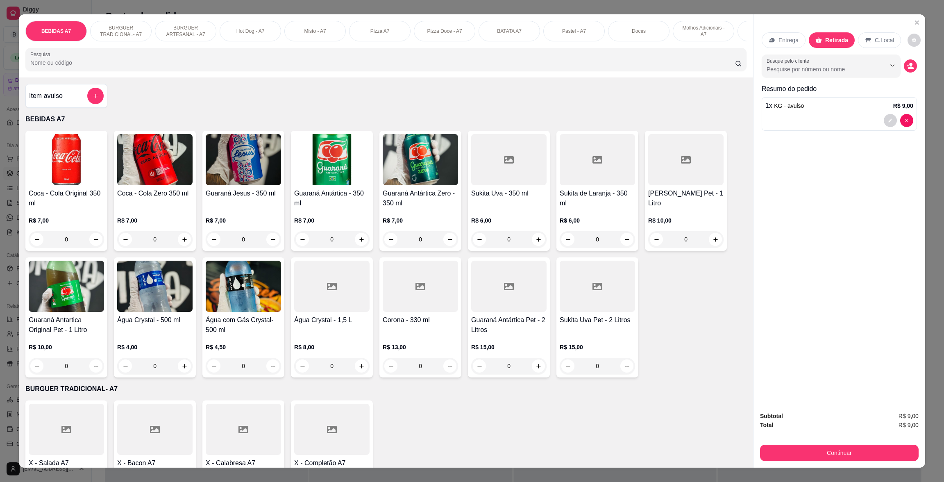
drag, startPoint x: 857, startPoint y: 351, endPoint x: 867, endPoint y: 360, distance: 12.8
click at [859, 352] on div "Entrega Retirada C.Local Busque pelo cliente Resumo do pedido 1 x KG - avulso R…" at bounding box center [839, 209] width 172 height 390
drag, startPoint x: 887, startPoint y: 437, endPoint x: 893, endPoint y: 446, distance: 10.7
click at [887, 437] on div "Subtotal R$ 9,00 Total R$ 9,00 Continuar" at bounding box center [839, 436] width 159 height 50
click at [893, 446] on button "Continuar" at bounding box center [839, 452] width 159 height 16
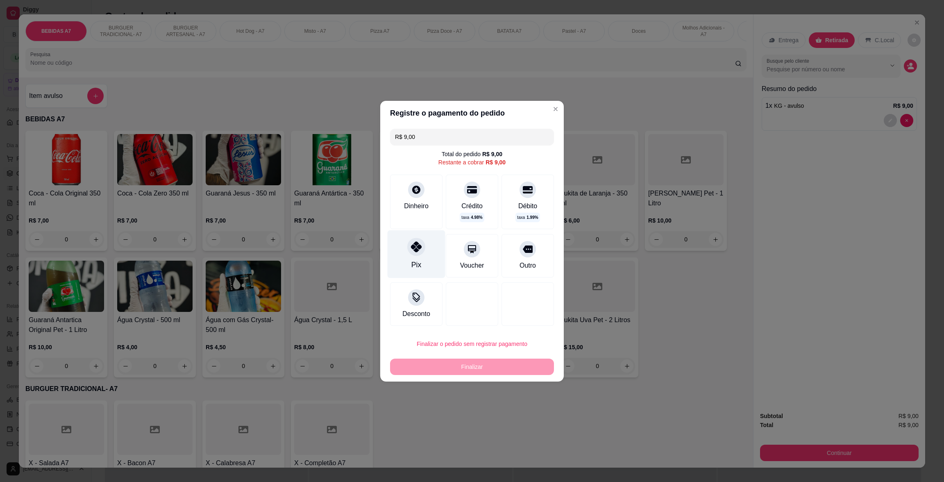
click at [416, 250] on icon at bounding box center [416, 246] width 11 height 11
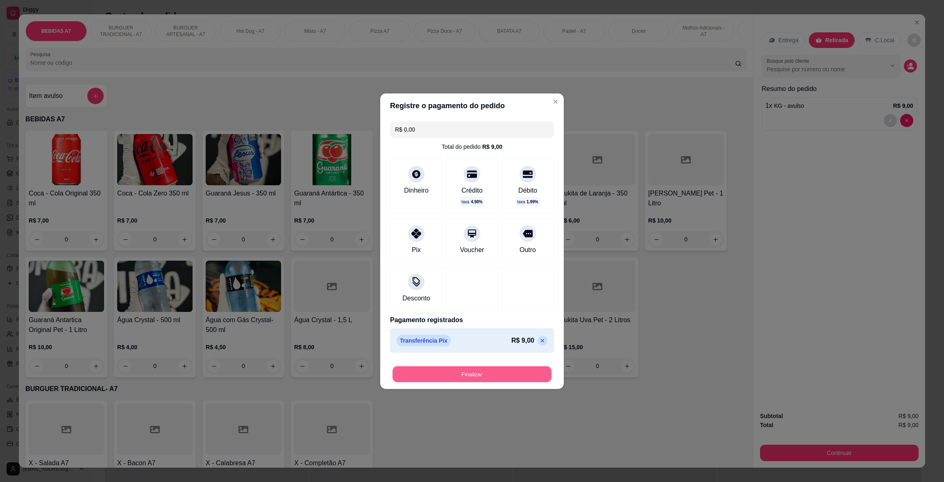
click at [490, 372] on button "Finalizar" at bounding box center [471, 374] width 159 height 16
type input "-R$ 9,00"
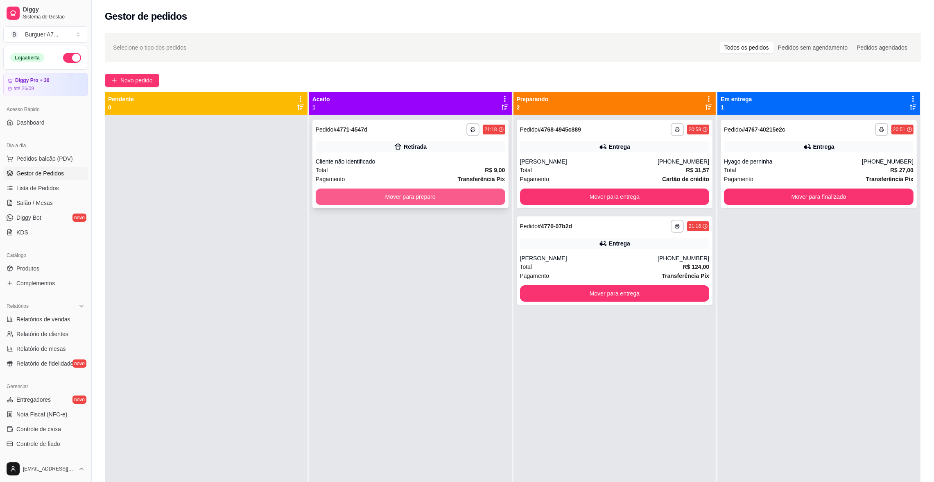
click at [481, 197] on button "Mover para preparo" at bounding box center [411, 196] width 190 height 16
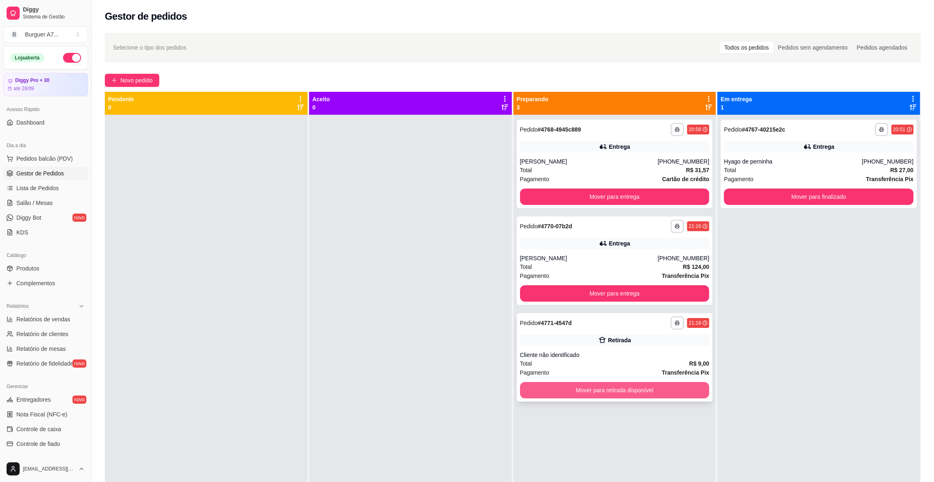
click at [630, 392] on button "Mover para retirada disponível" at bounding box center [615, 390] width 190 height 16
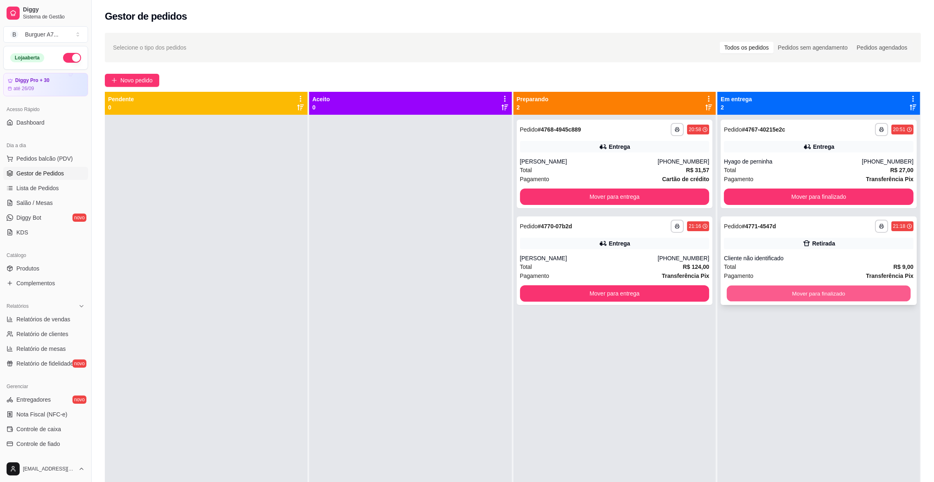
click at [811, 293] on button "Mover para finalizado" at bounding box center [819, 294] width 184 height 16
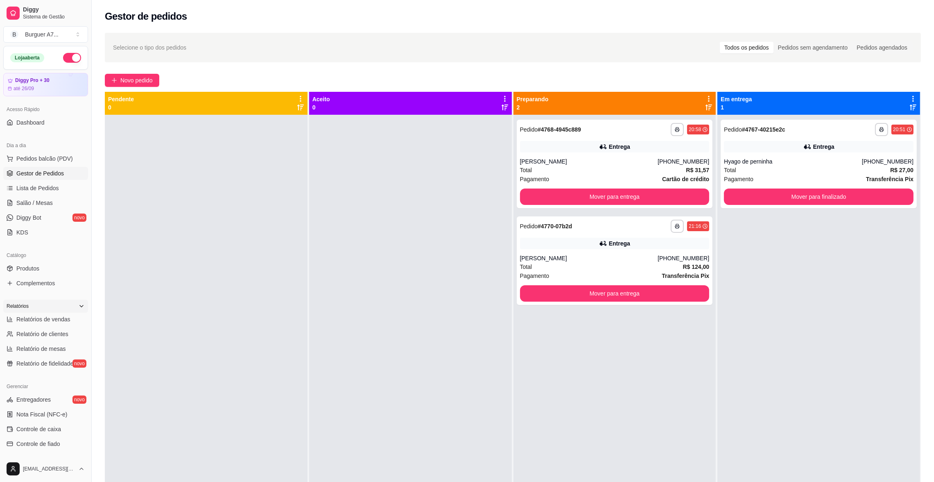
click at [77, 308] on div "Relatórios" at bounding box center [45, 305] width 85 height 13
click at [77, 310] on div "Relatórios" at bounding box center [45, 305] width 85 height 13
drag, startPoint x: 67, startPoint y: 314, endPoint x: 67, endPoint y: 319, distance: 5.3
click at [66, 314] on link "Relatórios de vendas" at bounding box center [45, 319] width 85 height 13
select select "ALL"
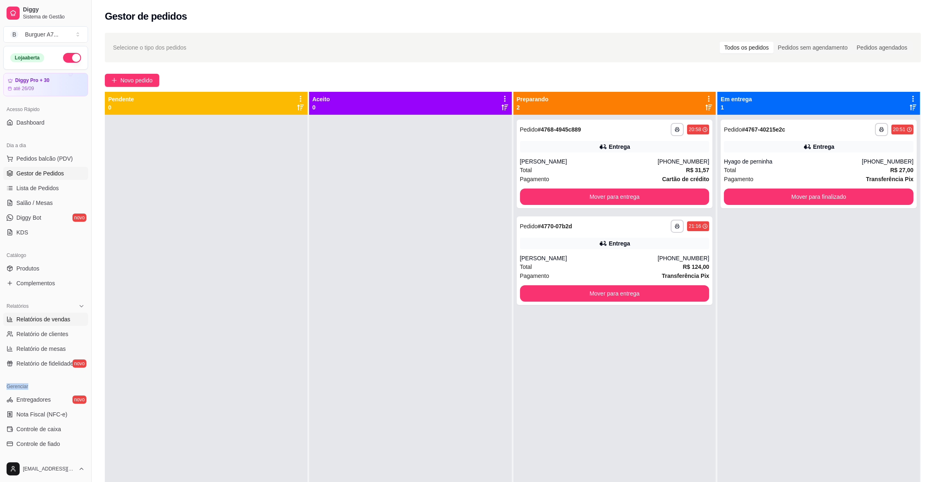
select select "ALL"
select select "0"
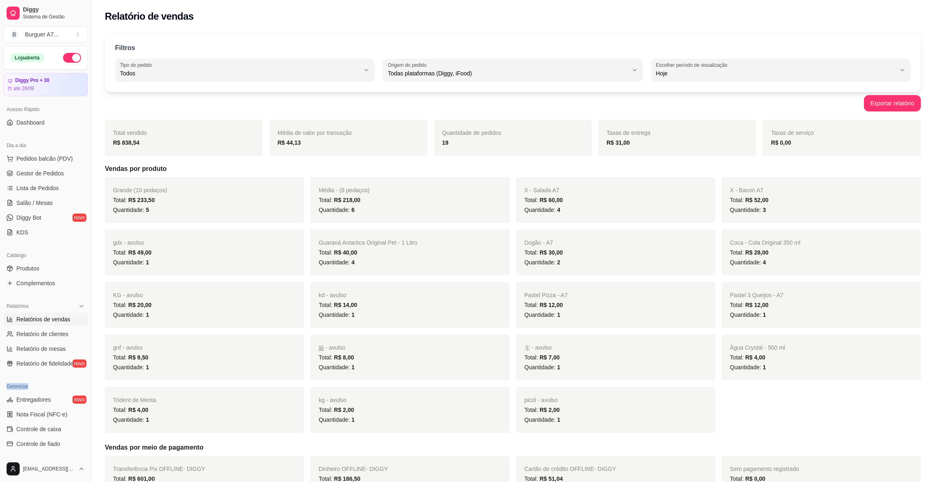
click at [67, 320] on span "Relatórios de vendas" at bounding box center [43, 319] width 54 height 8
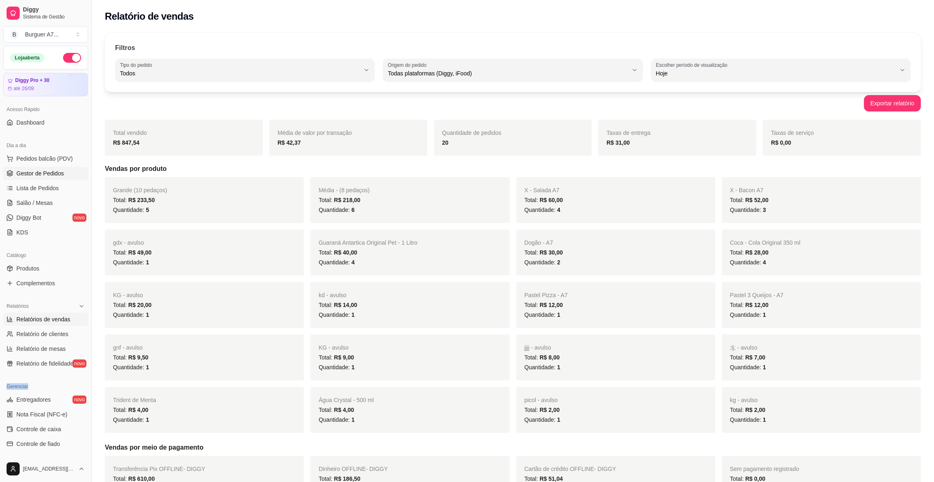
click at [65, 176] on link "Gestor de Pedidos" at bounding box center [45, 173] width 85 height 13
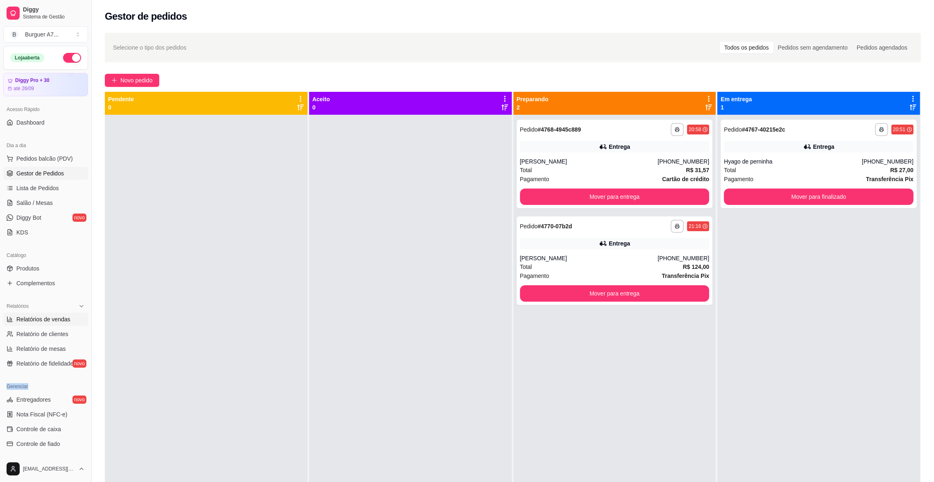
click at [50, 319] on span "Relatórios de vendas" at bounding box center [43, 319] width 54 height 8
select select "ALL"
select select "0"
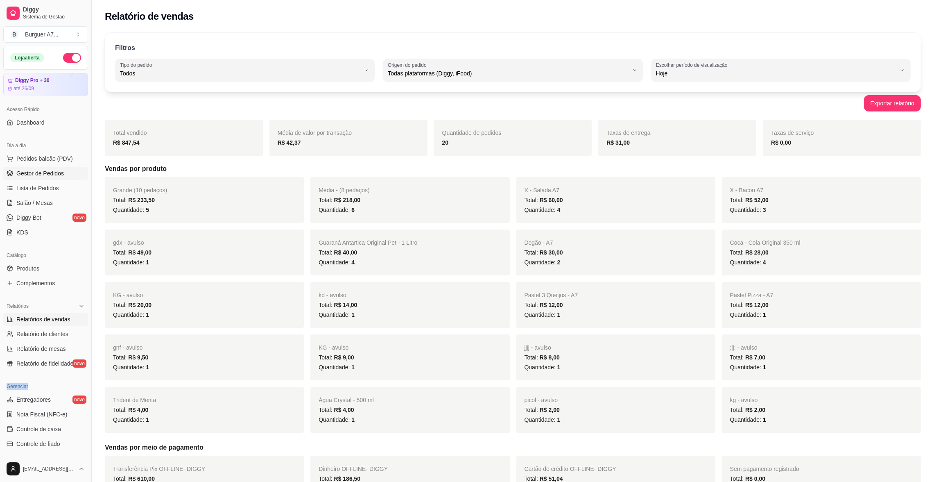
drag, startPoint x: 50, startPoint y: 174, endPoint x: 54, endPoint y: 167, distance: 7.9
click at [50, 173] on span "Gestor de Pedidos" at bounding box center [40, 173] width 48 height 8
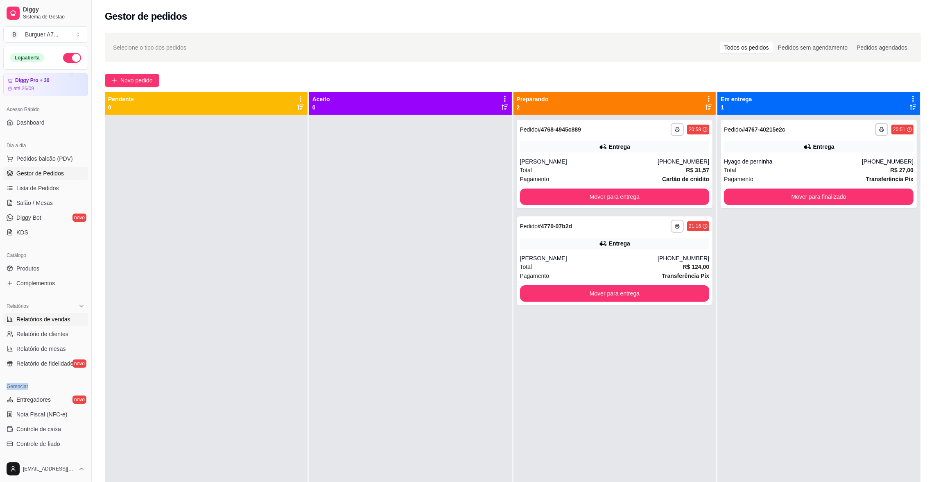
click at [50, 321] on span "Relatórios de vendas" at bounding box center [43, 319] width 54 height 8
select select "ALL"
select select "0"
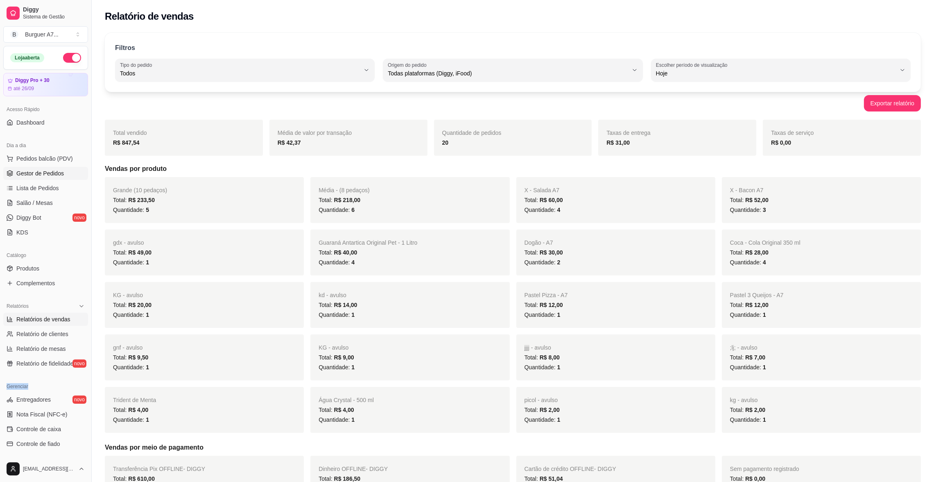
click at [65, 169] on link "Gestor de Pedidos" at bounding box center [45, 173] width 85 height 13
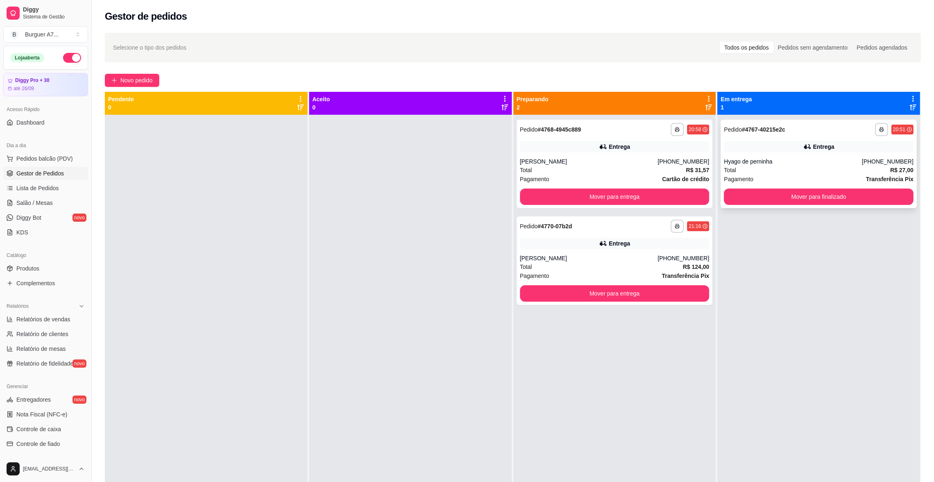
click at [756, 158] on div "Hyago de perninha" at bounding box center [793, 161] width 138 height 8
click at [44, 316] on span "Relatórios de vendas" at bounding box center [43, 319] width 54 height 8
select select "ALL"
select select "0"
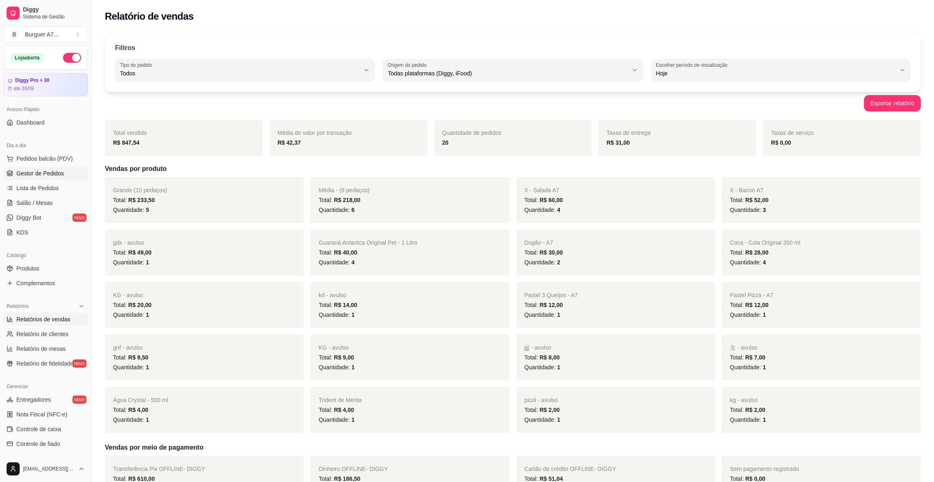
click at [54, 173] on span "Gestor de Pedidos" at bounding box center [40, 173] width 48 height 8
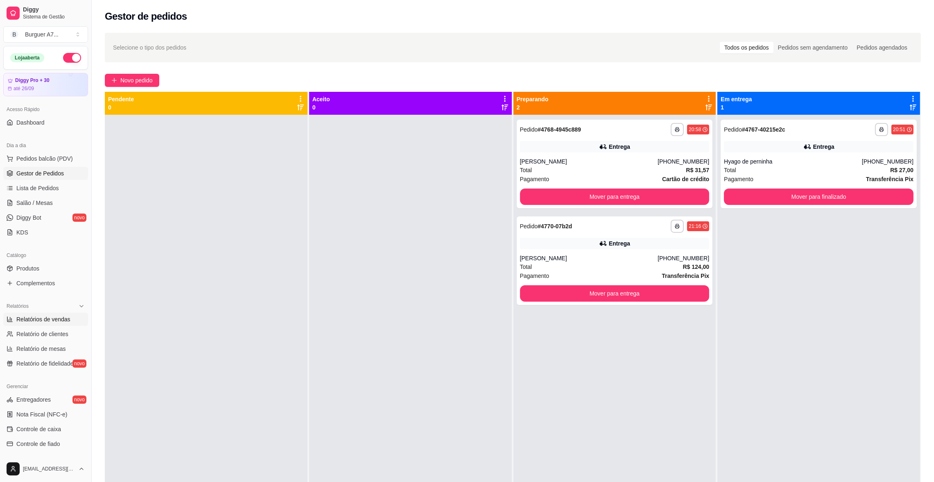
click at [43, 315] on span "Relatórios de vendas" at bounding box center [43, 319] width 54 height 8
select select "ALL"
select select "0"
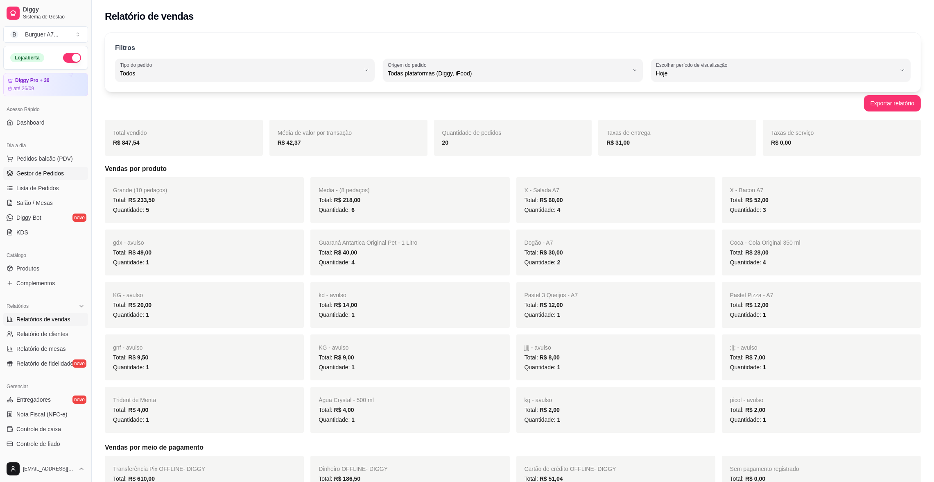
click at [48, 168] on link "Gestor de Pedidos" at bounding box center [45, 173] width 85 height 13
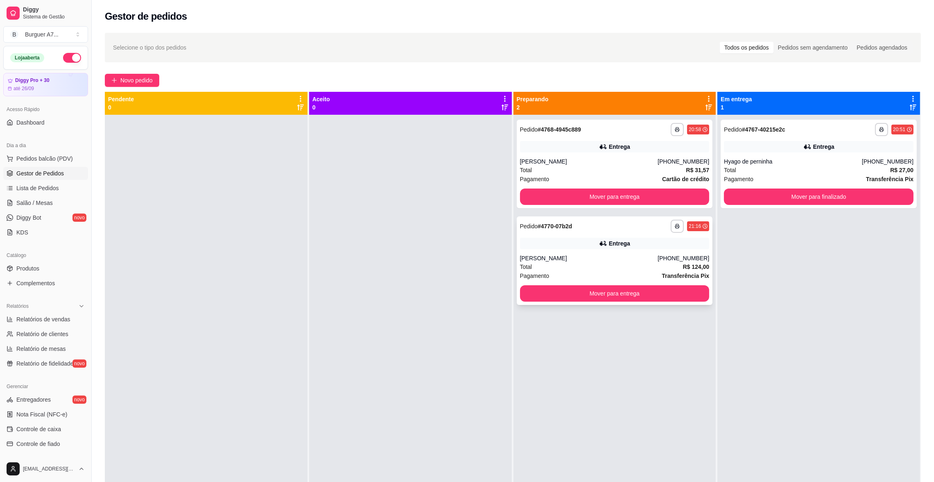
click at [615, 254] on div "[PERSON_NAME]" at bounding box center [589, 258] width 138 height 8
click at [775, 193] on button "Mover para finalizado" at bounding box center [819, 197] width 184 height 16
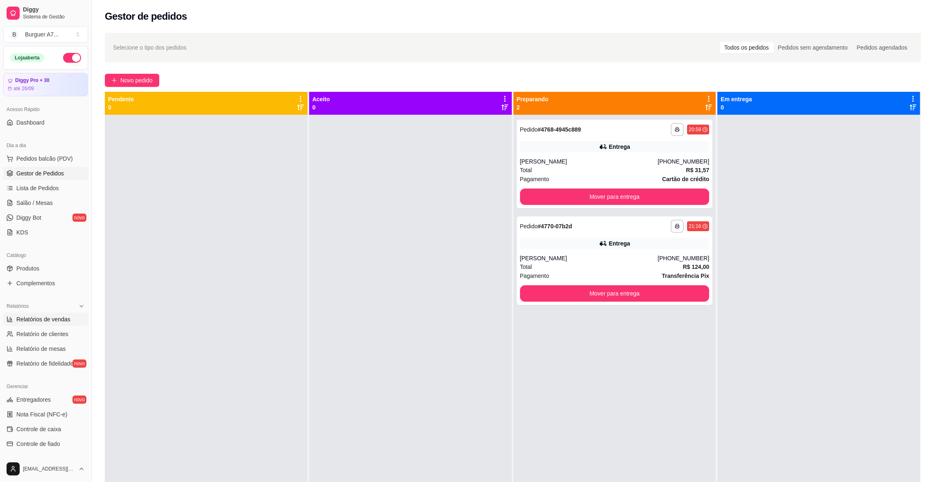
click at [41, 324] on link "Relatórios de vendas" at bounding box center [45, 319] width 85 height 13
select select "ALL"
select select "0"
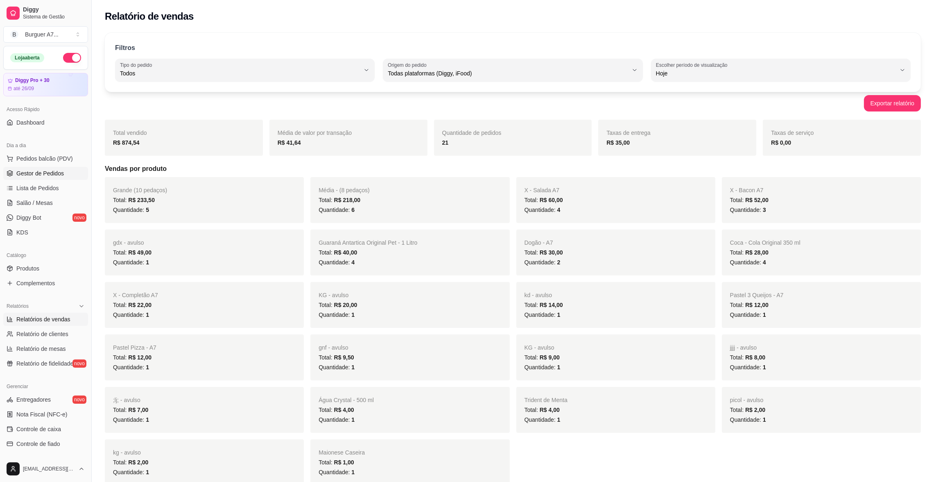
click at [48, 167] on link "Gestor de Pedidos" at bounding box center [45, 173] width 85 height 13
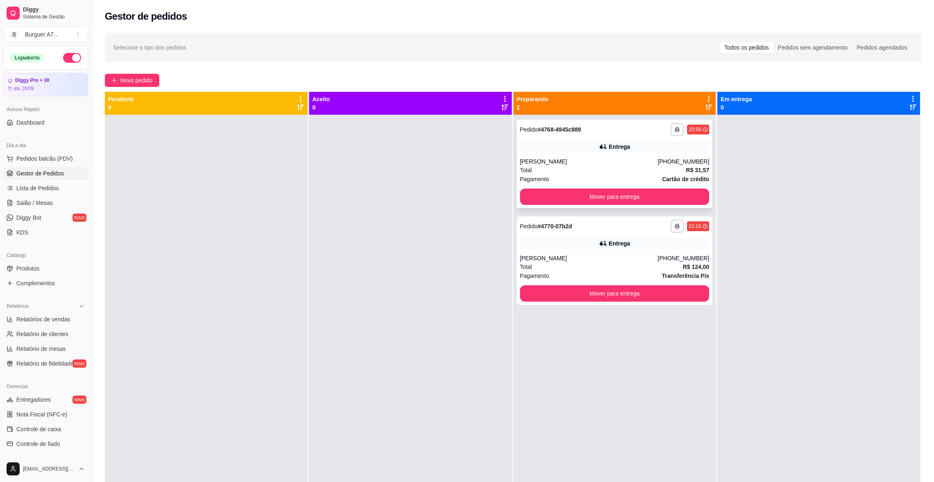
click at [668, 153] on div "**********" at bounding box center [615, 164] width 196 height 88
click at [661, 239] on div "Entrega" at bounding box center [615, 243] width 190 height 11
click at [60, 320] on span "Relatórios de vendas" at bounding box center [43, 319] width 54 height 8
select select "ALL"
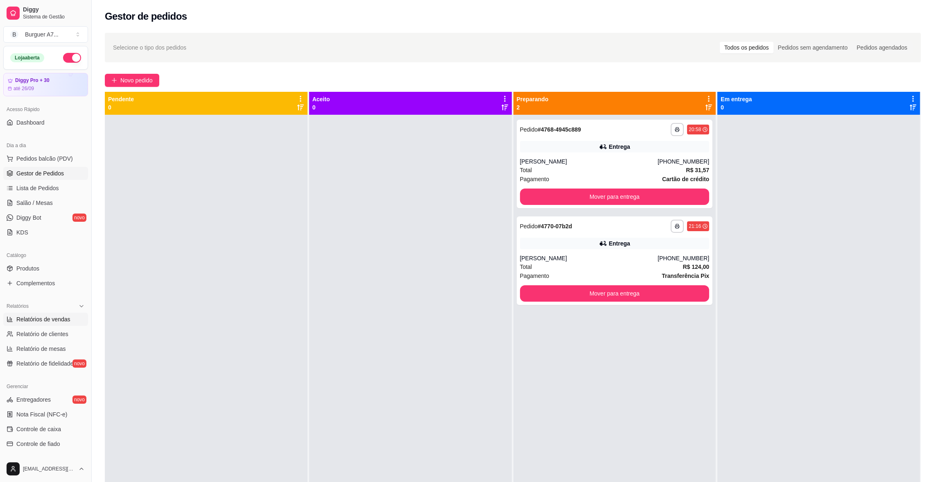
select select "0"
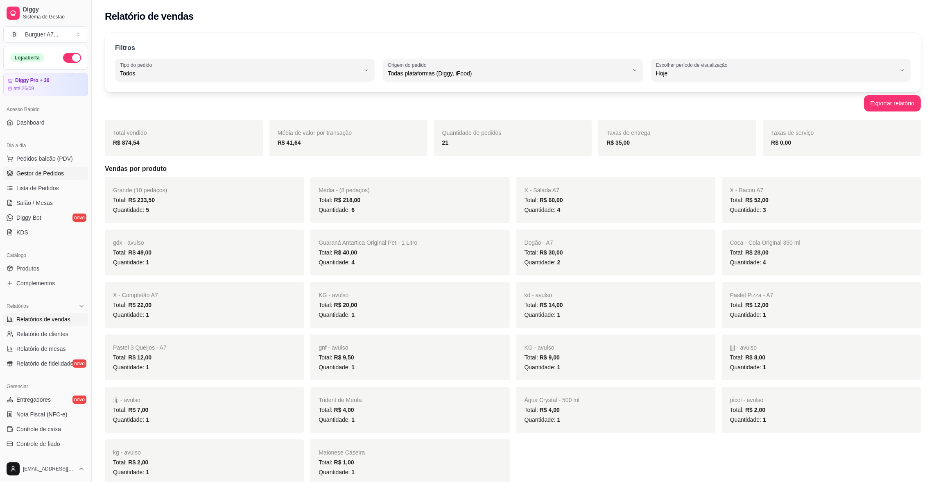
click at [68, 173] on link "Gestor de Pedidos" at bounding box center [45, 173] width 85 height 13
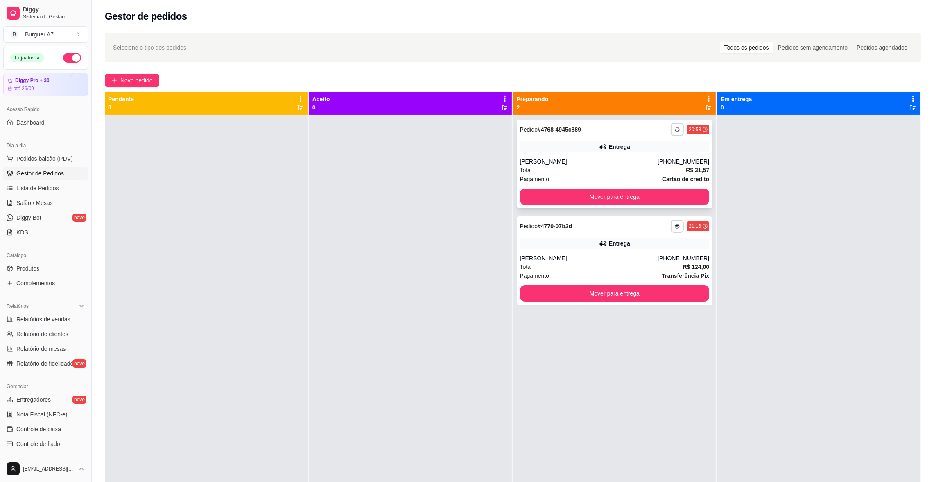
click at [577, 138] on div "**********" at bounding box center [615, 164] width 196 height 88
click at [637, 309] on div "**********" at bounding box center [615, 356] width 203 height 482
click at [660, 212] on div "**********" at bounding box center [615, 356] width 203 height 482
click at [660, 201] on button "Mover para entrega" at bounding box center [615, 196] width 190 height 16
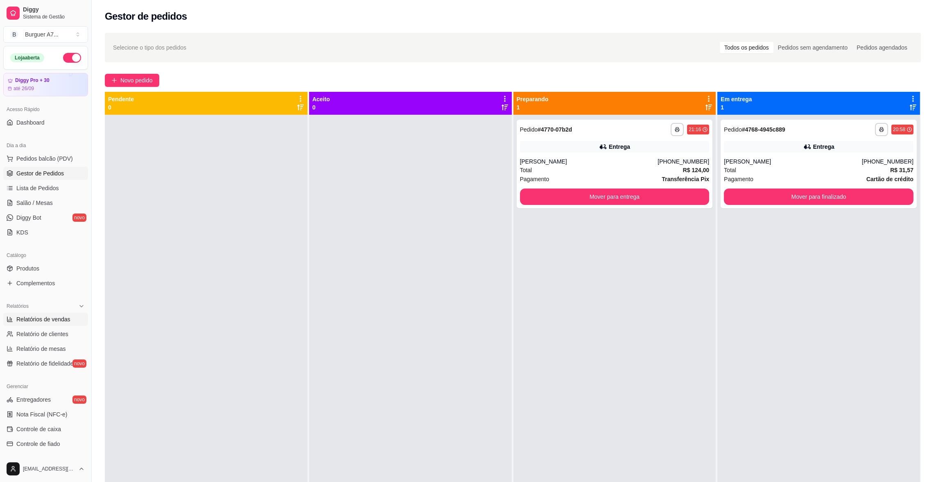
click at [76, 322] on link "Relatórios de vendas" at bounding box center [45, 319] width 85 height 13
select select "ALL"
select select "0"
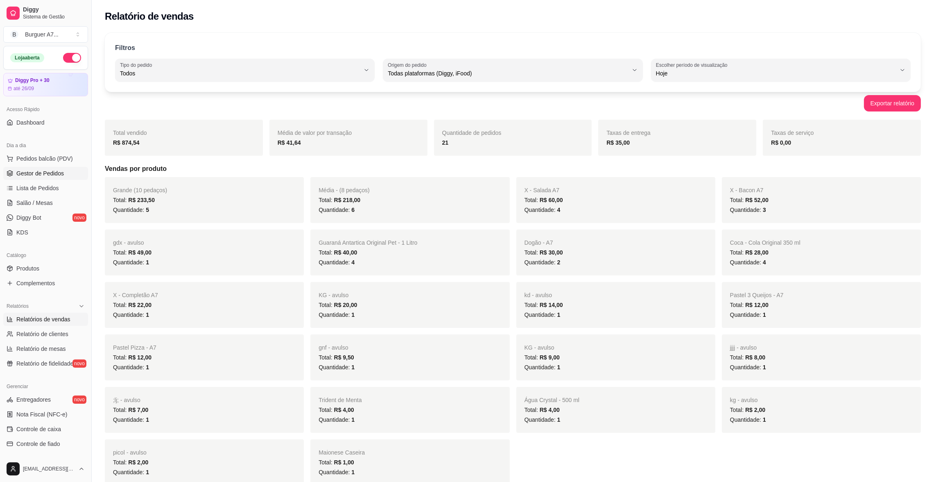
click at [54, 170] on span "Gestor de Pedidos" at bounding box center [40, 173] width 48 height 8
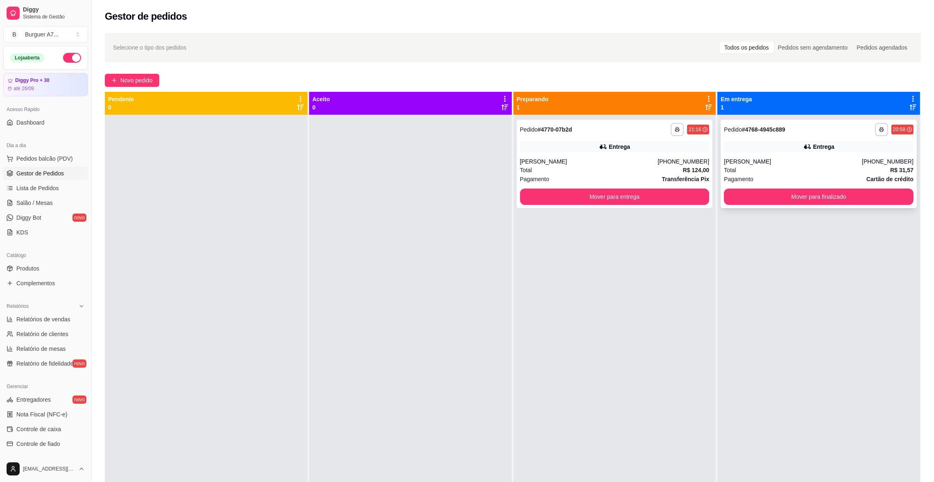
click at [775, 154] on div "**********" at bounding box center [819, 164] width 196 height 88
click at [838, 164] on div "[PERSON_NAME]" at bounding box center [793, 161] width 138 height 8
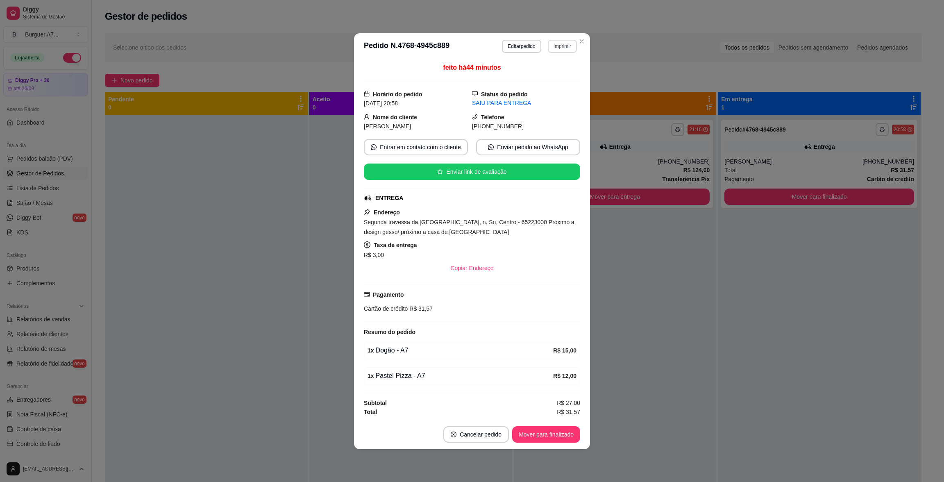
click at [571, 42] on button "Imprimir" at bounding box center [562, 46] width 29 height 13
click at [567, 76] on button "Impressora - CELULAR" at bounding box center [552, 70] width 50 height 11
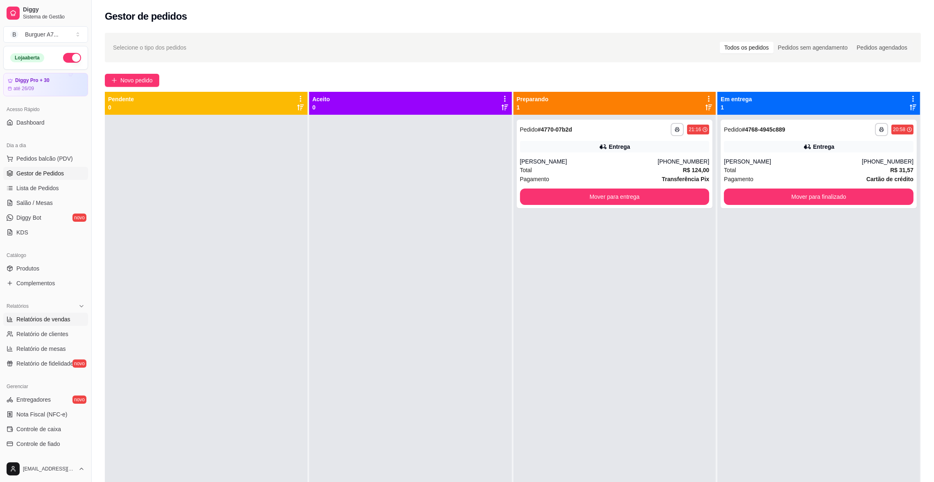
click at [65, 316] on span "Relatórios de vendas" at bounding box center [43, 319] width 54 height 8
select select "ALL"
select select "0"
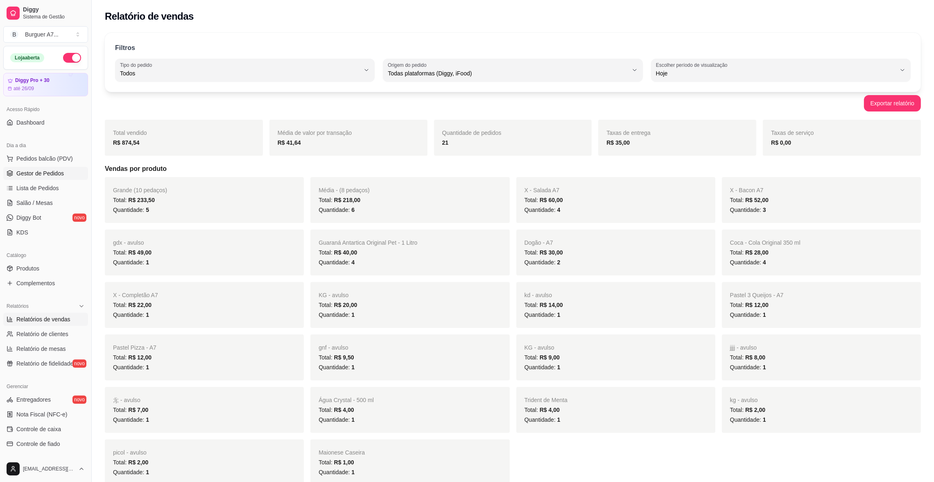
click at [66, 178] on link "Gestor de Pedidos" at bounding box center [45, 173] width 85 height 13
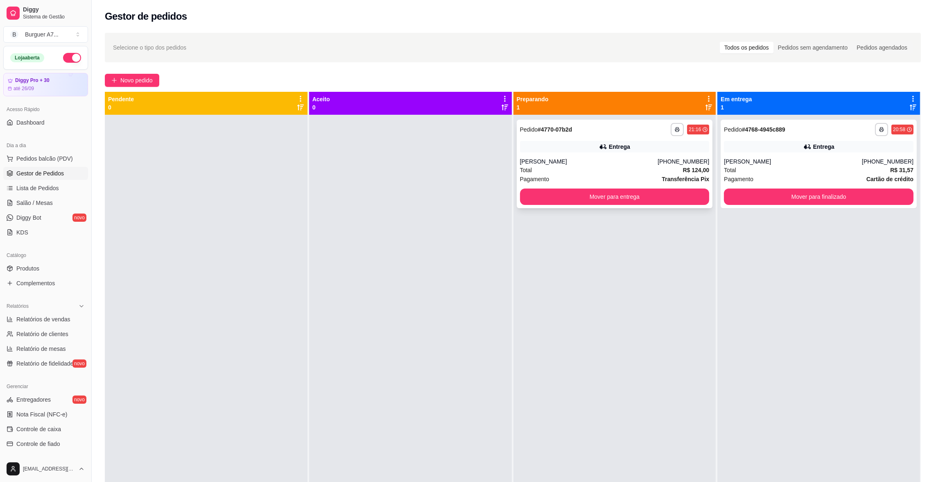
click at [542, 144] on div "Entrega" at bounding box center [615, 146] width 190 height 11
click at [773, 149] on div "Entrega" at bounding box center [819, 146] width 190 height 11
click at [759, 158] on div "[PERSON_NAME]" at bounding box center [793, 161] width 138 height 8
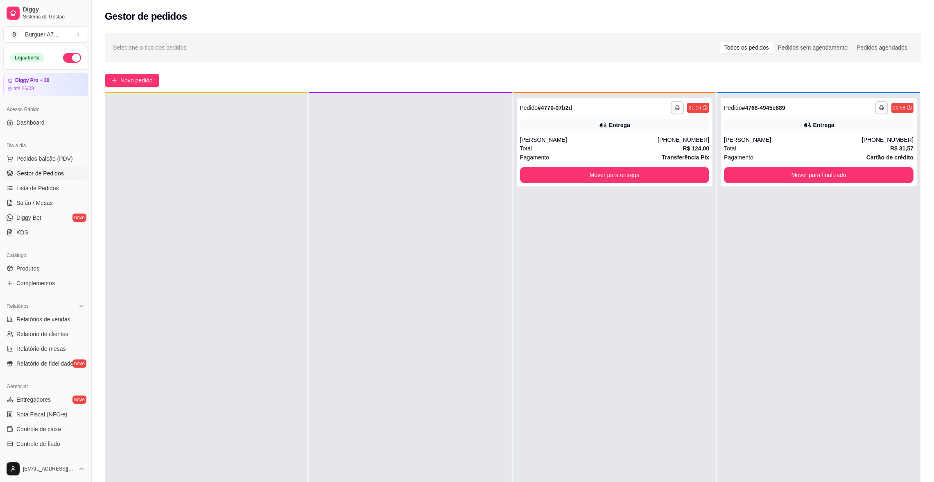
scroll to position [23, 0]
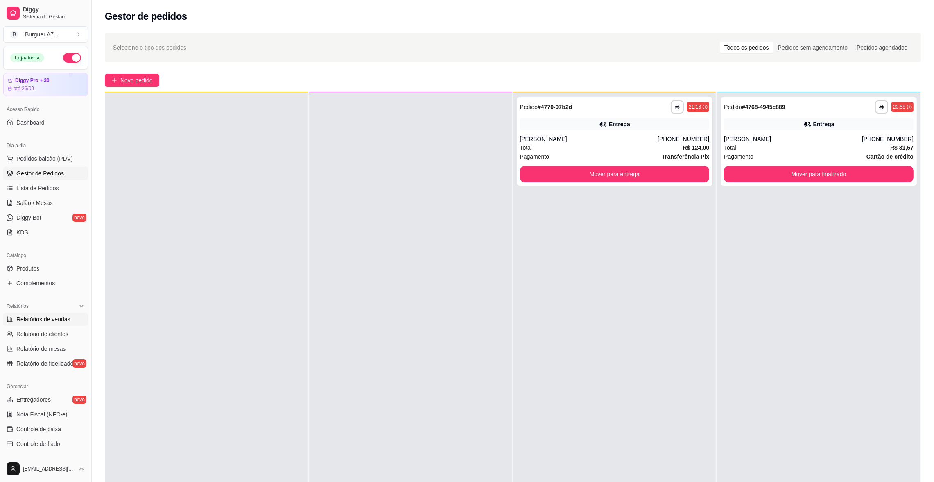
click at [45, 322] on span "Relatórios de vendas" at bounding box center [43, 319] width 54 height 8
select select "ALL"
select select "0"
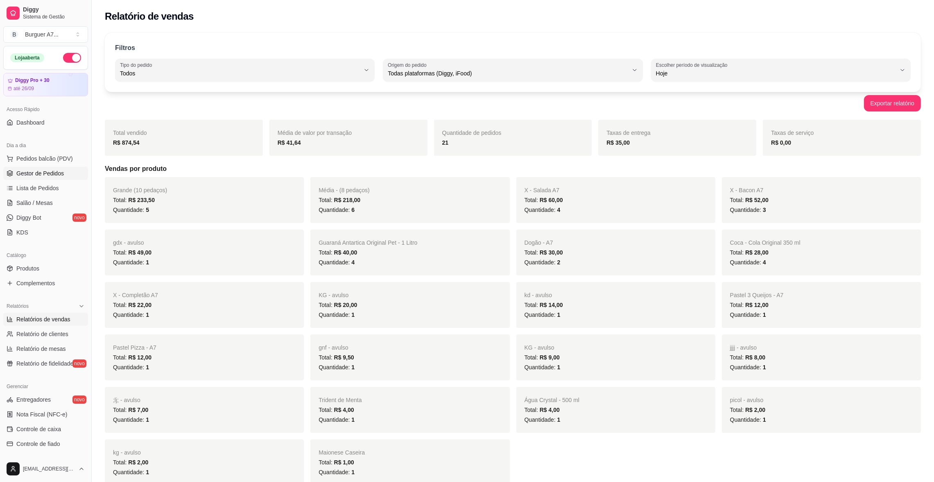
click at [65, 176] on link "Gestor de Pedidos" at bounding box center [45, 173] width 85 height 13
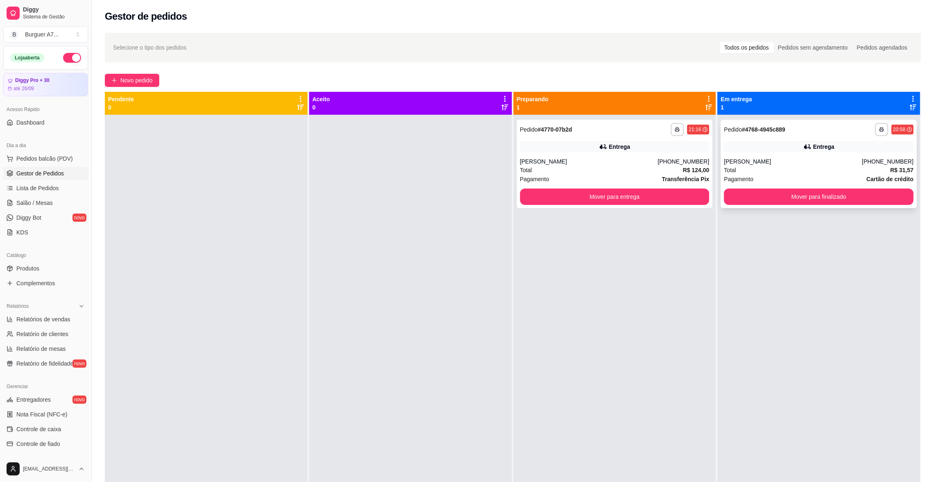
click at [763, 152] on div "**********" at bounding box center [819, 164] width 196 height 88
click at [635, 191] on button "Mover para entrega" at bounding box center [615, 197] width 184 height 16
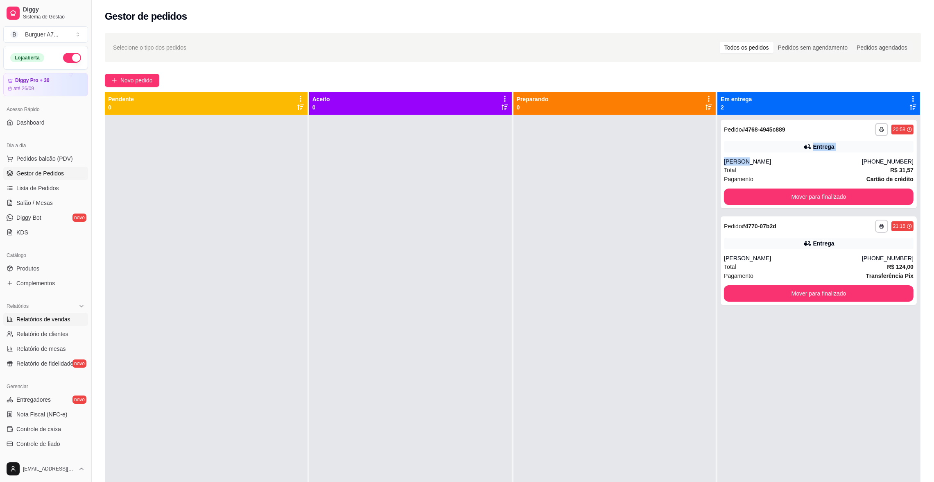
click at [39, 313] on link "Relatórios de vendas" at bounding box center [45, 319] width 85 height 13
select select "ALL"
select select "0"
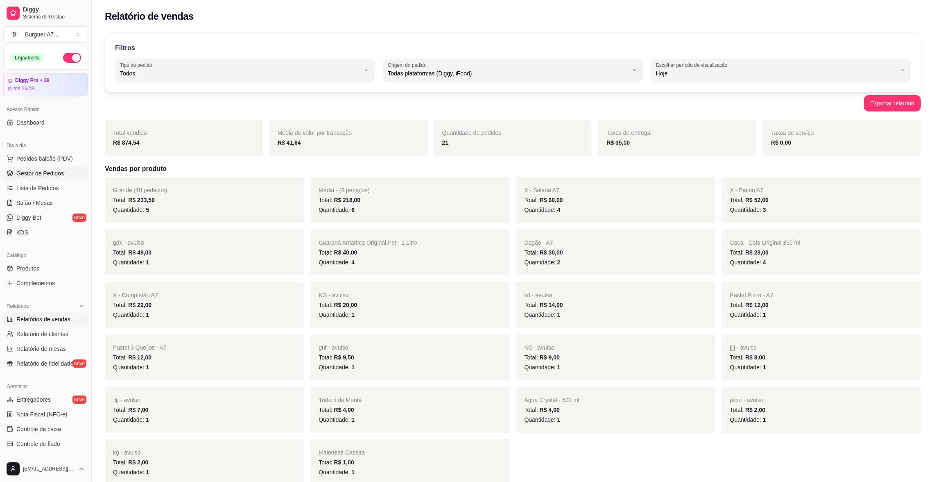
click at [67, 174] on link "Gestor de Pedidos" at bounding box center [45, 173] width 85 height 13
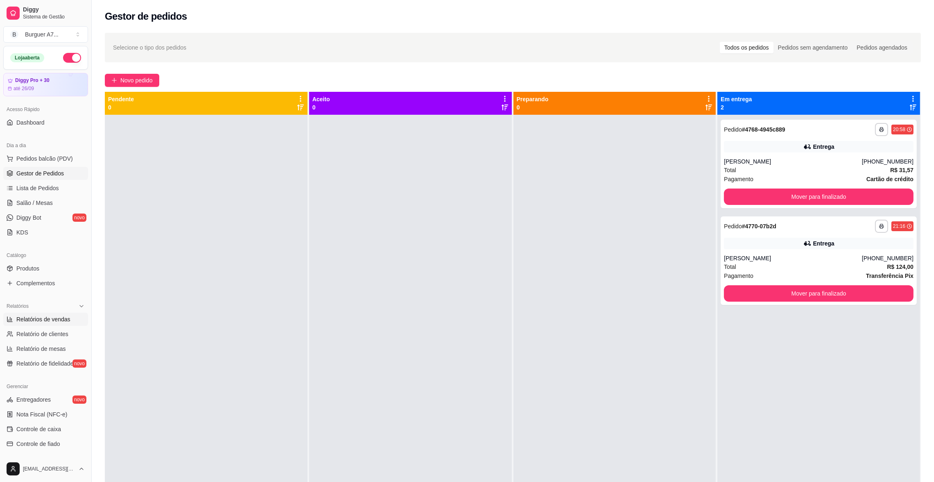
click at [35, 313] on link "Relatórios de vendas" at bounding box center [45, 319] width 85 height 13
select select "ALL"
select select "0"
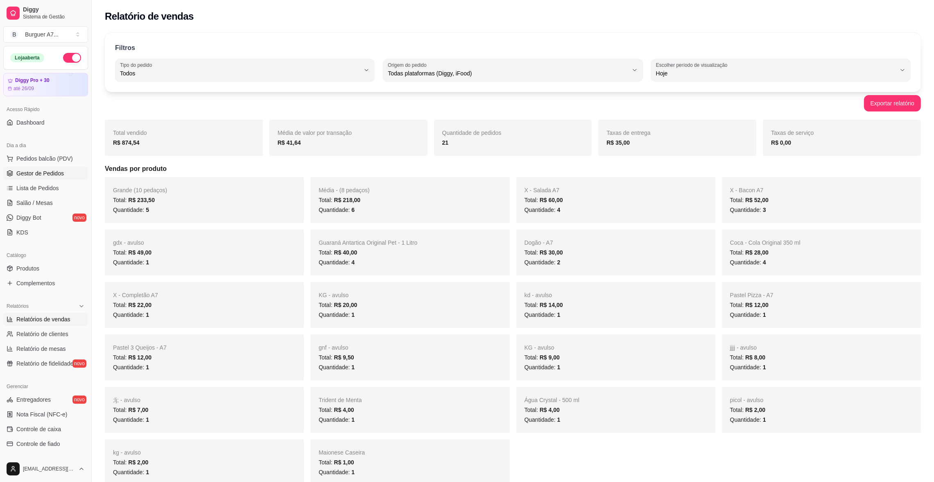
click at [65, 175] on link "Gestor de Pedidos" at bounding box center [45, 173] width 85 height 13
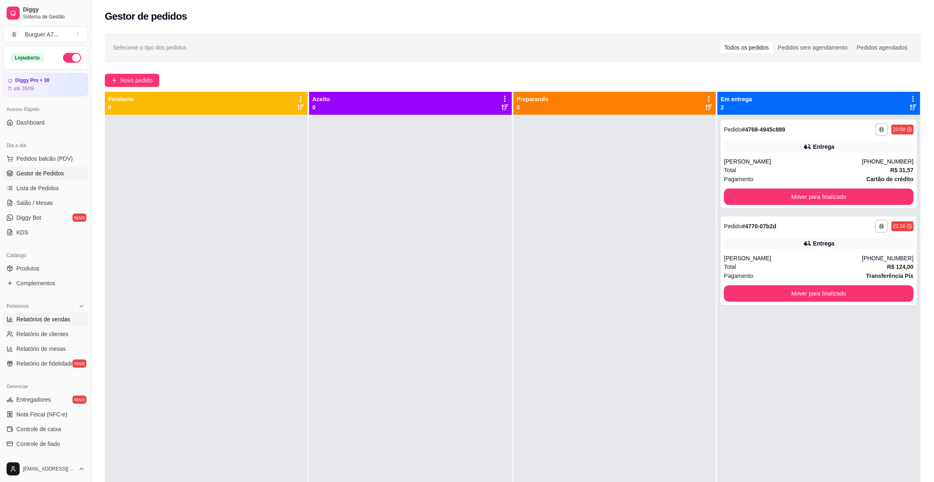
click at [50, 317] on span "Relatórios de vendas" at bounding box center [43, 319] width 54 height 8
select select "ALL"
select select "0"
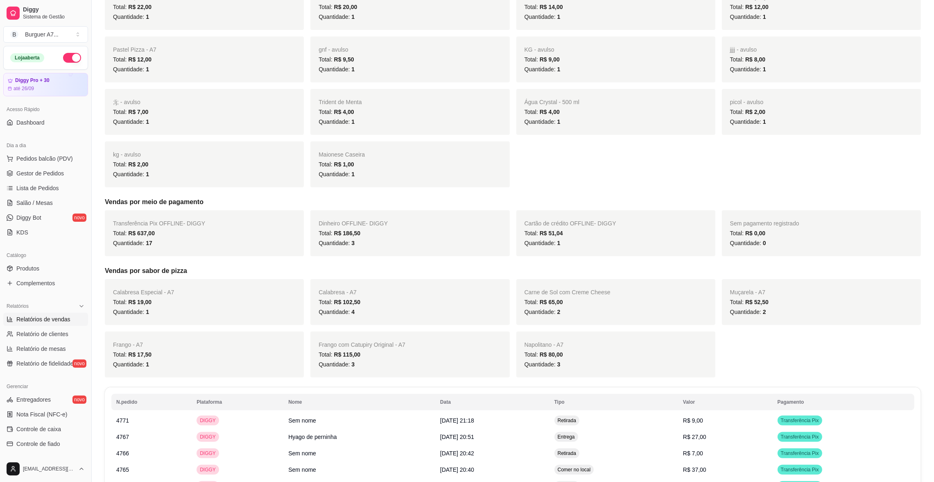
scroll to position [553, 0]
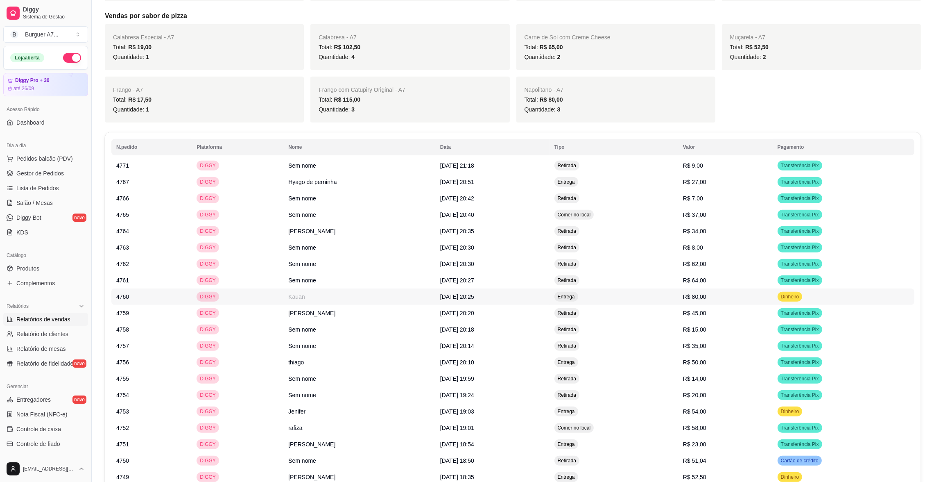
click at [306, 301] on td "Kauan" at bounding box center [359, 296] width 152 height 16
click at [309, 301] on td "Kauan" at bounding box center [359, 296] width 152 height 16
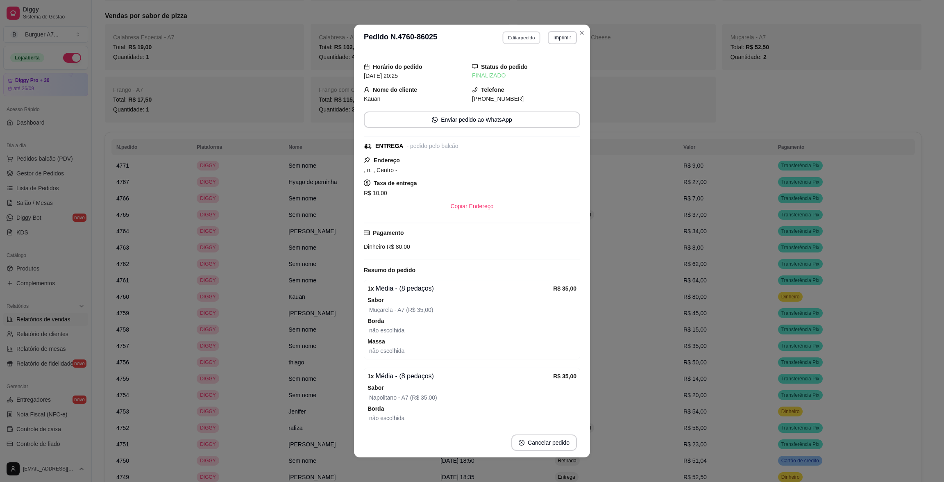
click at [523, 40] on button "Editar pedido" at bounding box center [522, 37] width 38 height 13
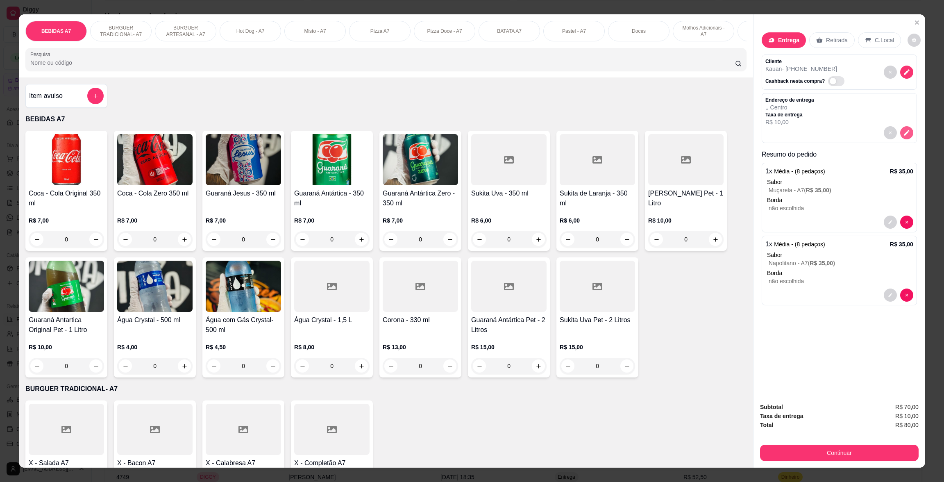
click at [903, 131] on icon "decrease-product-quantity" at bounding box center [906, 132] width 7 height 7
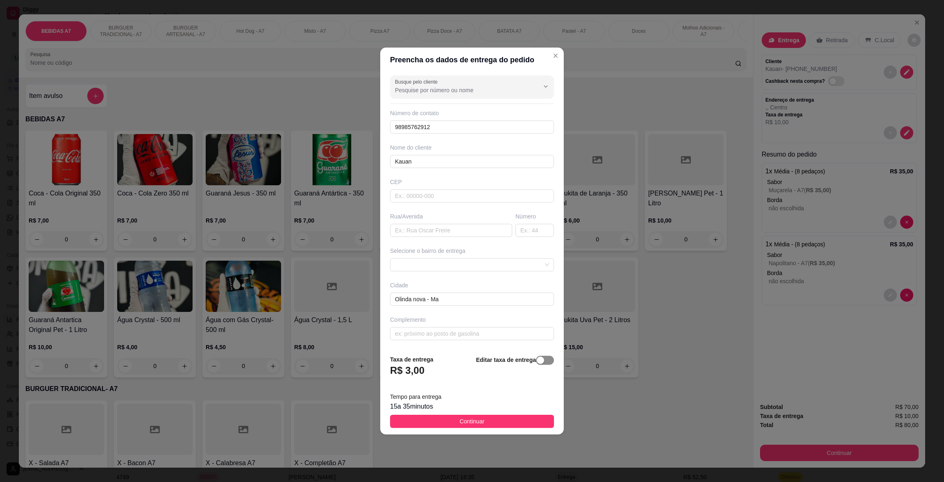
click at [540, 358] on span "button" at bounding box center [545, 360] width 18 height 9
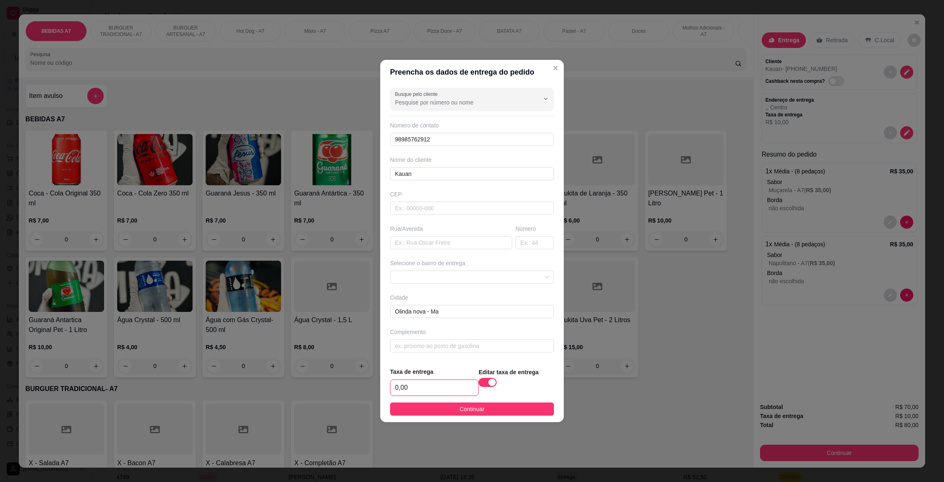
drag, startPoint x: 454, startPoint y: 394, endPoint x: 450, endPoint y: 391, distance: 4.4
click at [454, 393] on input "0,00" at bounding box center [434, 388] width 88 height 16
click at [393, 387] on input "5,00" at bounding box center [434, 388] width 88 height 16
type input "15,00"
click at [499, 408] on button "Continuar" at bounding box center [472, 408] width 164 height 13
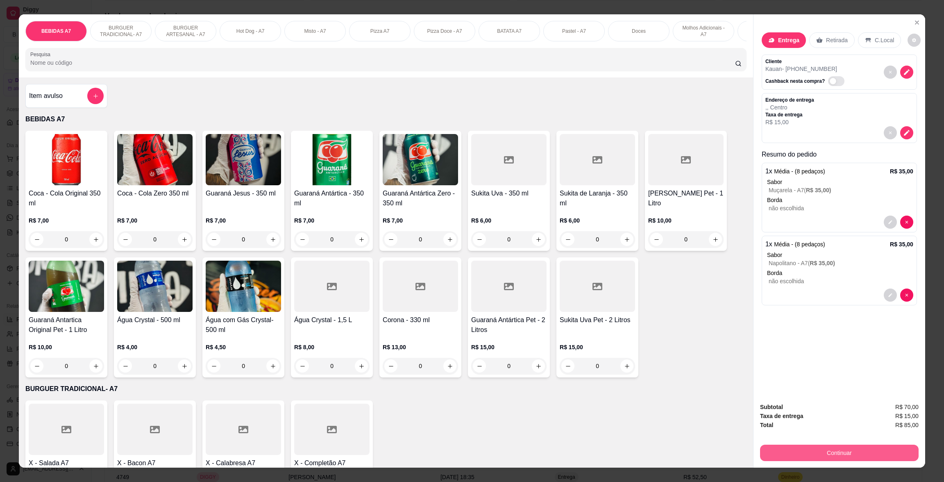
click at [840, 449] on button "Continuar" at bounding box center [839, 452] width 159 height 16
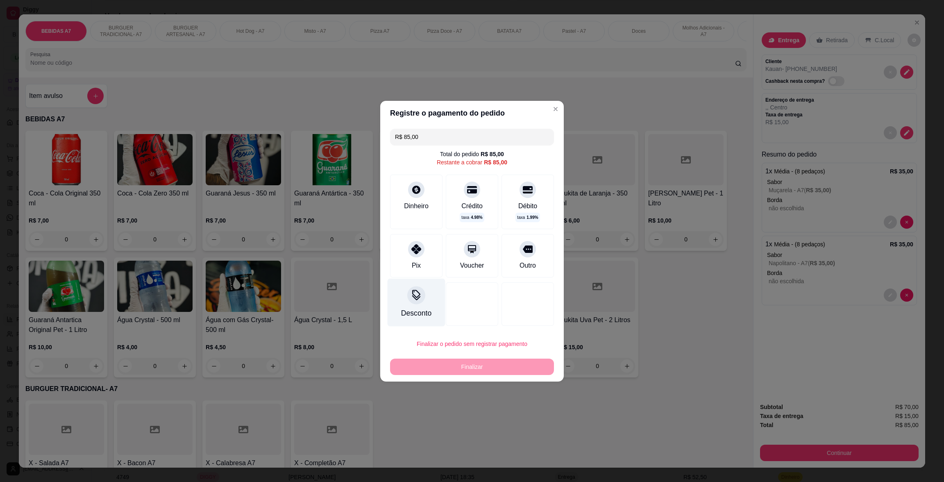
drag, startPoint x: 412, startPoint y: 261, endPoint x: 419, endPoint y: 267, distance: 9.3
click at [412, 261] on div "Pix" at bounding box center [416, 266] width 9 height 10
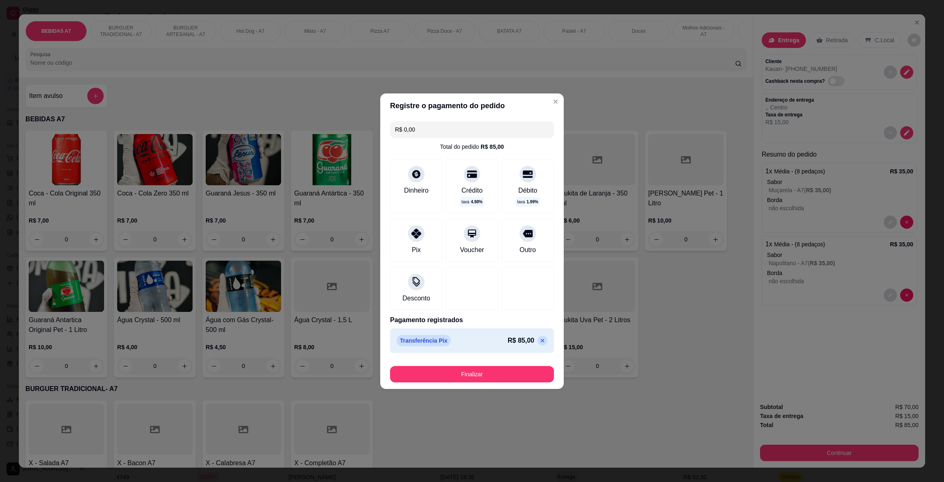
drag, startPoint x: 481, startPoint y: 385, endPoint x: 485, endPoint y: 367, distance: 17.6
click at [484, 383] on footer "Finalizar" at bounding box center [472, 372] width 184 height 33
drag, startPoint x: 486, startPoint y: 360, endPoint x: 487, endPoint y: 368, distance: 8.3
click at [486, 365] on footer "Finalizar" at bounding box center [472, 372] width 184 height 33
click at [488, 372] on button "Finalizar" at bounding box center [471, 374] width 159 height 16
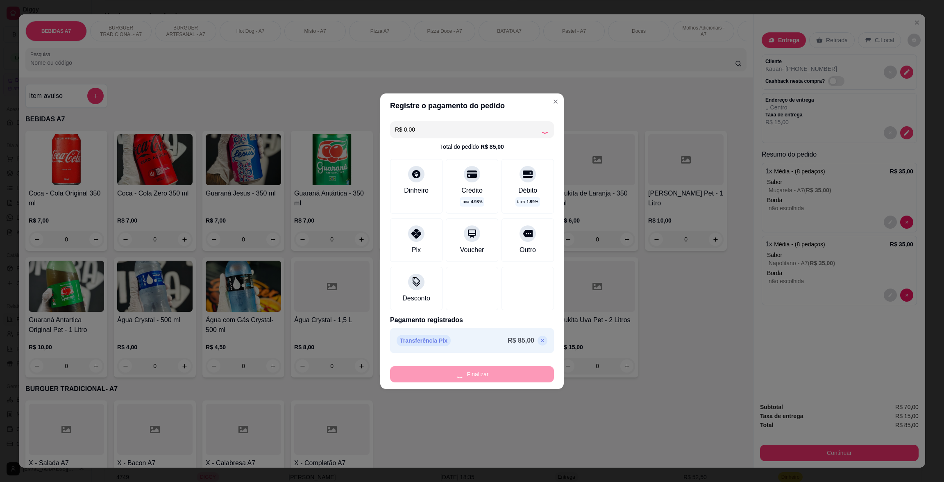
type input "-R$ 85,00"
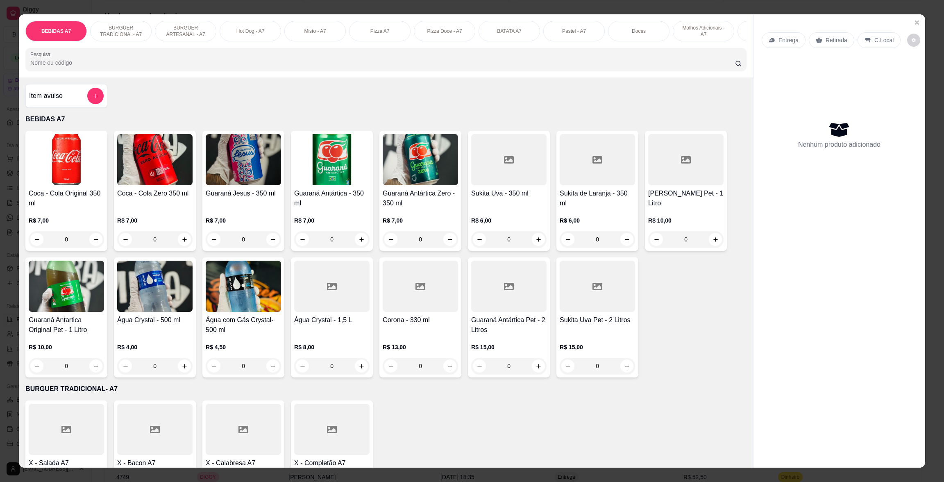
click at [703, 317] on div "Coca - Cola Original 350 ml R$ 7,00 0 Coca - Cola Zero 350 ml R$ 7,00 0 Guaraná…" at bounding box center [385, 254] width 721 height 247
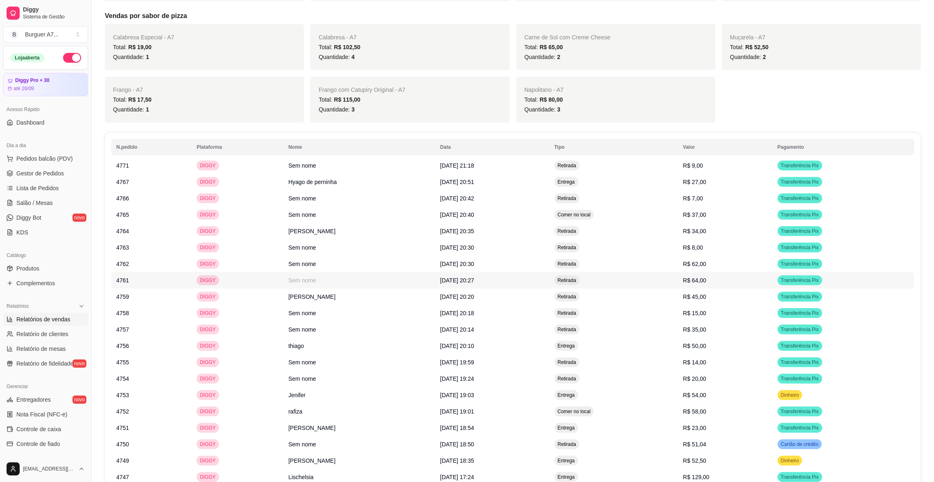
click at [702, 277] on span "R$ 64,00" at bounding box center [694, 280] width 23 height 7
click at [39, 170] on span "Gestor de Pedidos" at bounding box center [40, 173] width 48 height 8
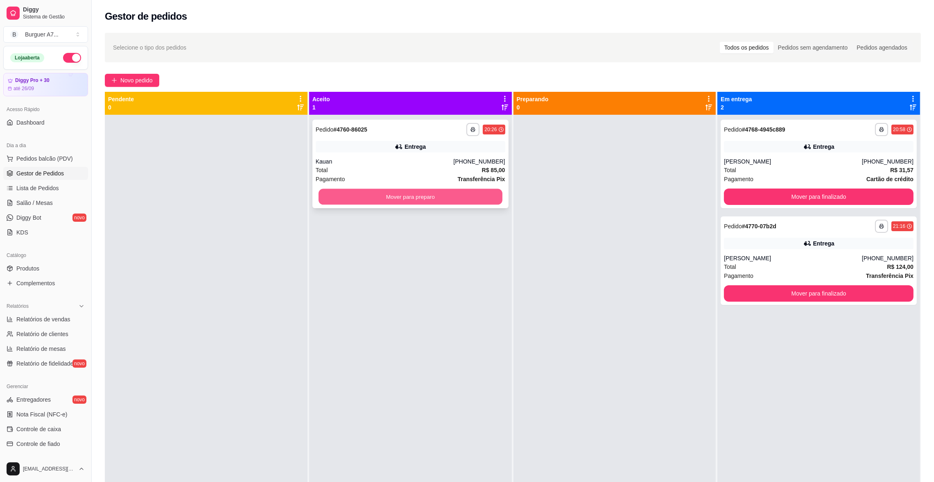
click at [426, 203] on button "Mover para preparo" at bounding box center [411, 197] width 184 height 16
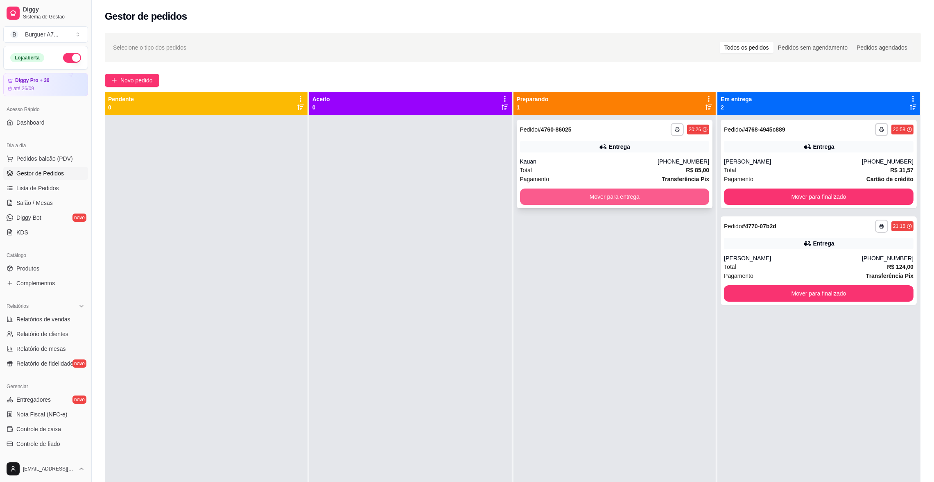
click at [537, 197] on button "Mover para entrega" at bounding box center [615, 196] width 190 height 16
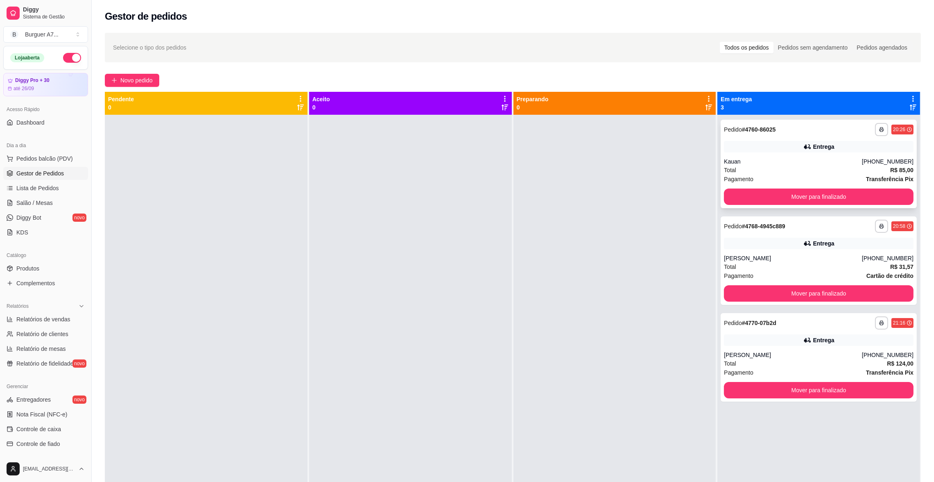
click at [827, 206] on div "**********" at bounding box center [819, 164] width 196 height 88
click at [769, 210] on div "**********" at bounding box center [819, 356] width 203 height 482
click at [770, 199] on button "Mover para finalizado" at bounding box center [819, 197] width 184 height 16
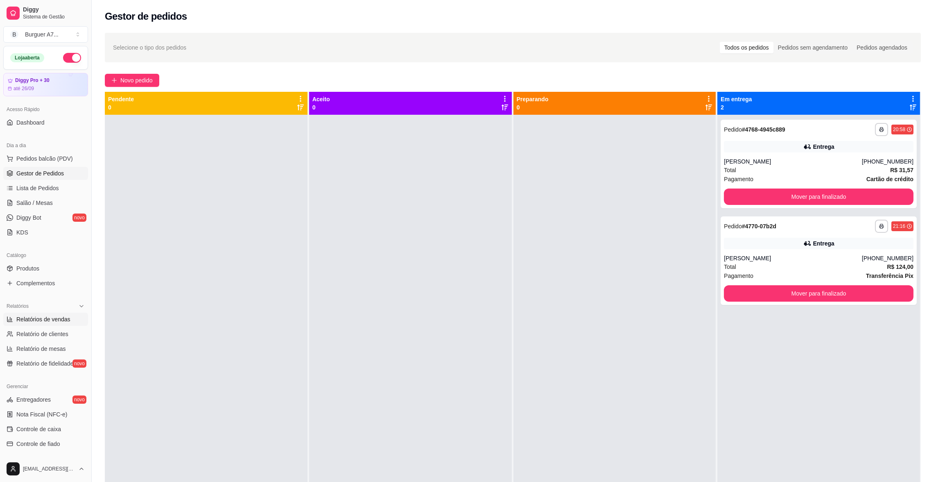
click at [55, 313] on link "Relatórios de vendas" at bounding box center [45, 319] width 85 height 13
select select "ALL"
select select "0"
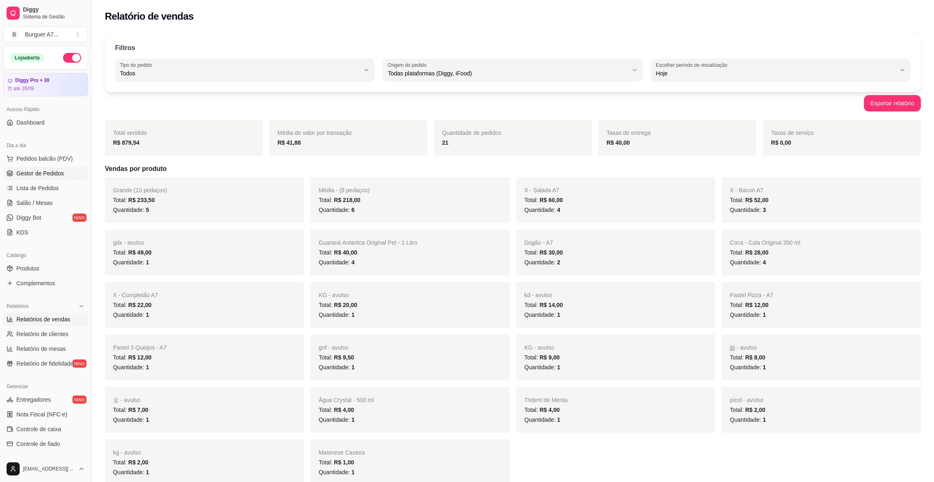
click at [58, 168] on link "Gestor de Pedidos" at bounding box center [45, 173] width 85 height 13
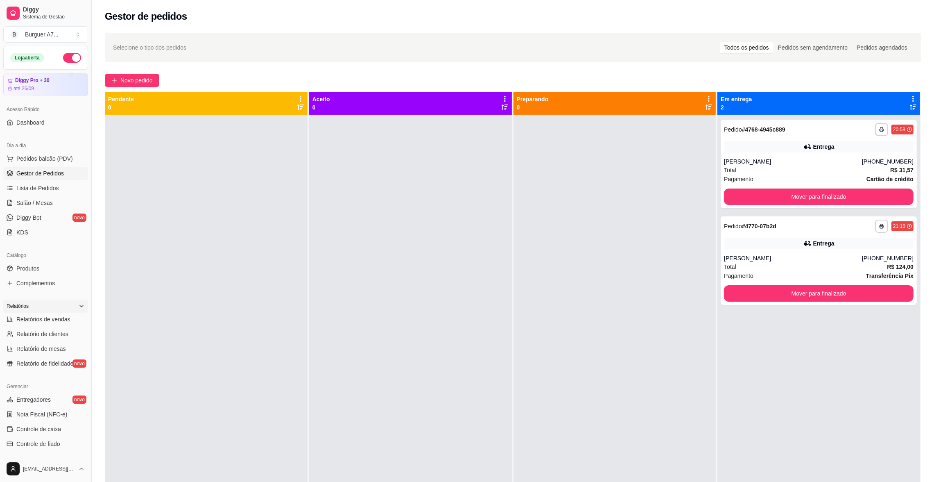
drag, startPoint x: 28, startPoint y: 306, endPoint x: 48, endPoint y: 311, distance: 20.9
click at [48, 311] on div "Relatórios" at bounding box center [45, 305] width 85 height 13
click at [51, 317] on div "Loja aberta Diggy Pro + 30 até 26/09 Acesso Rápido Dashboard Dia a dia Pedidos …" at bounding box center [45, 251] width 91 height 410
click at [67, 296] on div "Loja aberta Diggy Pro + 30 até 26/09 Acesso Rápido Dashboard Dia a dia Pedidos …" at bounding box center [45, 251] width 91 height 410
click at [78, 307] on icon at bounding box center [81, 306] width 7 height 7
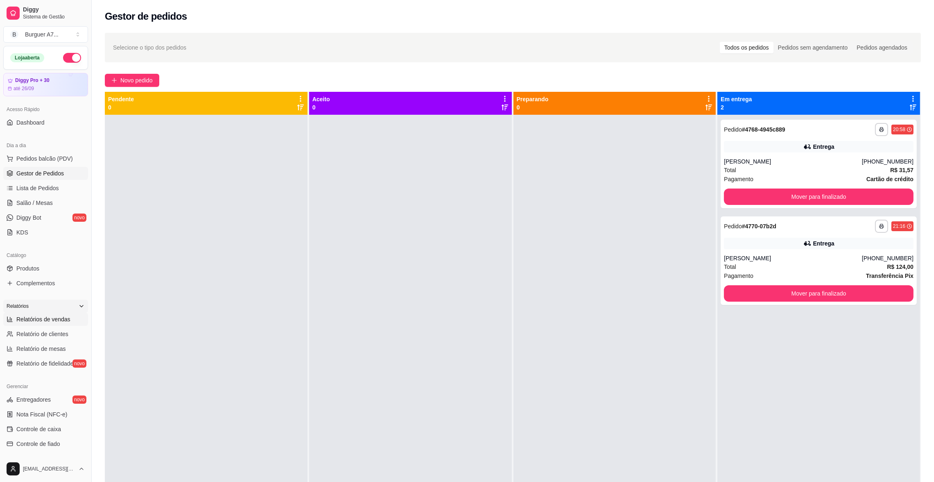
click at [68, 315] on link "Relatórios de vendas" at bounding box center [45, 319] width 85 height 13
select select "ALL"
select select "0"
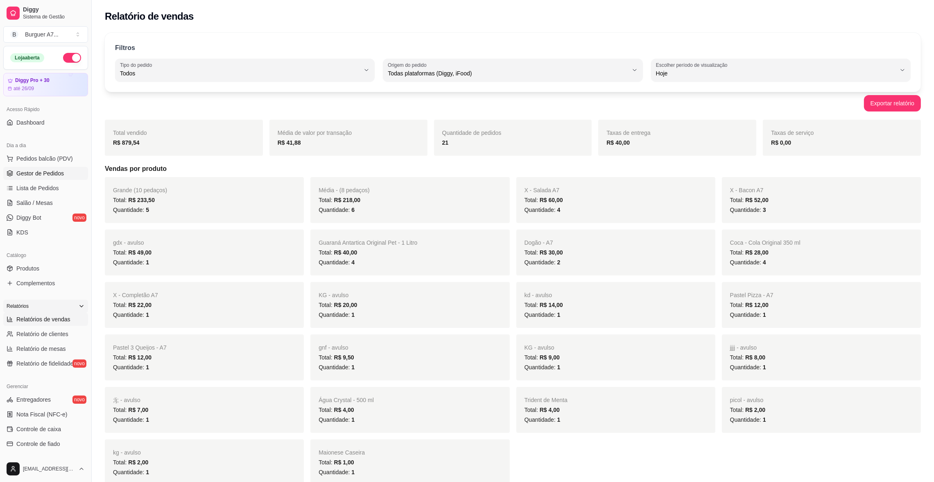
click at [23, 171] on span "Gestor de Pedidos" at bounding box center [40, 173] width 48 height 8
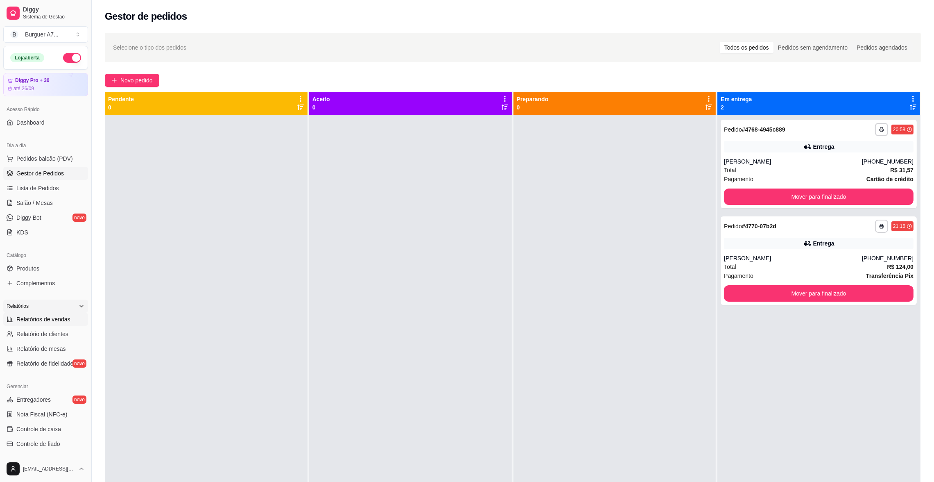
click at [16, 316] on span "Relatórios de vendas" at bounding box center [43, 319] width 54 height 8
select select "ALL"
select select "0"
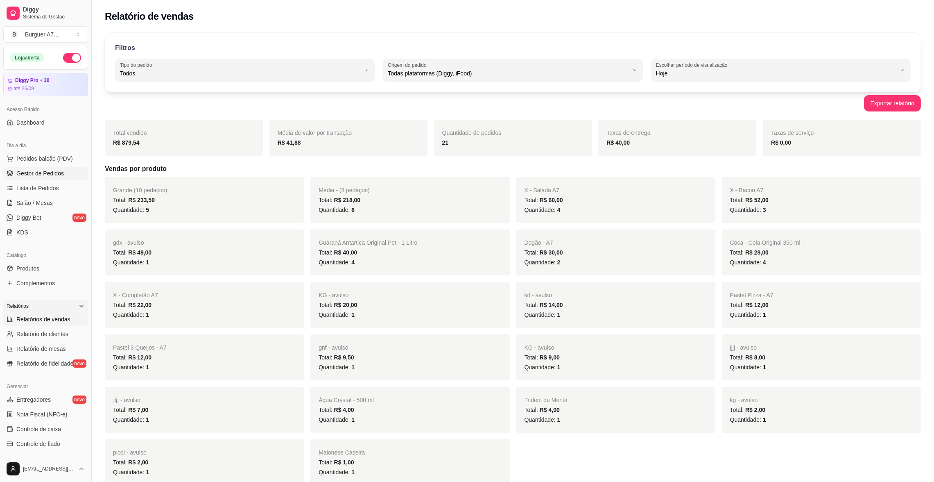
click at [18, 177] on span "Gestor de Pedidos" at bounding box center [40, 173] width 48 height 8
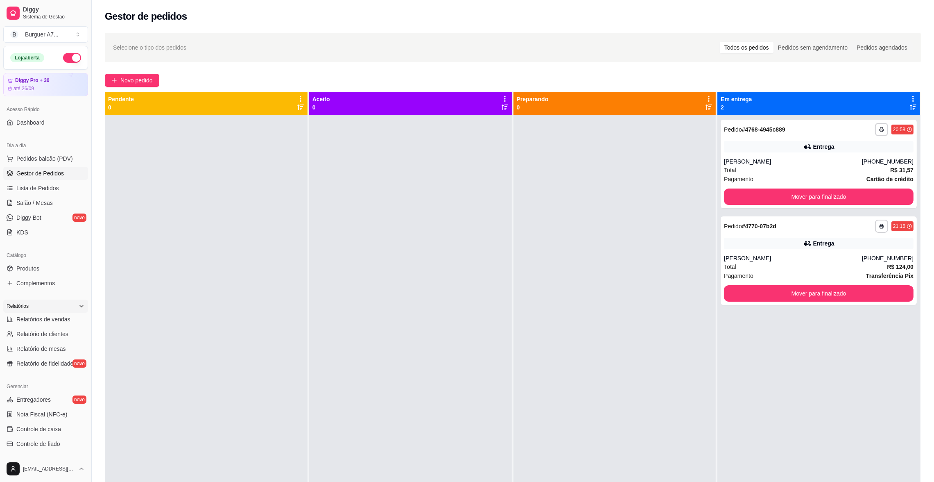
click at [773, 213] on div "**********" at bounding box center [819, 356] width 203 height 482
click at [820, 290] on button "Mover para finalizado" at bounding box center [819, 293] width 190 height 16
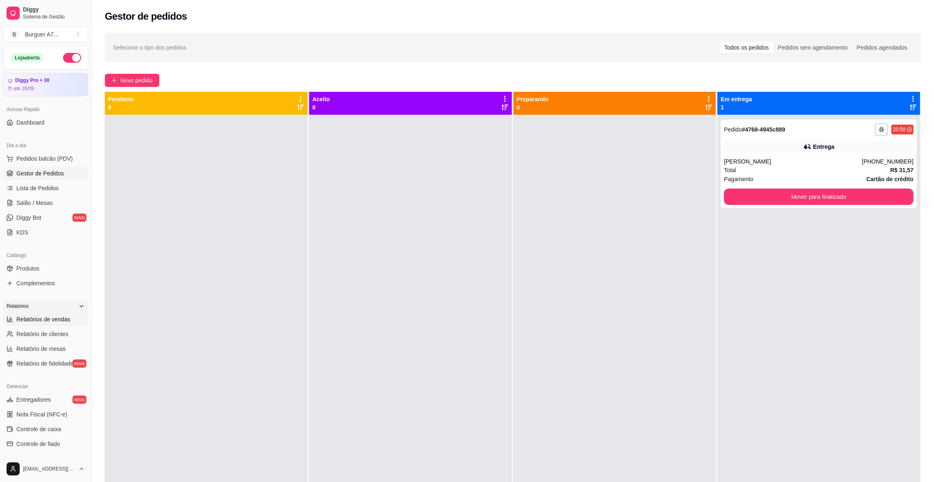
click at [24, 315] on span "Relatórios de vendas" at bounding box center [43, 319] width 54 height 8
select select "ALL"
select select "0"
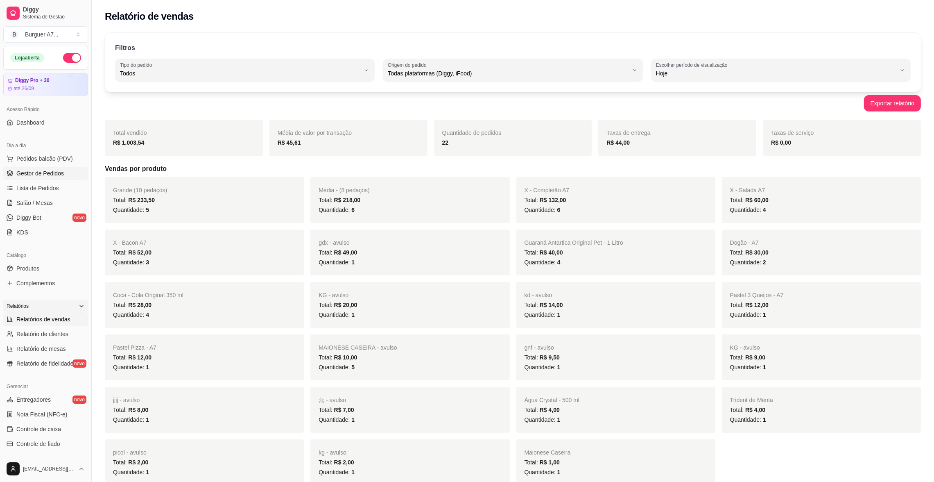
click at [32, 168] on link "Gestor de Pedidos" at bounding box center [45, 173] width 85 height 13
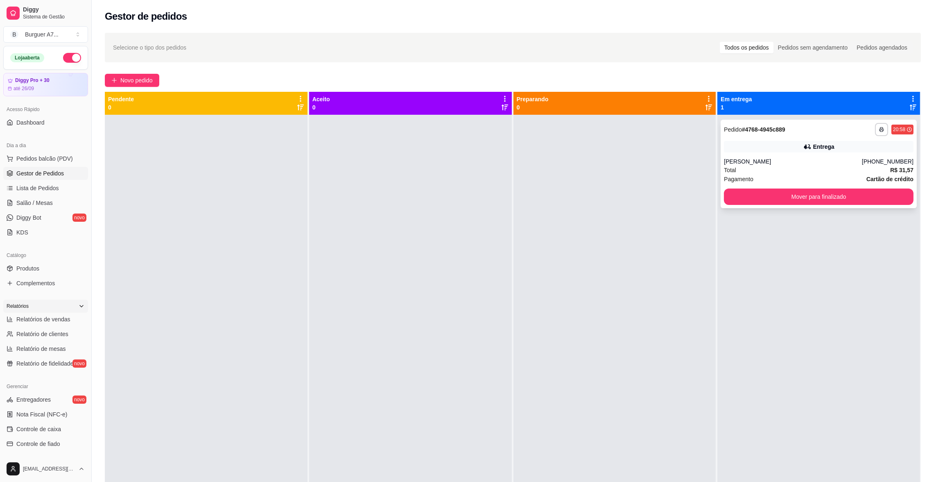
click at [804, 161] on div "[PERSON_NAME]" at bounding box center [793, 161] width 138 height 8
